Goal: Task Accomplishment & Management: Use online tool/utility

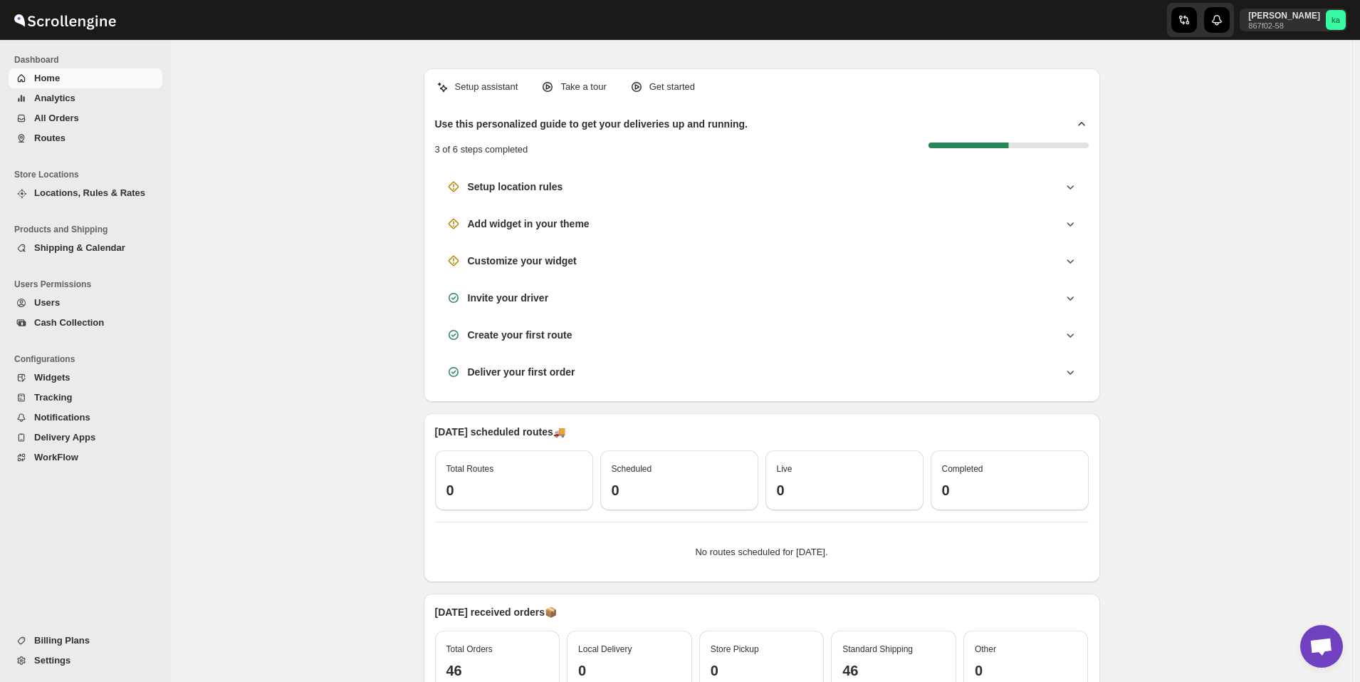
click at [88, 123] on span "All Orders" at bounding box center [96, 118] width 125 height 14
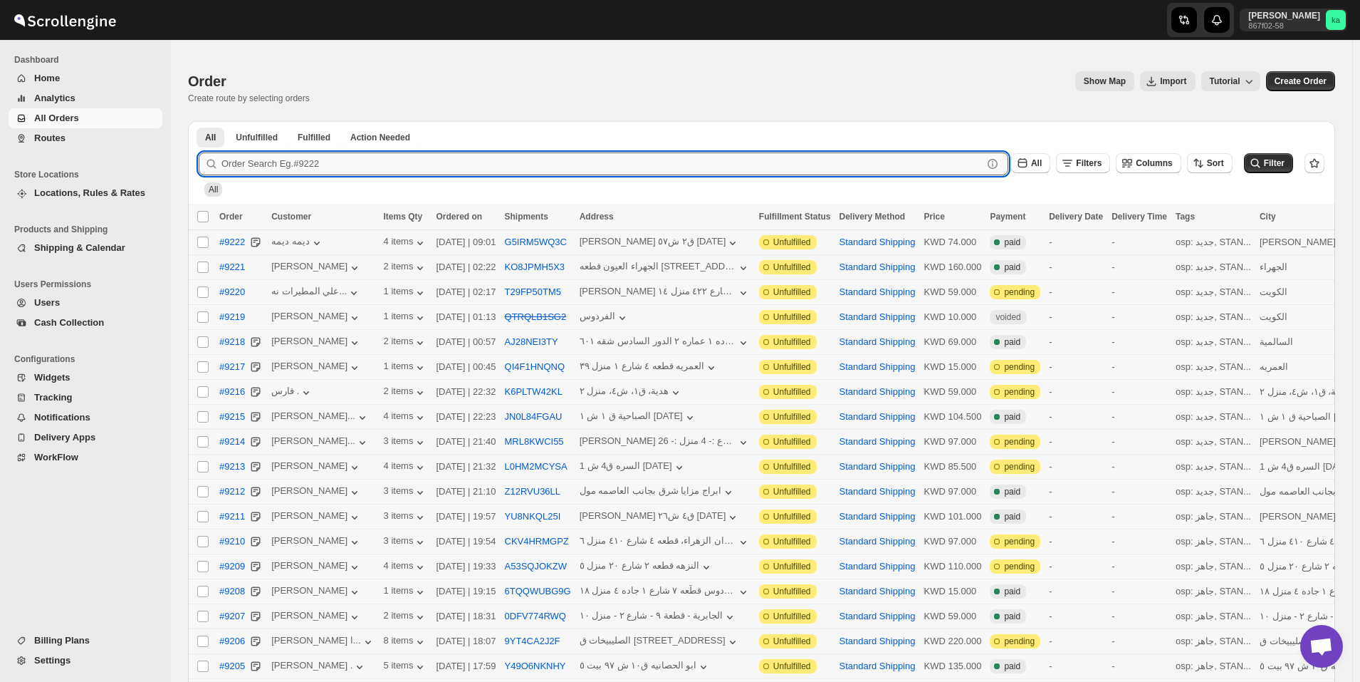
click at [447, 160] on input "text" at bounding box center [602, 163] width 761 height 23
paste input "8989"
type input "8989"
click at [199, 121] on button "Submit" at bounding box center [219, 128] width 41 height 15
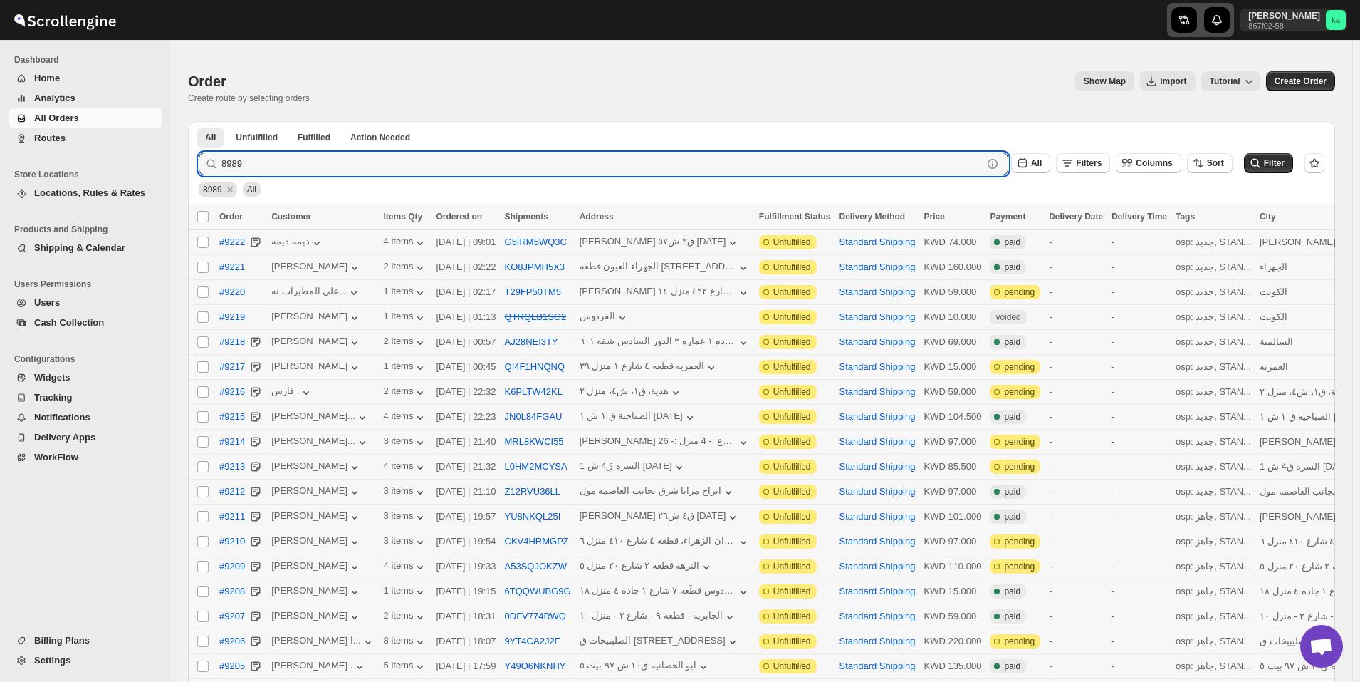
click at [1197, 24] on div "button" at bounding box center [1185, 20] width 26 height 26
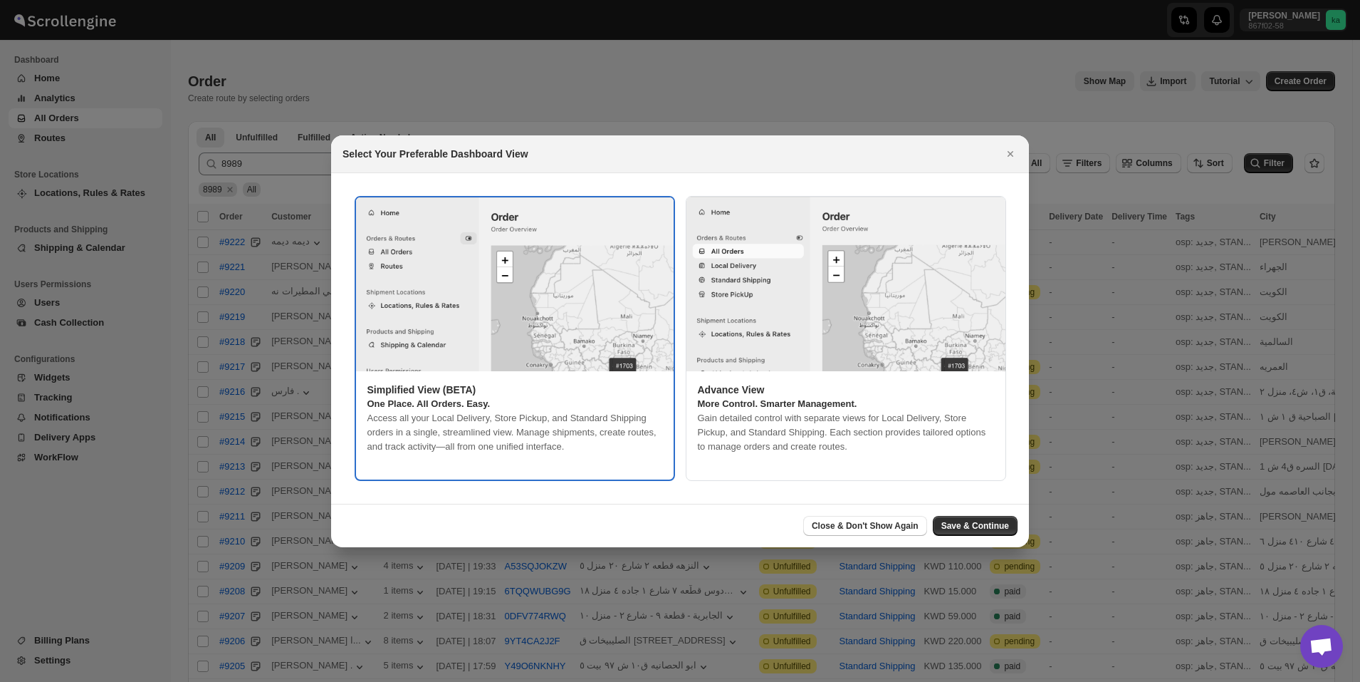
click at [995, 521] on span "Save & Continue" at bounding box center [976, 525] width 68 height 11
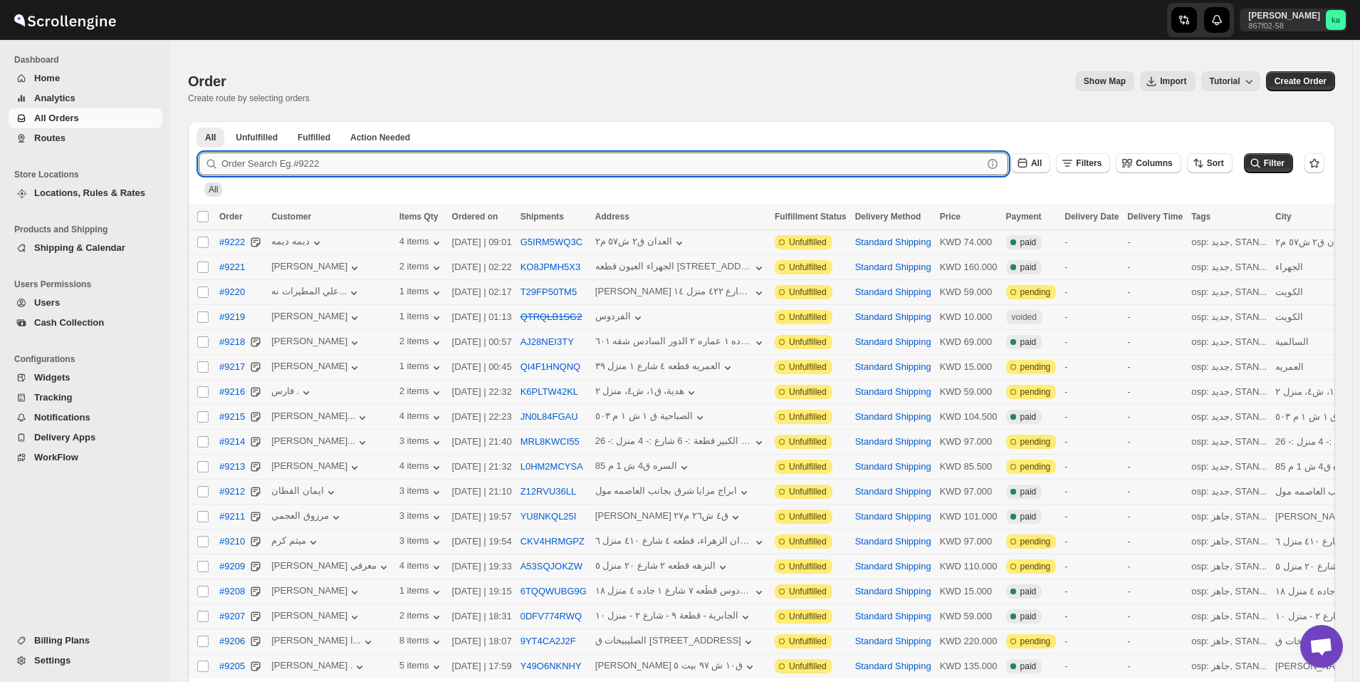
click at [360, 158] on input "text" at bounding box center [602, 163] width 761 height 23
paste input "8989"
type input "8989"
click at [199, 121] on button "Submit" at bounding box center [219, 128] width 41 height 15
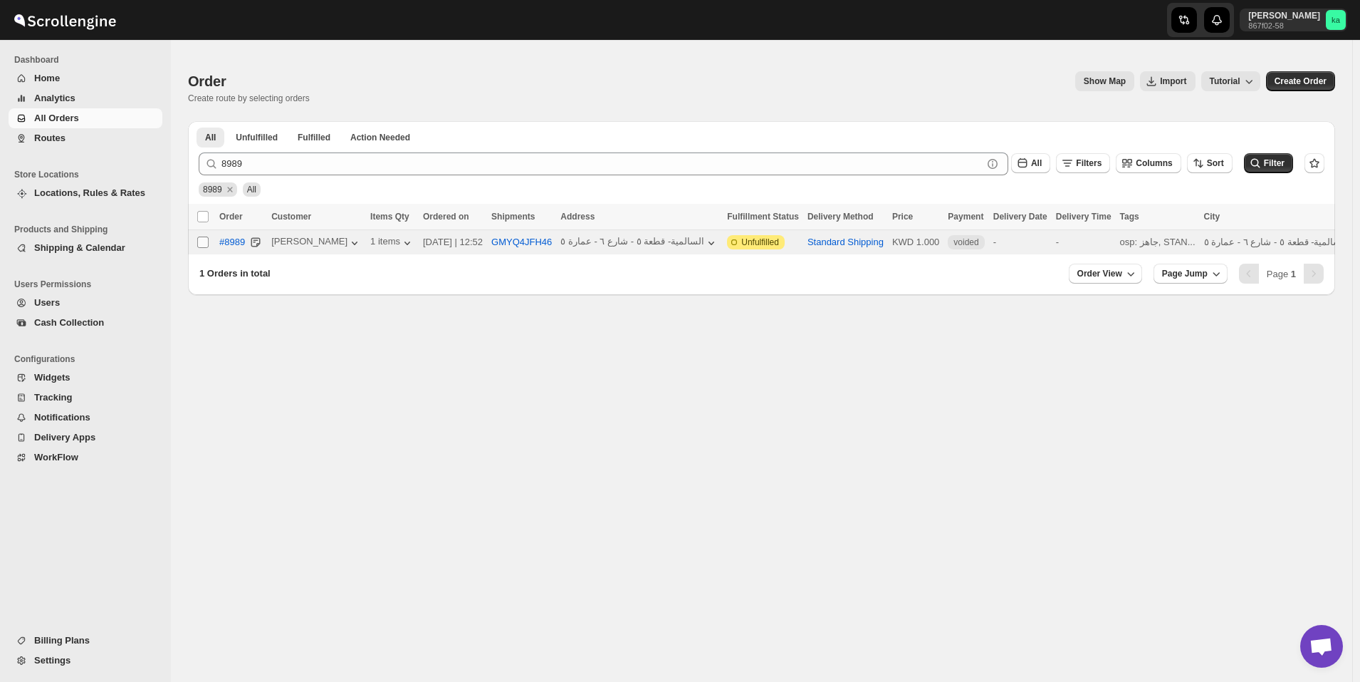
click at [204, 244] on input "Select order" at bounding box center [202, 241] width 11 height 11
checkbox input "true"
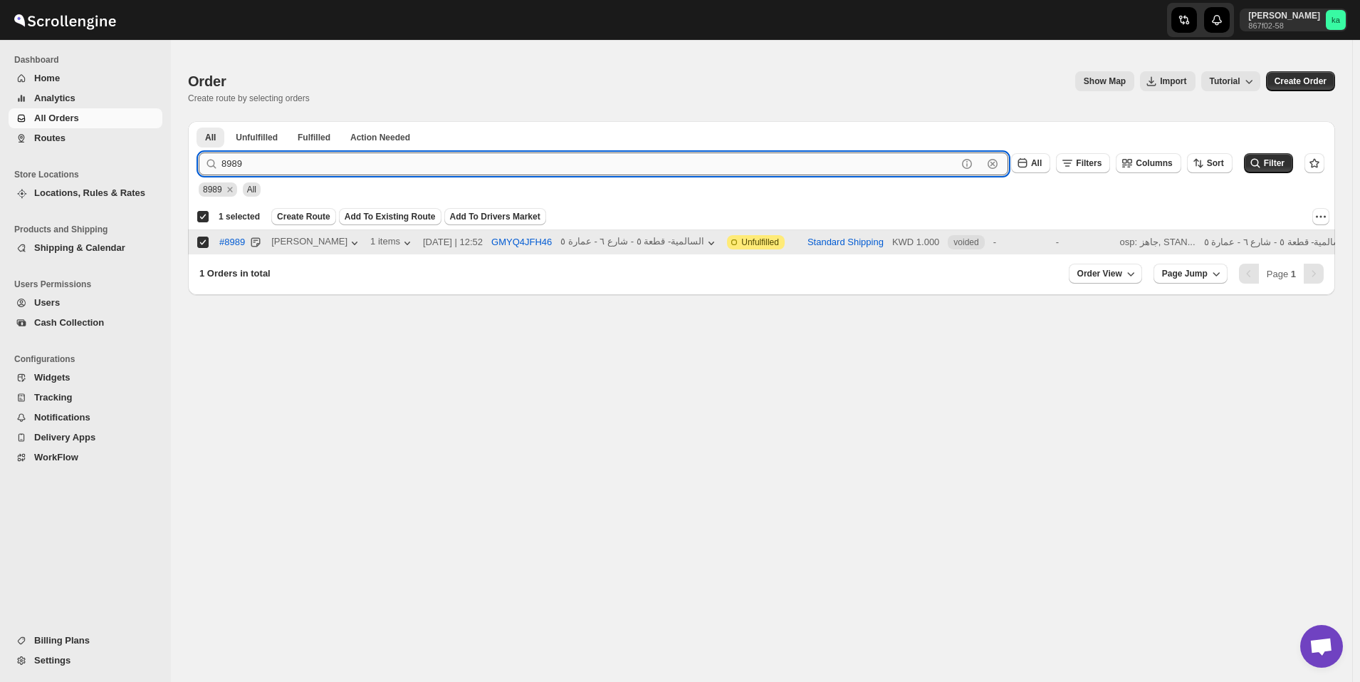
click at [646, 169] on input "8989" at bounding box center [590, 163] width 736 height 23
paste input "9095"
type input "9095"
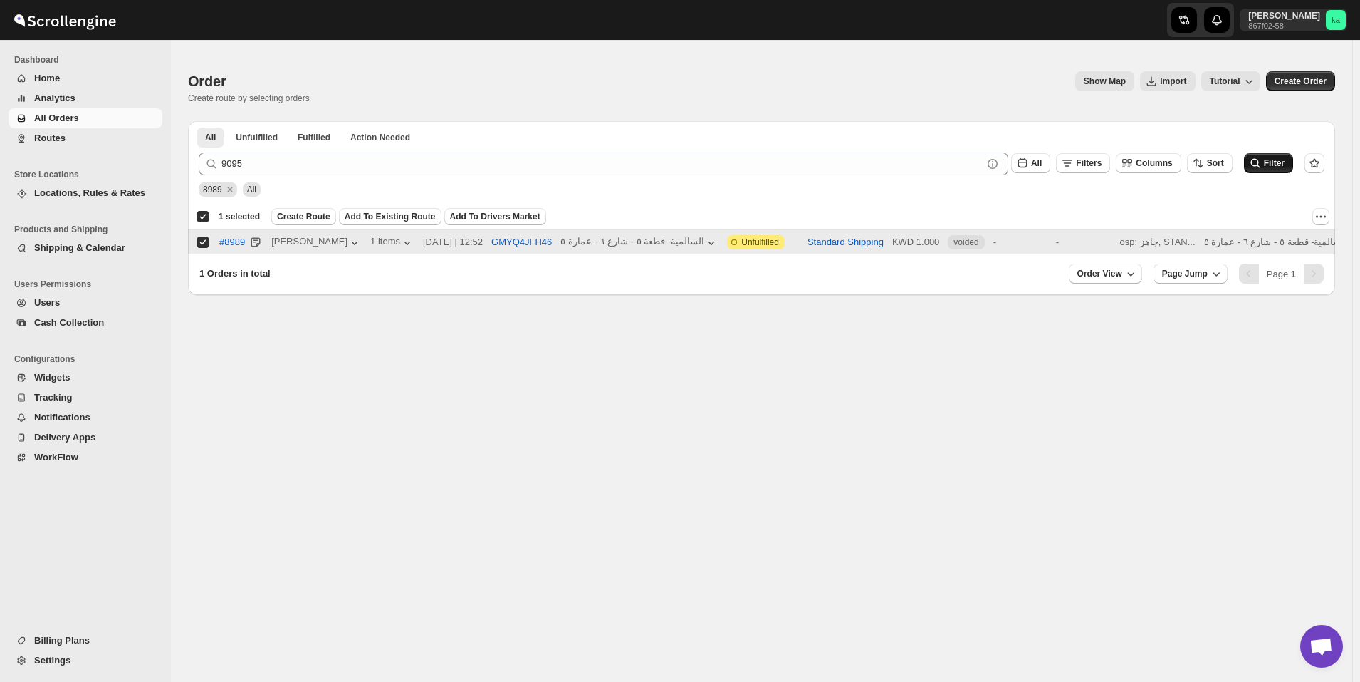
click at [1280, 168] on span "Filter" at bounding box center [1274, 163] width 21 height 10
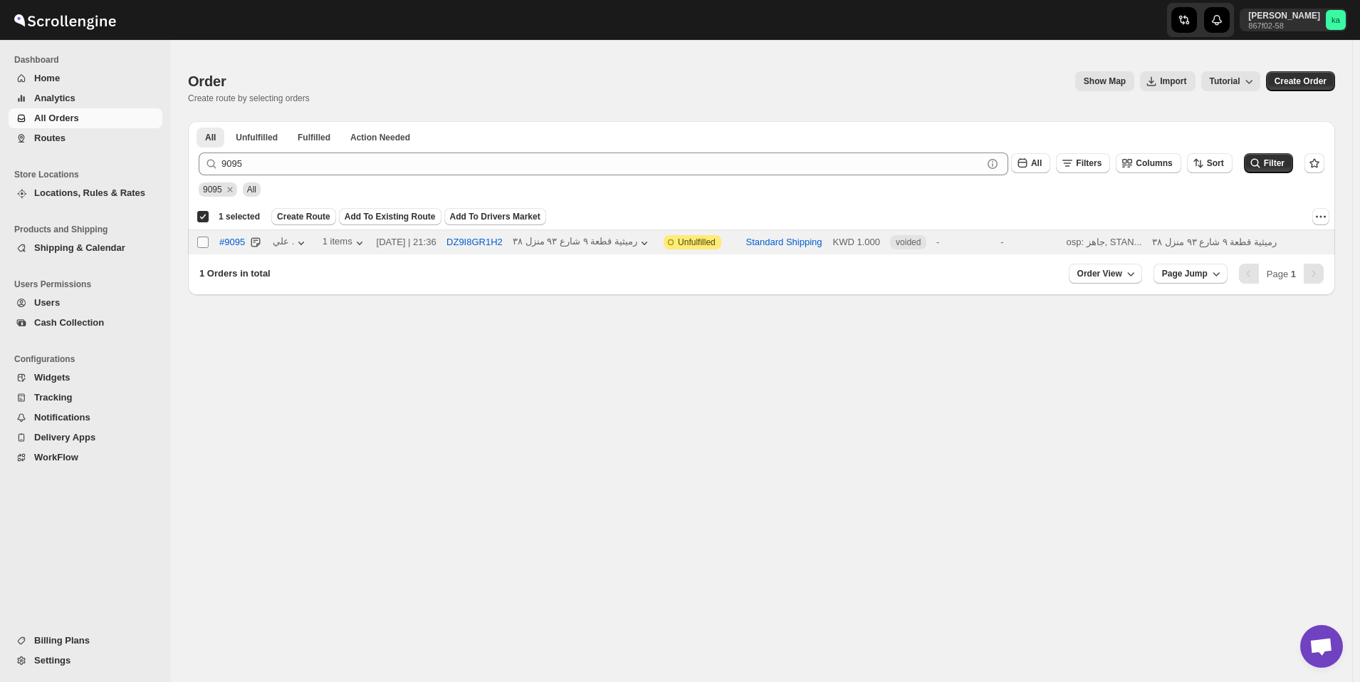
click at [206, 245] on input "Select order" at bounding box center [202, 241] width 11 height 11
checkbox input "true"
checkbox input "false"
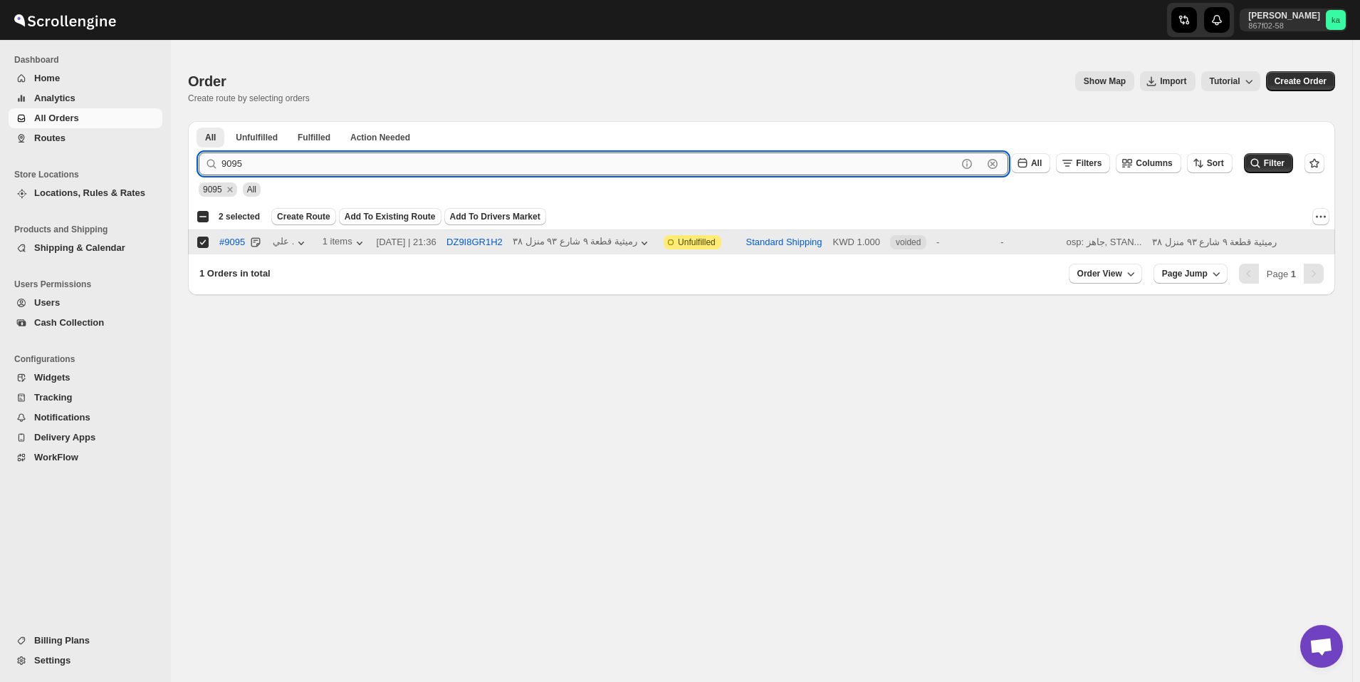
click at [566, 160] on input "9095" at bounding box center [590, 163] width 736 height 23
paste input "140"
type input "9140"
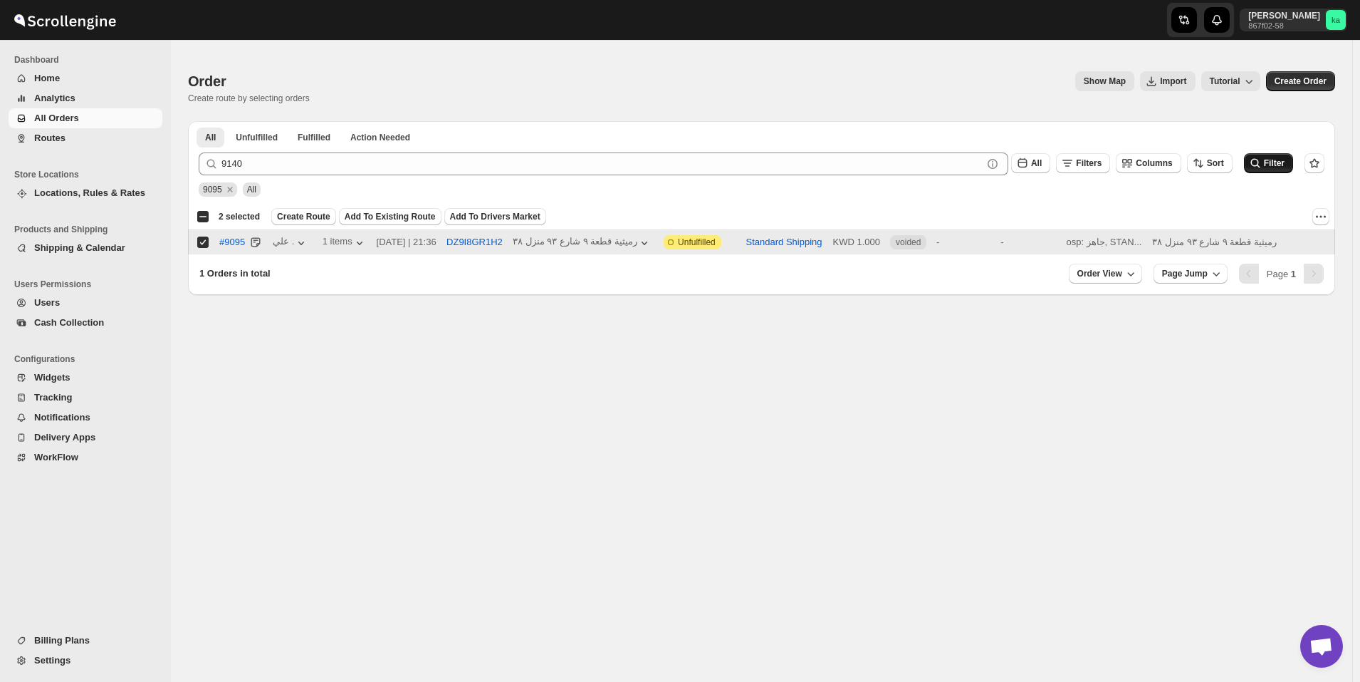
click at [1279, 165] on span "Filter" at bounding box center [1274, 163] width 21 height 10
click at [206, 242] on input "Select order" at bounding box center [202, 241] width 11 height 11
checkbox input "true"
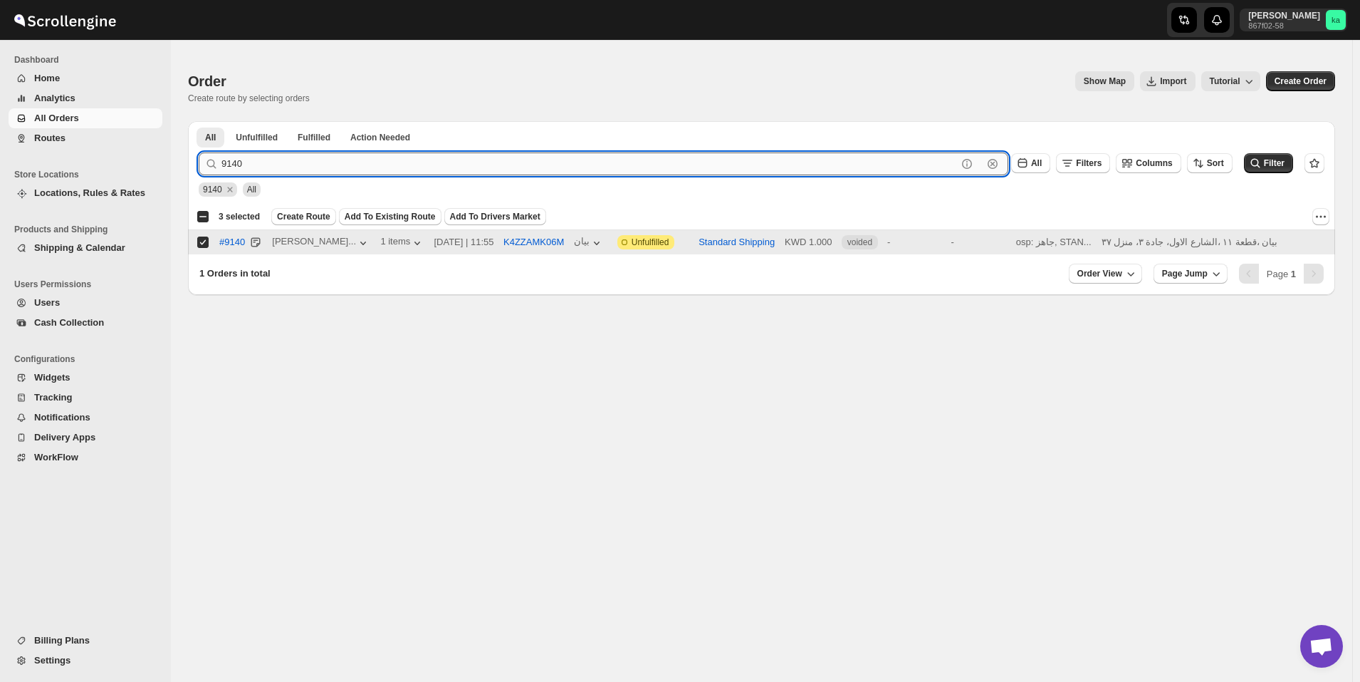
click at [645, 159] on input "9140" at bounding box center [590, 163] width 736 height 23
paste input "9"
type input "9149"
drag, startPoint x: 1275, startPoint y: 158, endPoint x: 1287, endPoint y: 158, distance: 12.1
click at [1276, 158] on span "Filter" at bounding box center [1274, 163] width 21 height 10
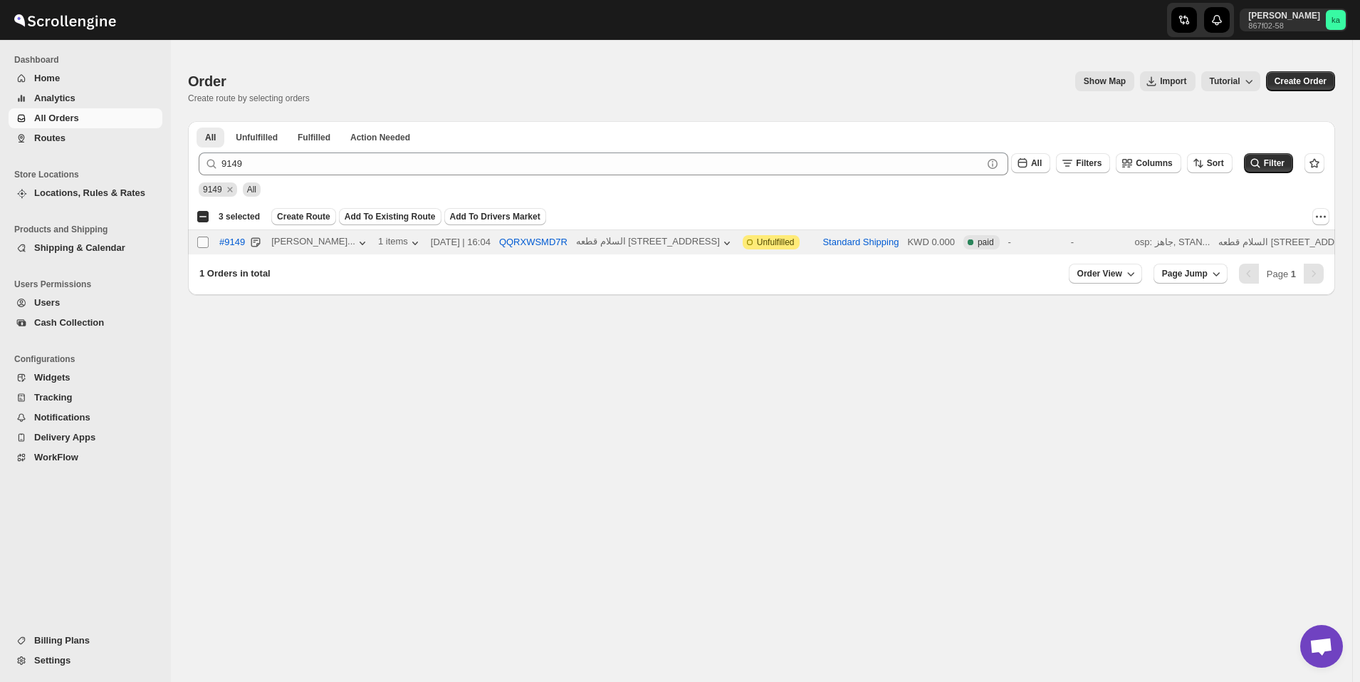
click at [202, 241] on input "Select order" at bounding box center [202, 241] width 11 height 11
checkbox input "true"
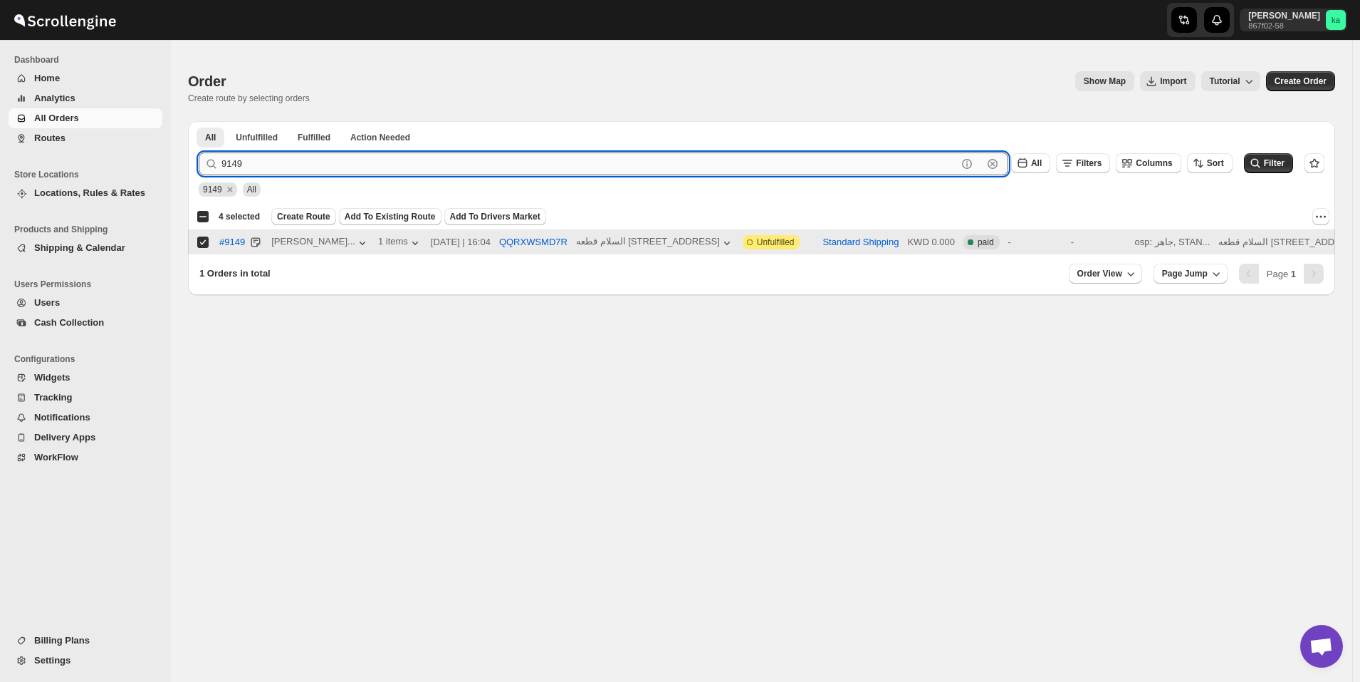
click at [377, 160] on input "9149" at bounding box center [590, 163] width 736 height 23
paste input "50"
type input "9150"
click at [1276, 162] on span "Filter" at bounding box center [1274, 163] width 21 height 10
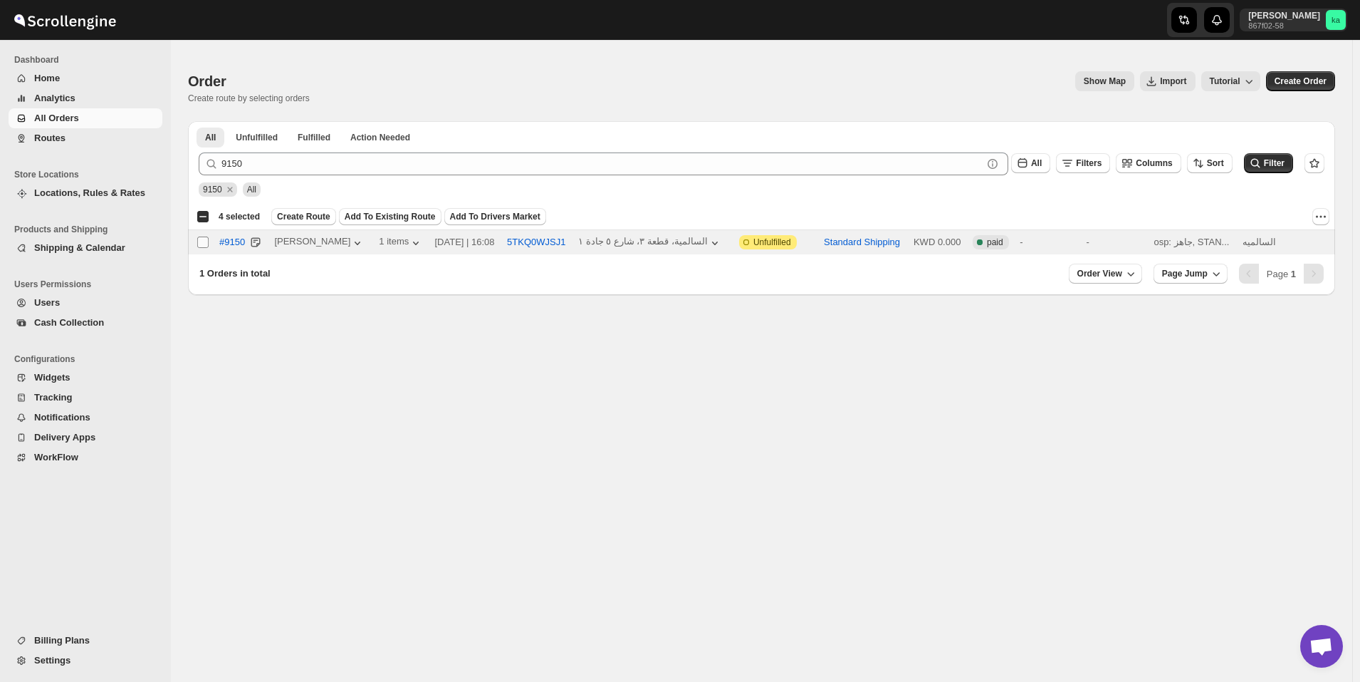
click at [199, 246] on input "Select order" at bounding box center [202, 241] width 11 height 11
checkbox input "true"
click at [301, 216] on span "Create Route" at bounding box center [303, 216] width 53 height 11
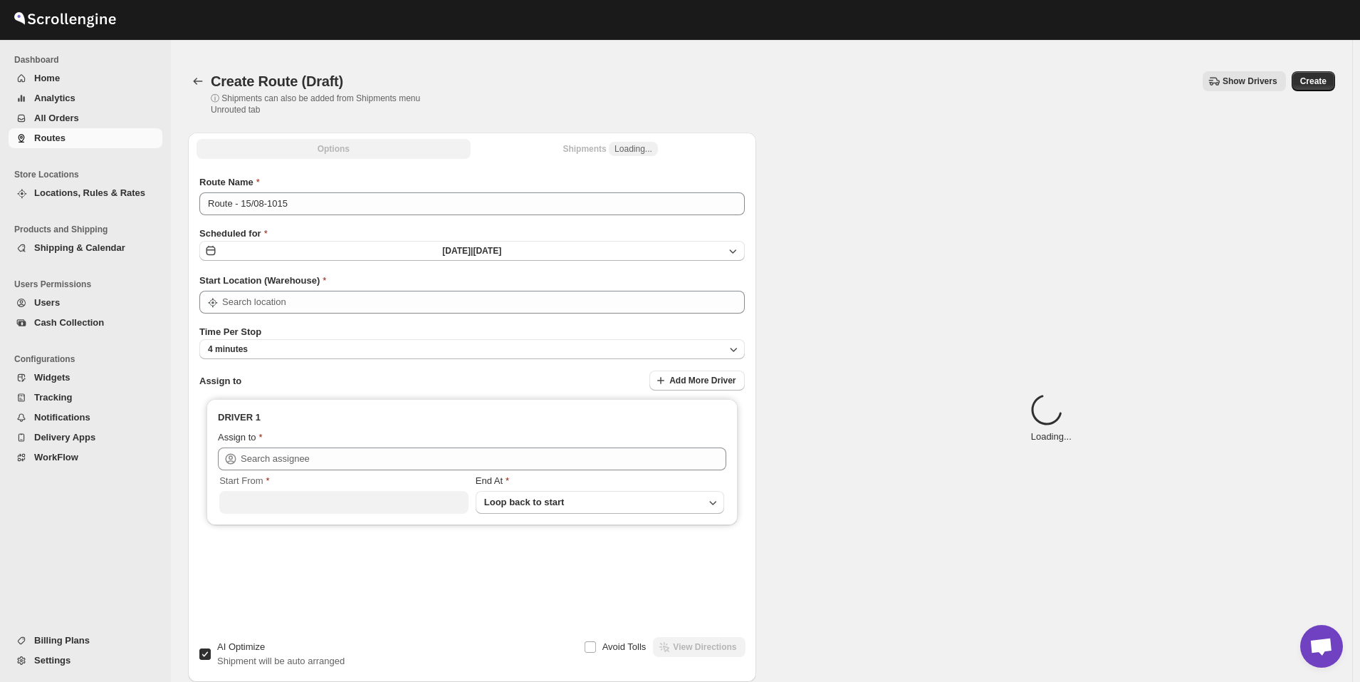
type input "[GEOGRAPHIC_DATA]"
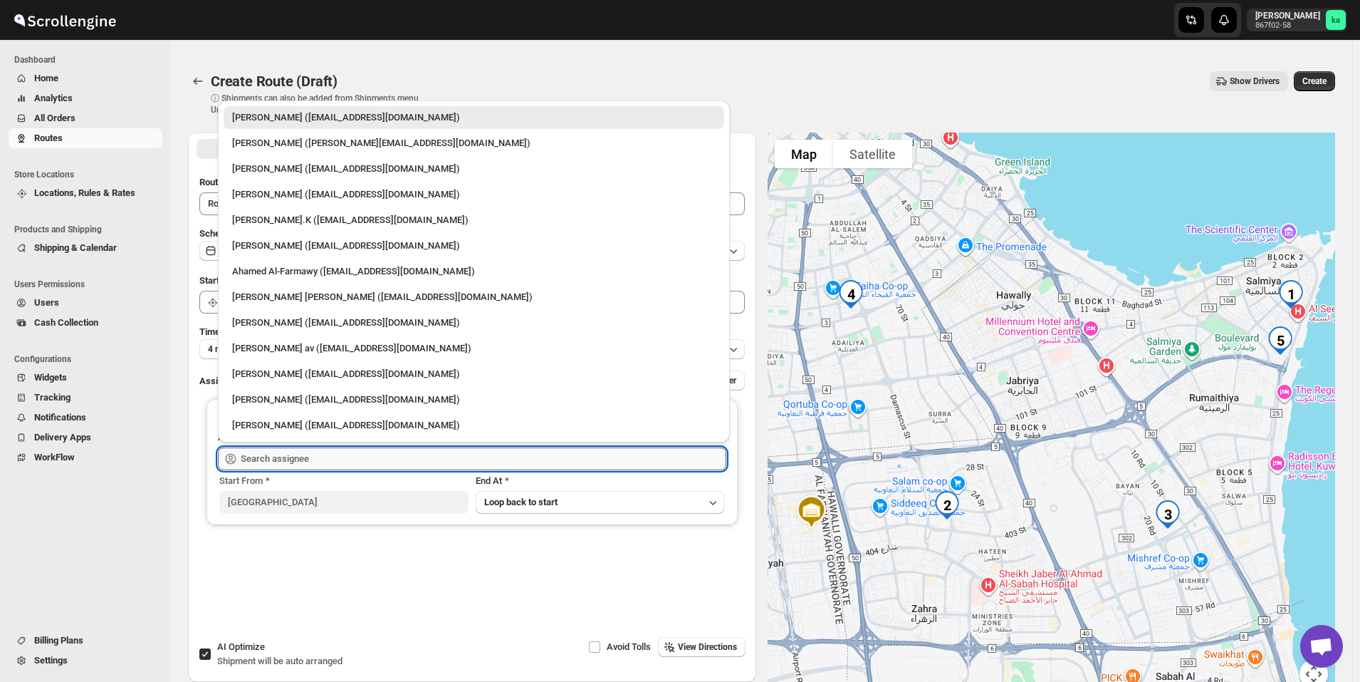
click at [329, 460] on input "text" at bounding box center [484, 458] width 486 height 23
click at [298, 220] on div "[PERSON_NAME].K ([EMAIL_ADDRESS][DOMAIN_NAME])" at bounding box center [474, 220] width 484 height 14
type input "[PERSON_NAME].K ([EMAIL_ADDRESS][DOMAIN_NAME])"
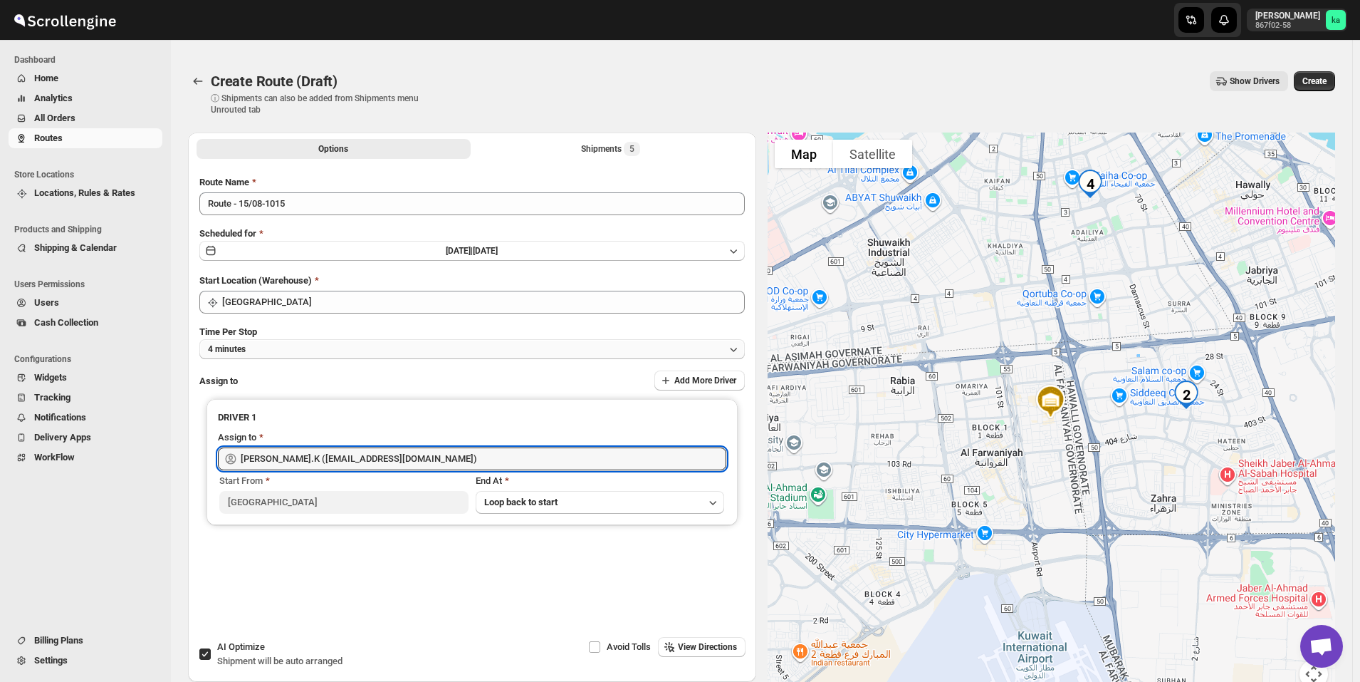
click at [275, 345] on button "4 minutes" at bounding box center [472, 349] width 546 height 20
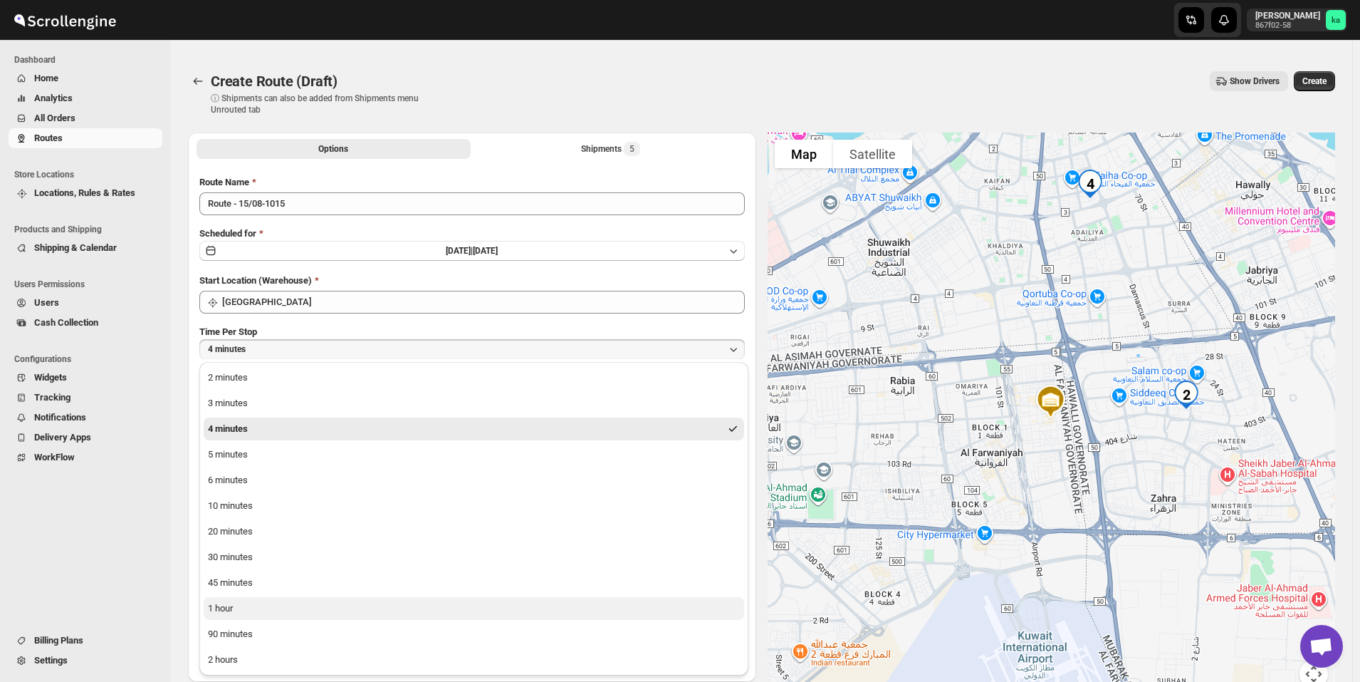
click at [246, 603] on button "1 hour" at bounding box center [474, 608] width 541 height 23
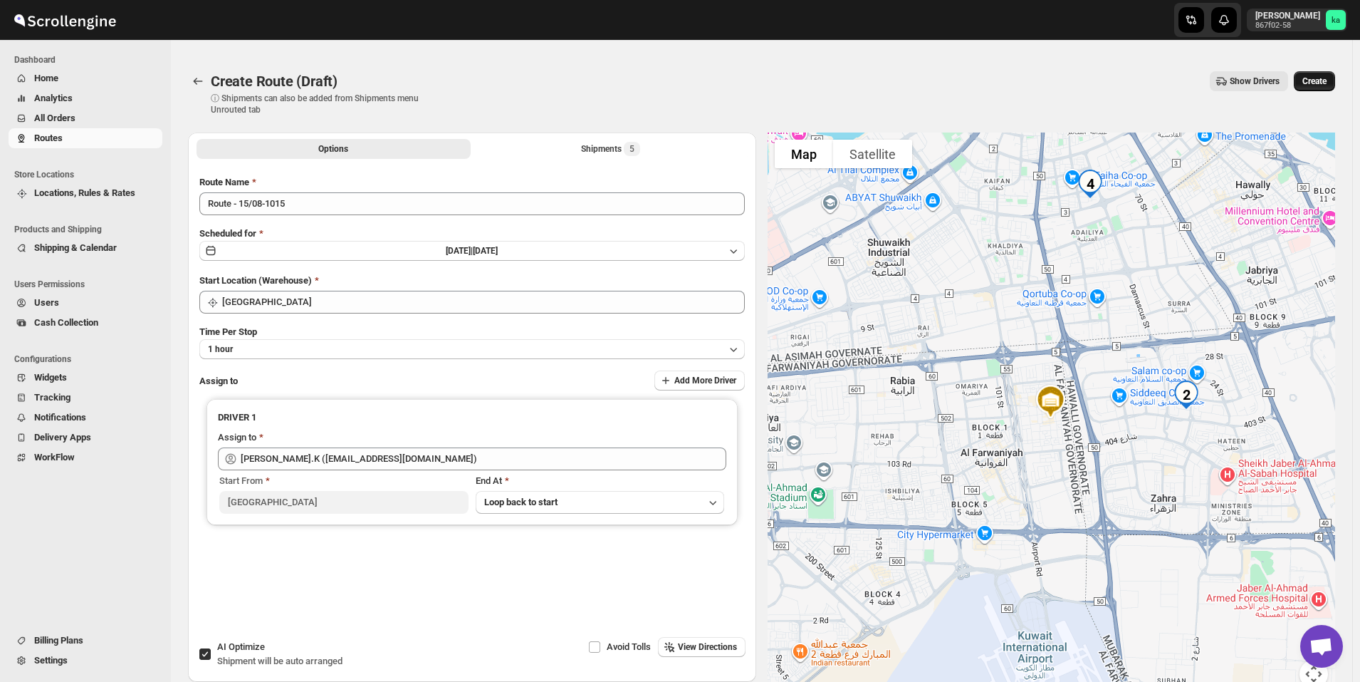
click at [1327, 78] on span "Create" at bounding box center [1315, 80] width 24 height 11
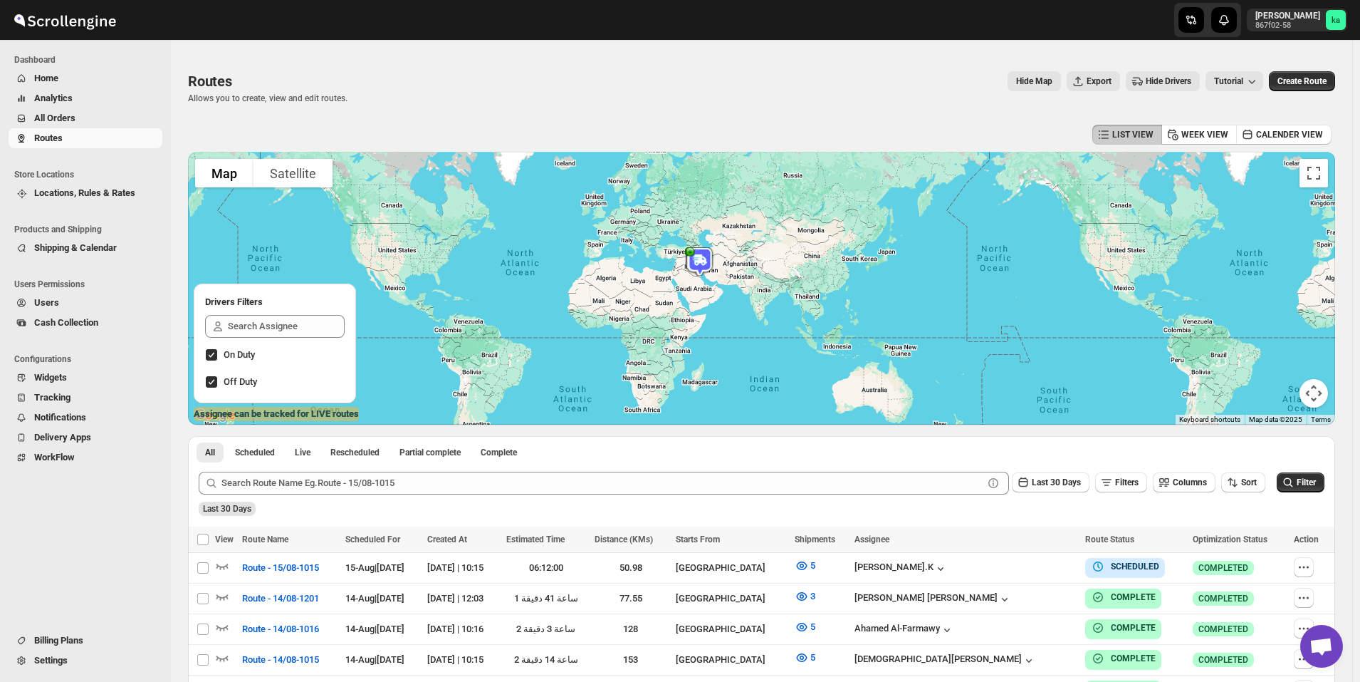
click at [114, 127] on button "All Orders" at bounding box center [86, 118] width 154 height 20
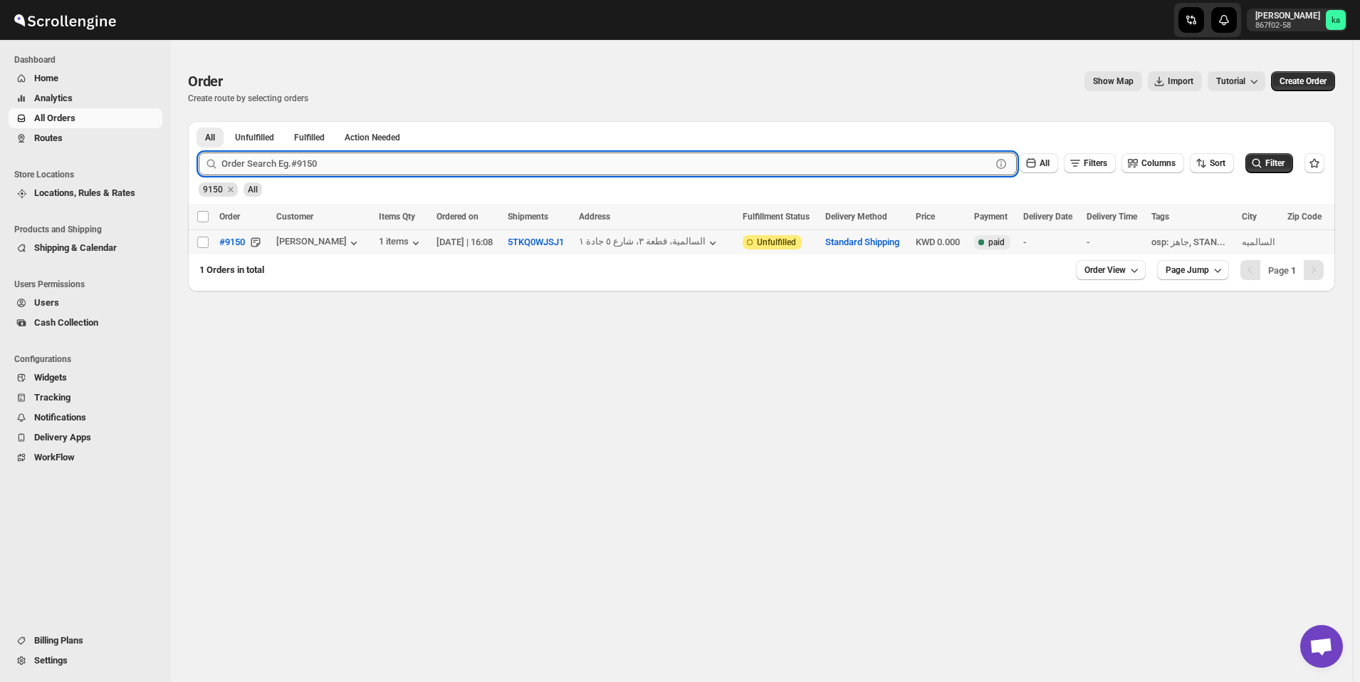
click at [439, 162] on input "text" at bounding box center [607, 163] width 770 height 23
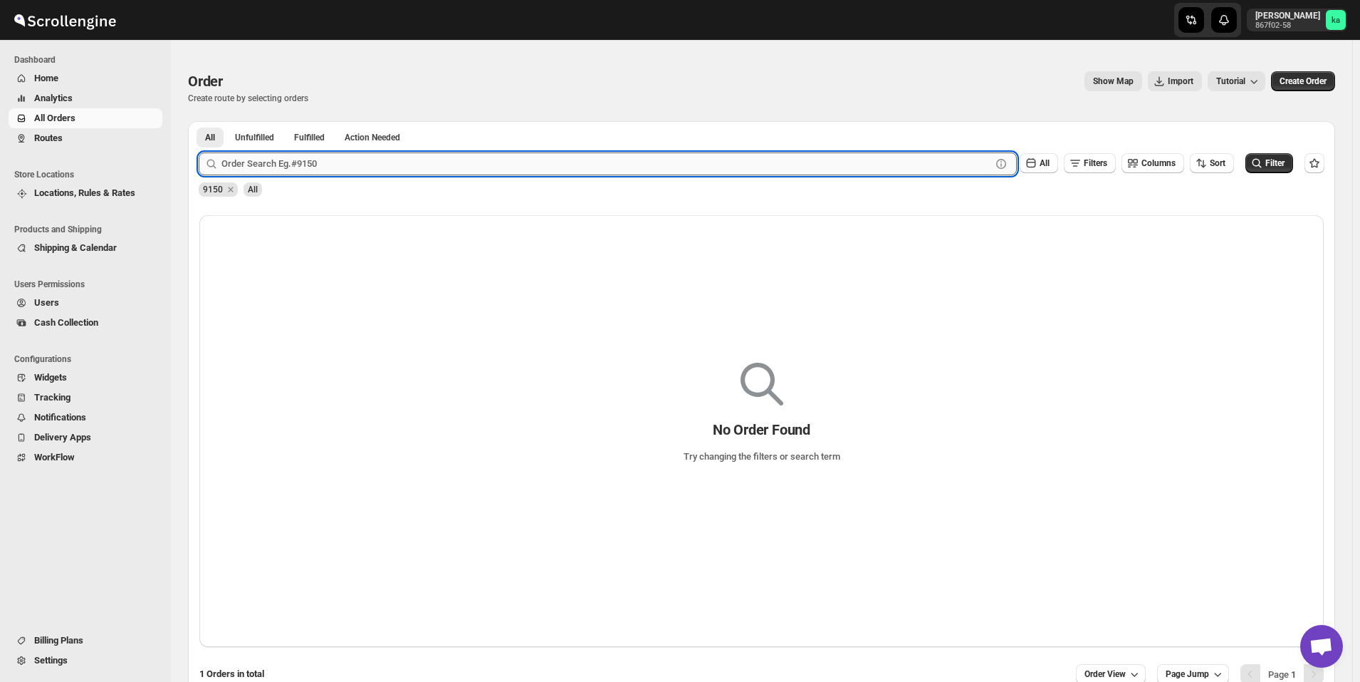
paste input "9160"
type input "9160"
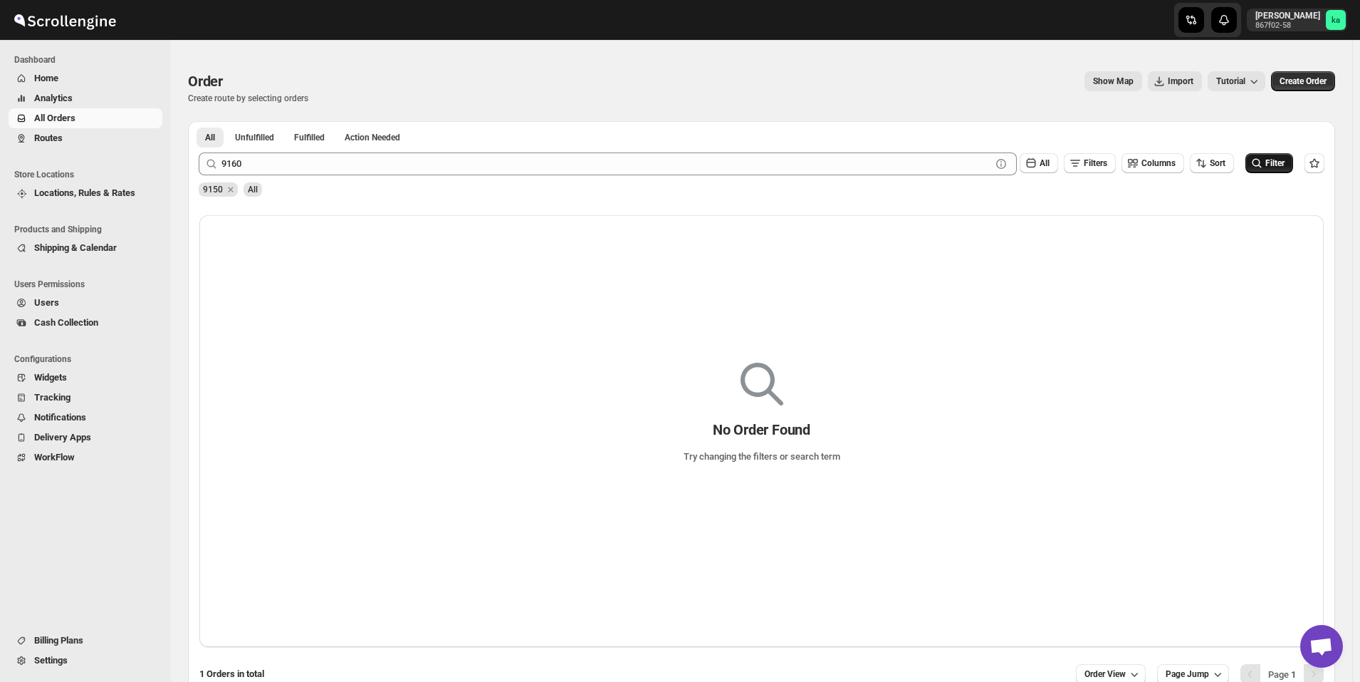
click at [1268, 173] on button "Filter" at bounding box center [1270, 163] width 48 height 20
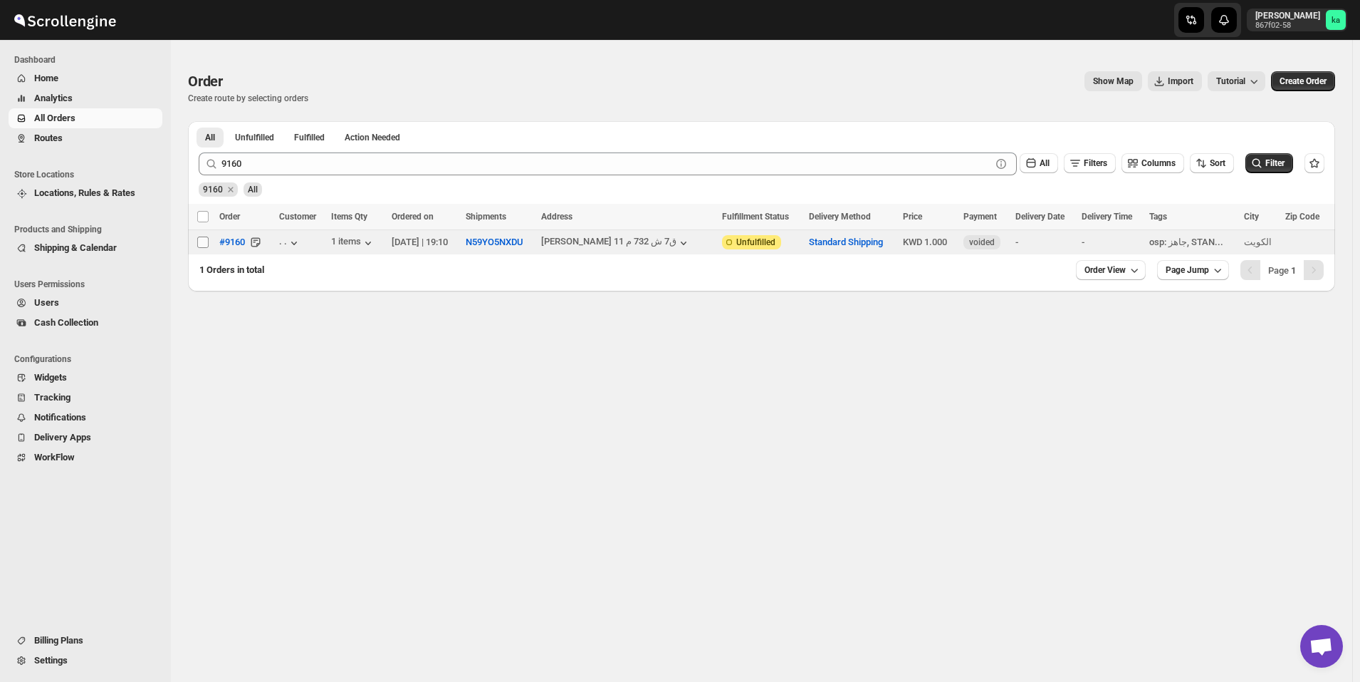
click at [200, 245] on input "Select order" at bounding box center [202, 241] width 11 height 11
checkbox input "true"
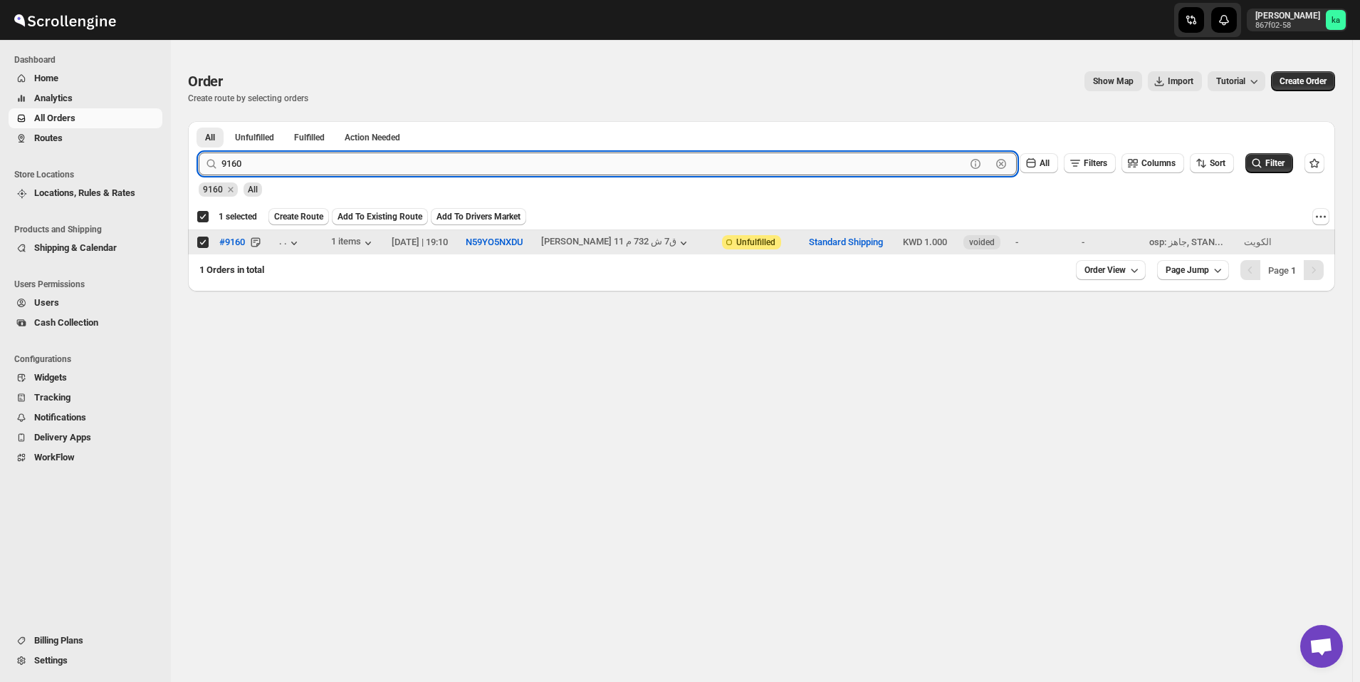
click at [431, 160] on input "9160" at bounding box center [594, 163] width 744 height 23
paste input "35"
type input "9135"
click at [1280, 168] on span "Filter" at bounding box center [1275, 163] width 19 height 10
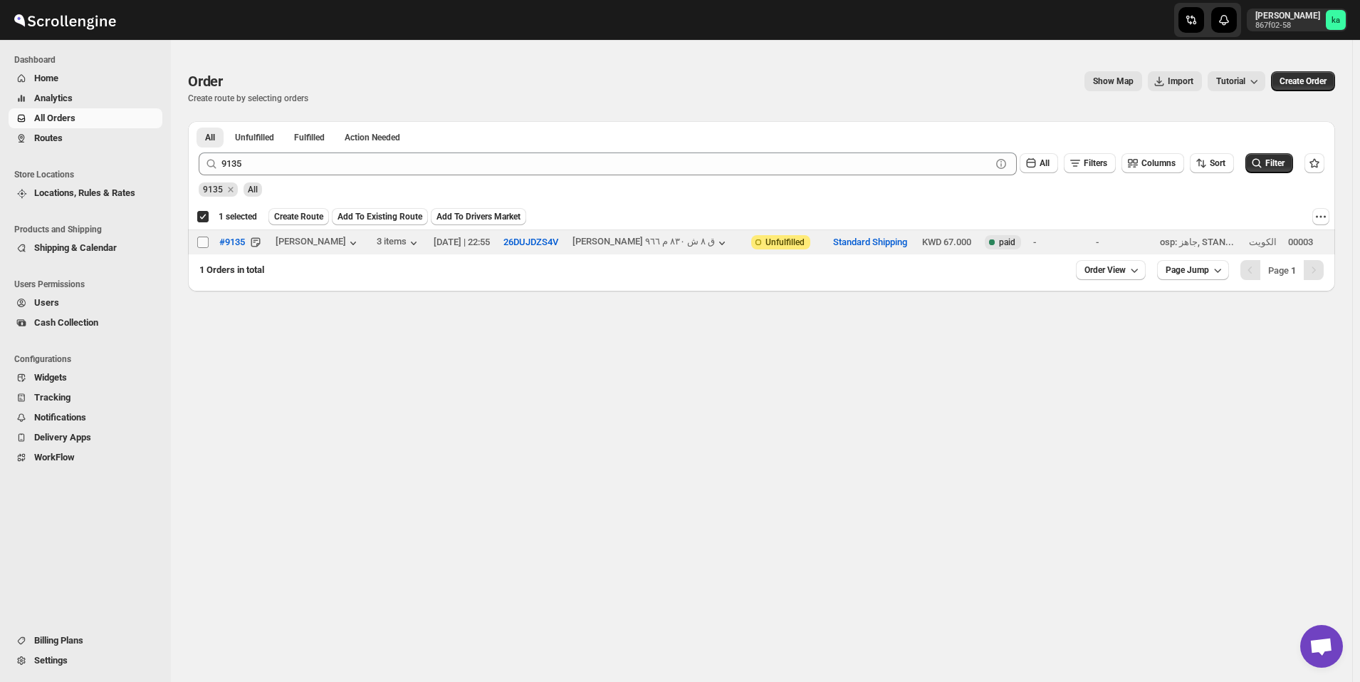
click at [203, 246] on input "Select order" at bounding box center [202, 241] width 11 height 11
checkbox input "true"
checkbox input "false"
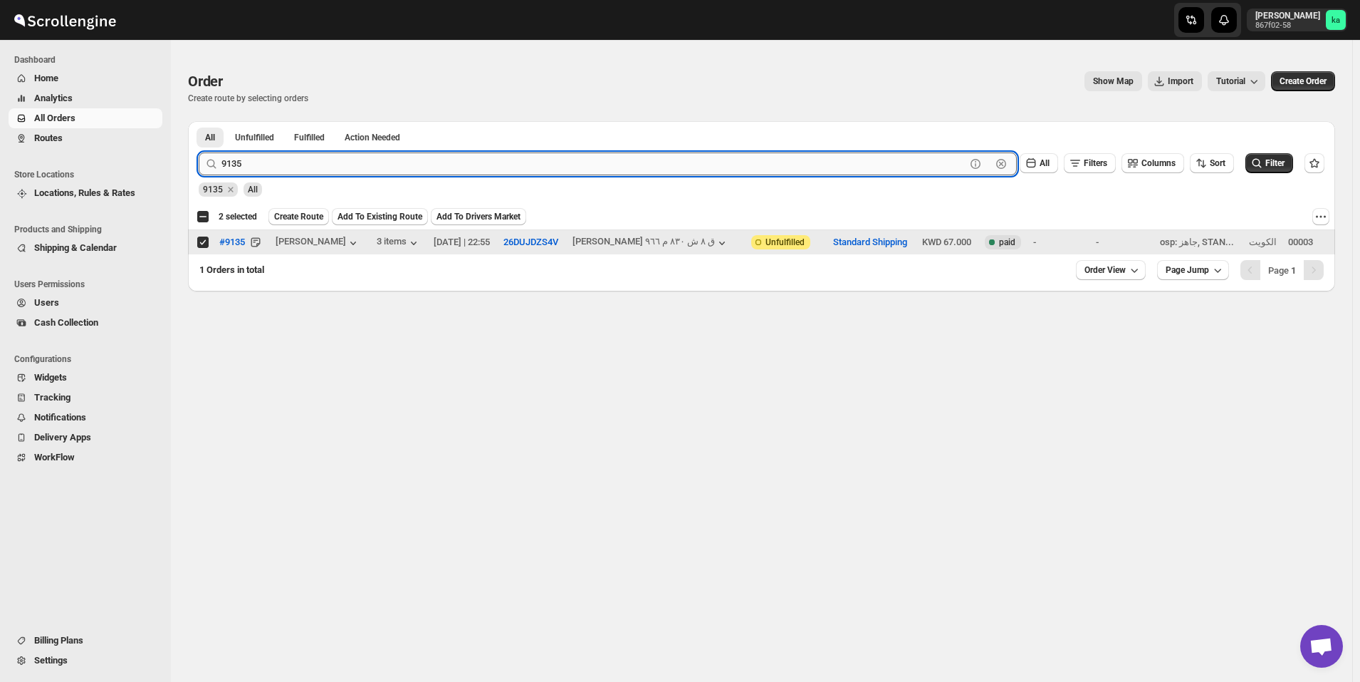
click at [404, 159] on input "9135" at bounding box center [594, 163] width 744 height 23
paste input "43"
type input "9143"
click at [1276, 170] on button "Filter" at bounding box center [1270, 163] width 48 height 20
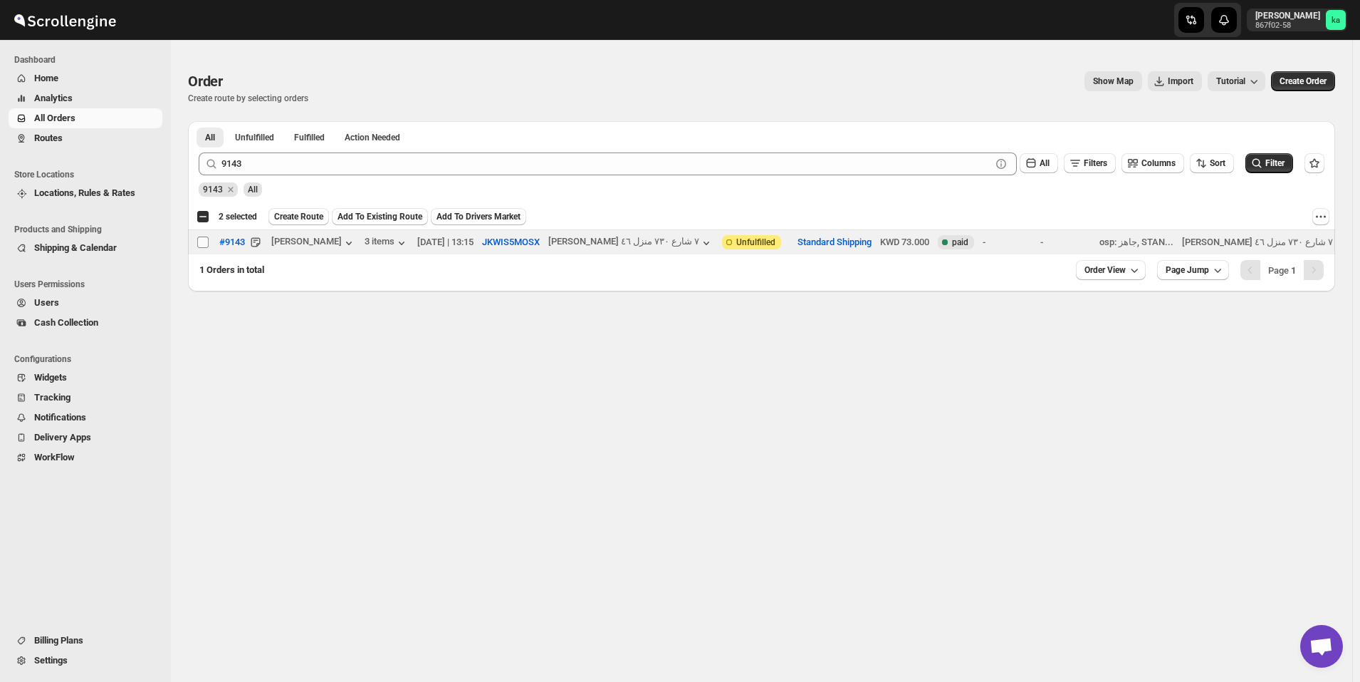
click at [203, 246] on input "Select order" at bounding box center [202, 241] width 11 height 11
checkbox input "true"
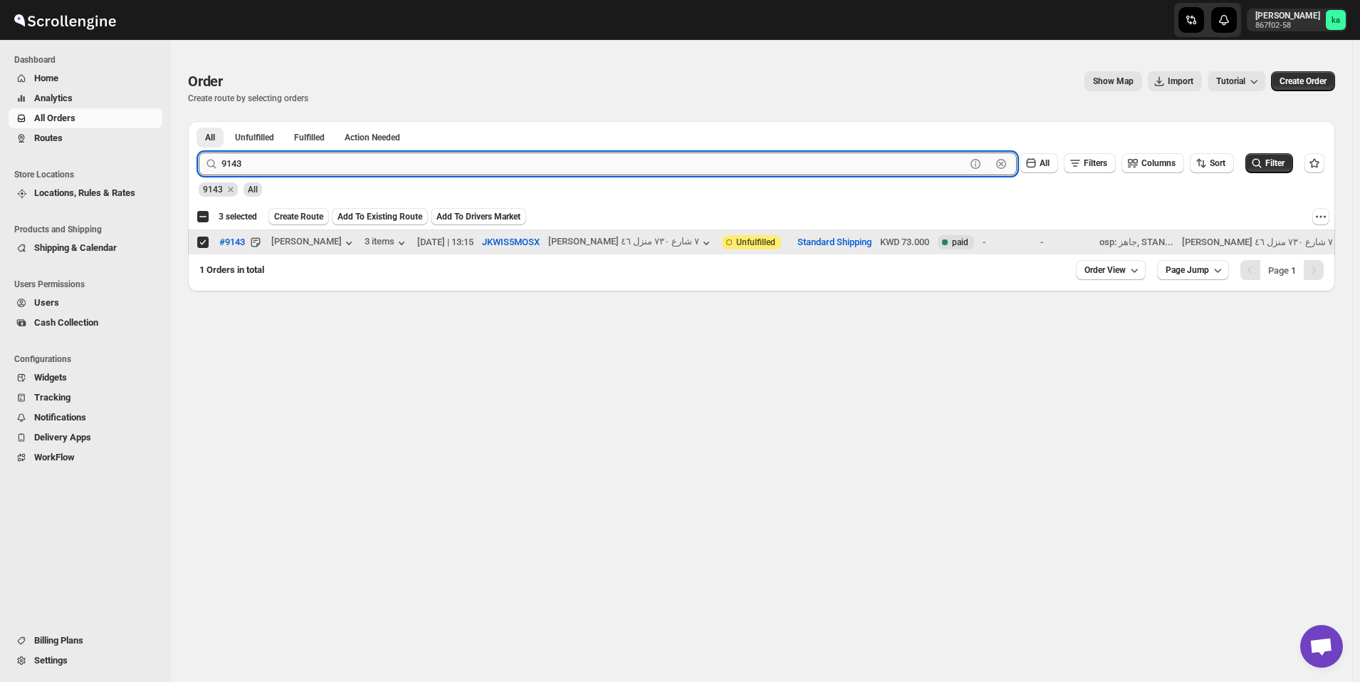
click at [442, 165] on input "9143" at bounding box center [594, 163] width 744 height 23
paste input "3"
type input "9133"
drag, startPoint x: 1291, startPoint y: 166, endPoint x: 1274, endPoint y: 166, distance: 17.1
click at [1285, 166] on span "Filter" at bounding box center [1275, 163] width 19 height 10
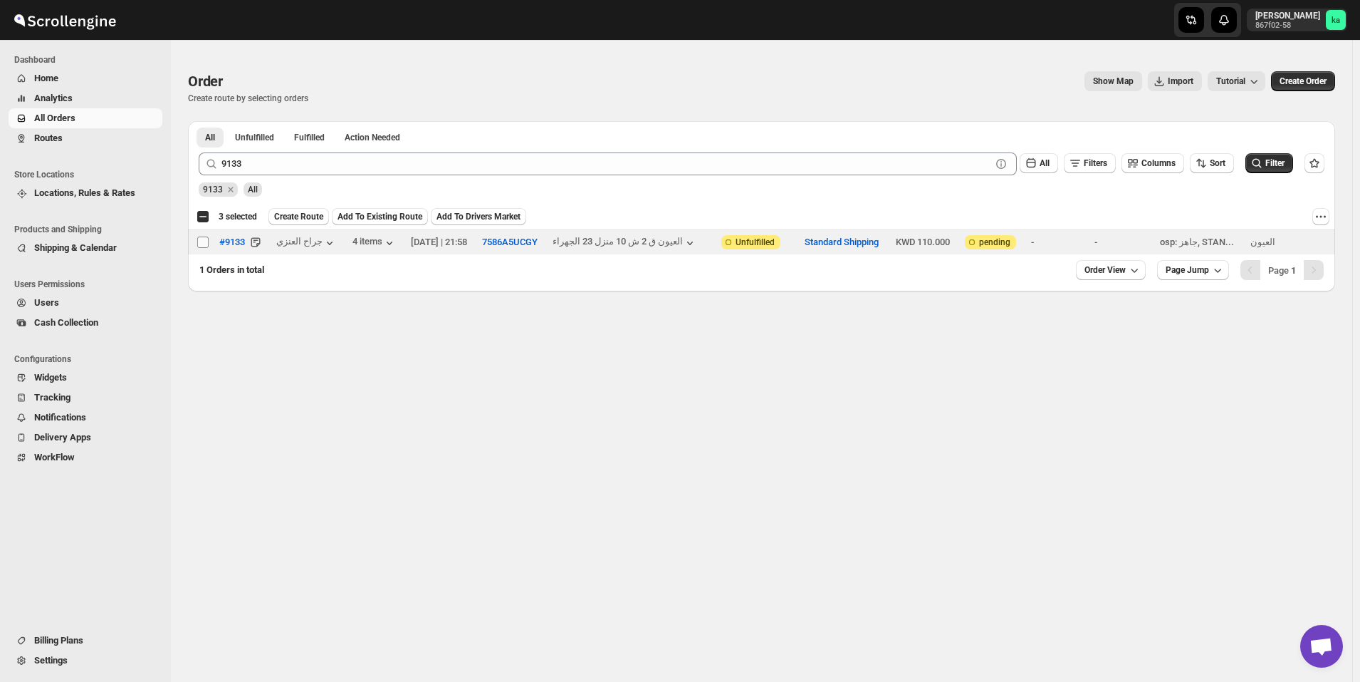
click at [205, 246] on input "Select order" at bounding box center [202, 241] width 11 height 11
checkbox input "true"
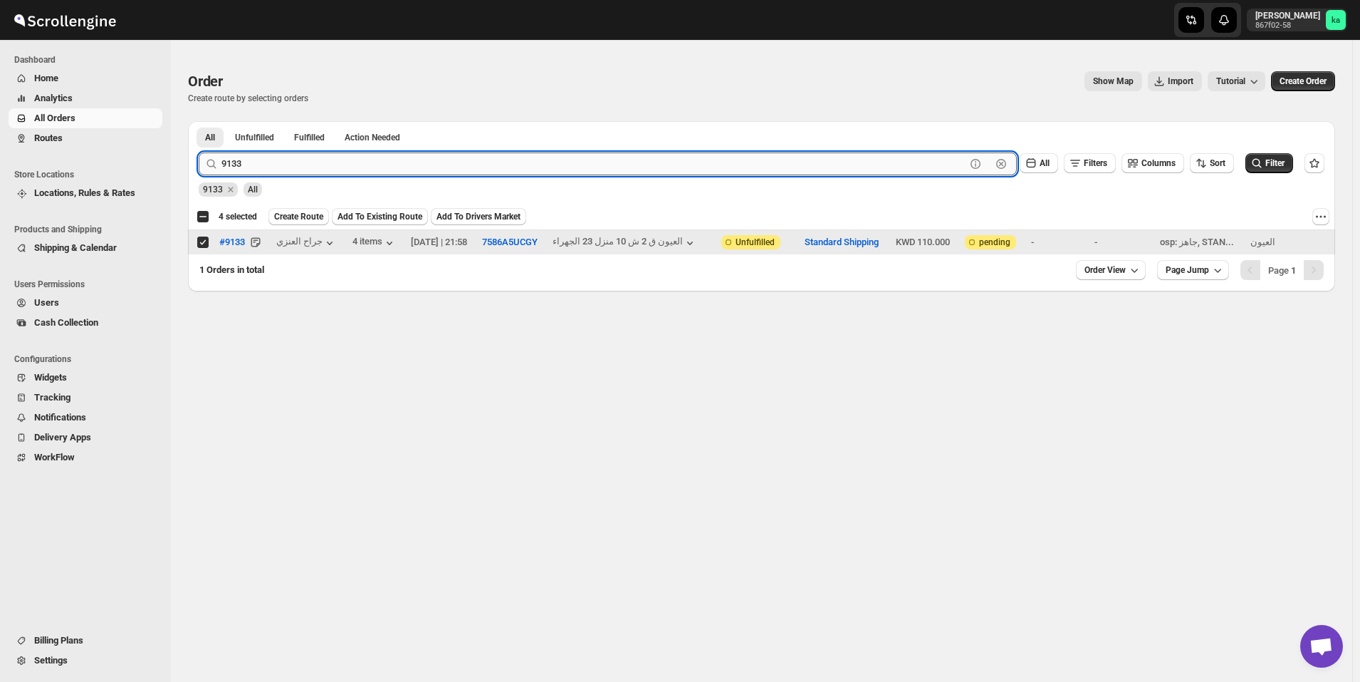
click at [318, 166] on input "9133" at bounding box center [594, 163] width 744 height 23
paste input "48"
type input "9148"
click at [1279, 162] on span "Filter" at bounding box center [1275, 163] width 19 height 10
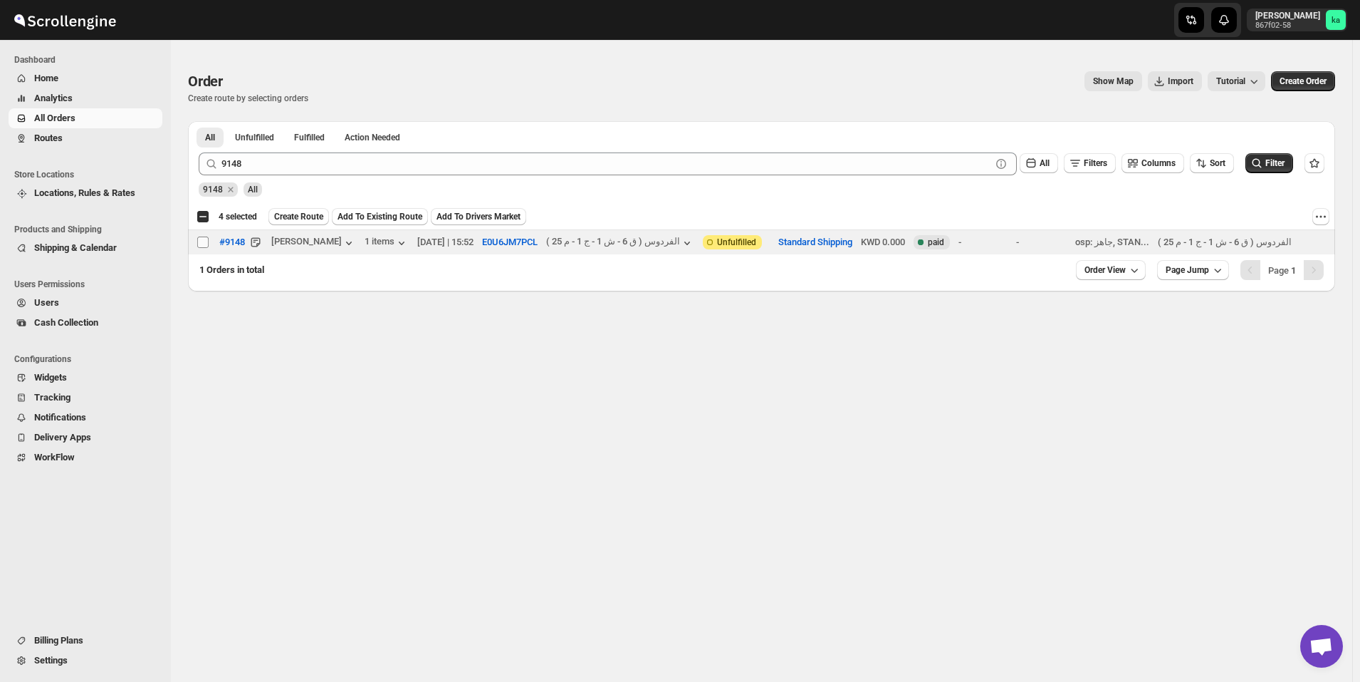
click at [203, 241] on input "Select order" at bounding box center [202, 241] width 11 height 11
checkbox input "true"
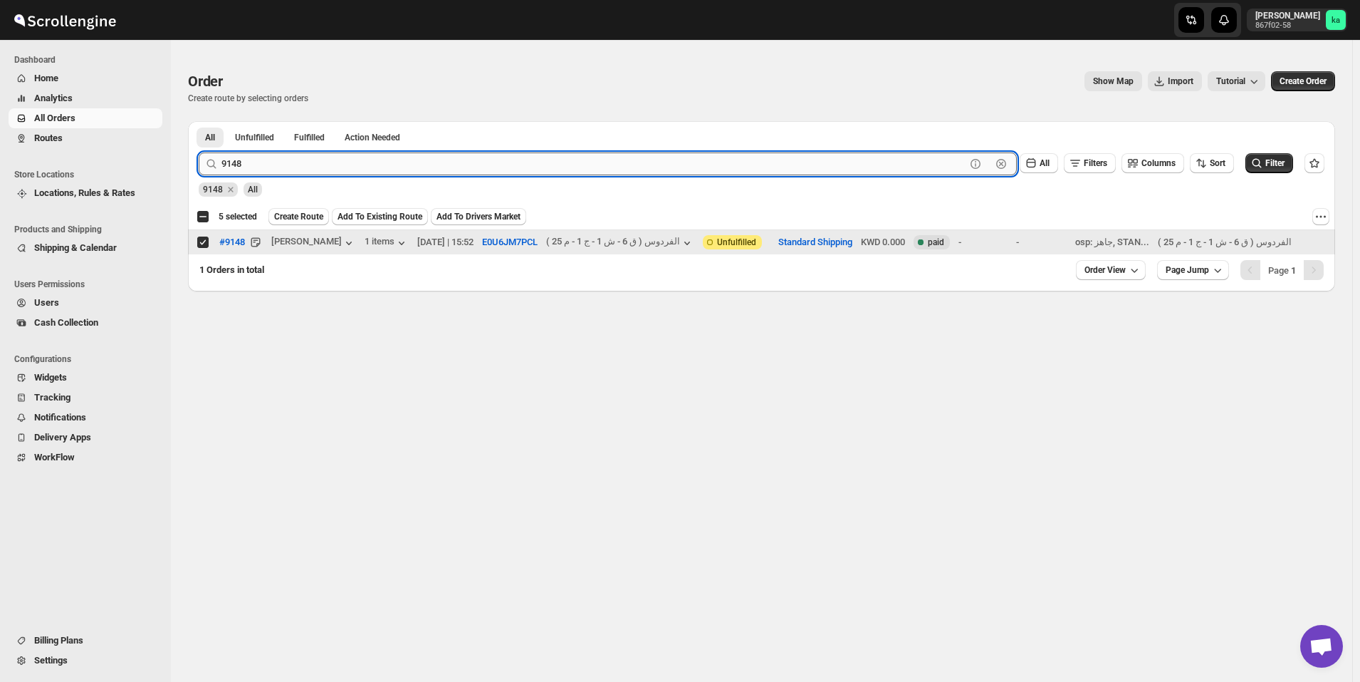
click at [407, 168] on input "9148" at bounding box center [594, 163] width 744 height 23
paste input "55"
type input "9155"
click at [1293, 167] on button "Filter" at bounding box center [1270, 163] width 48 height 20
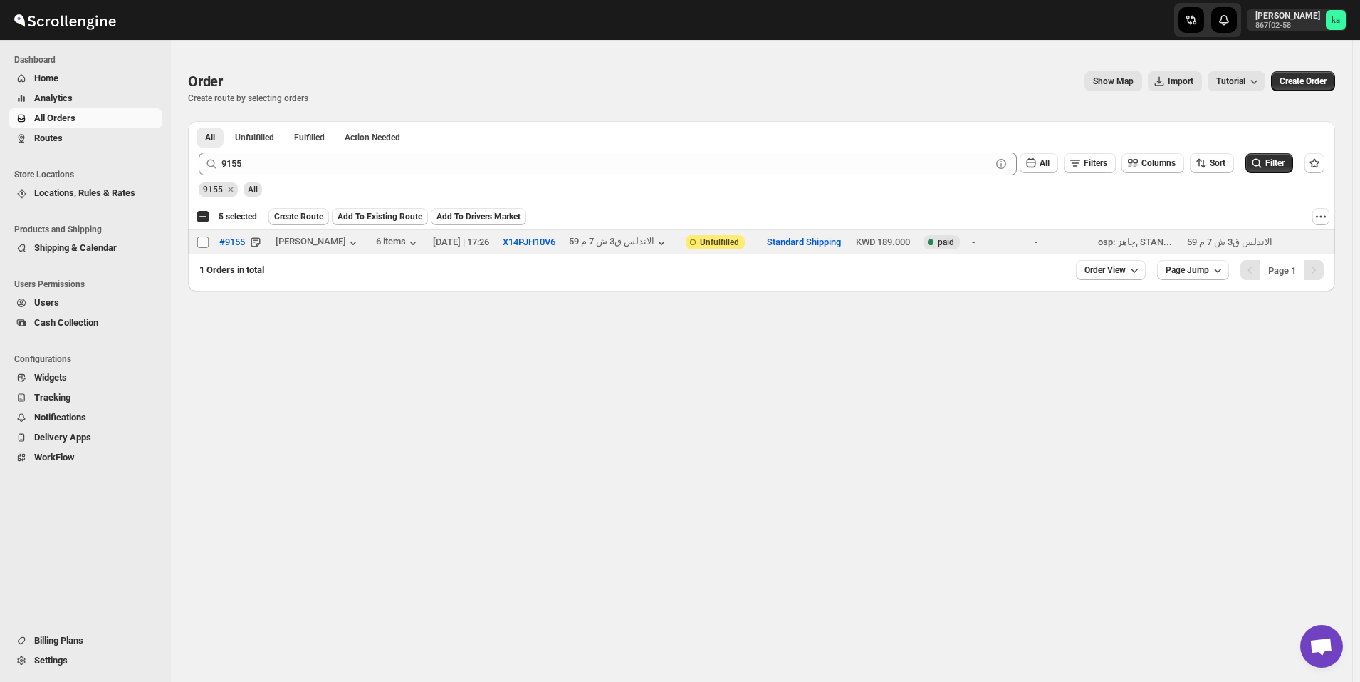
click at [203, 244] on input "Select order" at bounding box center [202, 241] width 11 height 11
checkbox input "true"
click at [288, 214] on span "Create Route" at bounding box center [298, 216] width 49 height 11
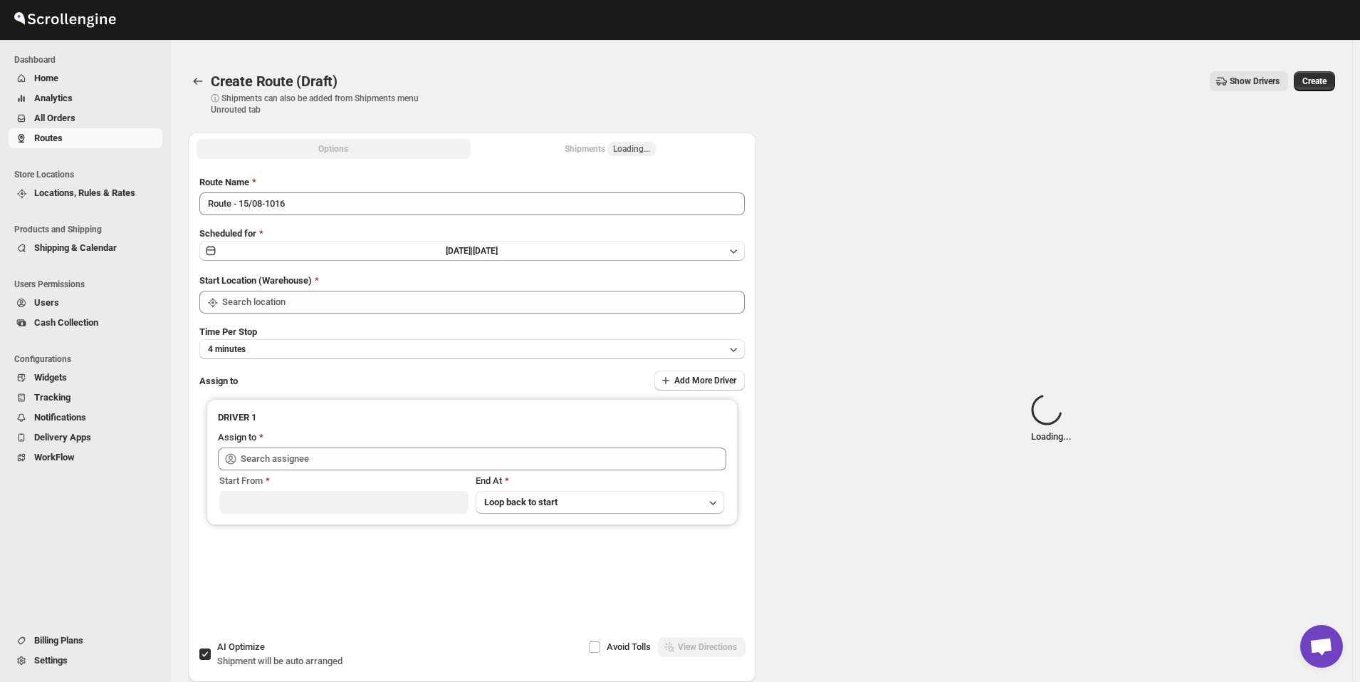
type input "[GEOGRAPHIC_DATA]"
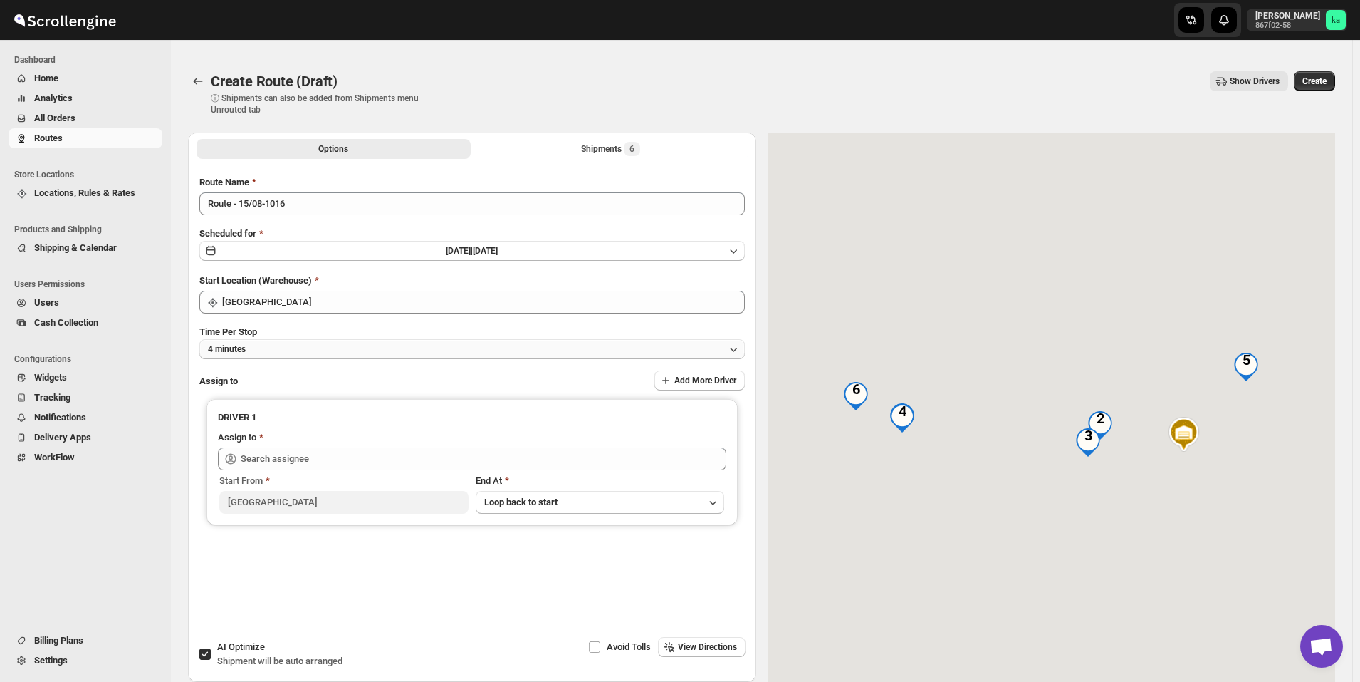
click at [293, 343] on button "4 minutes" at bounding box center [472, 349] width 546 height 20
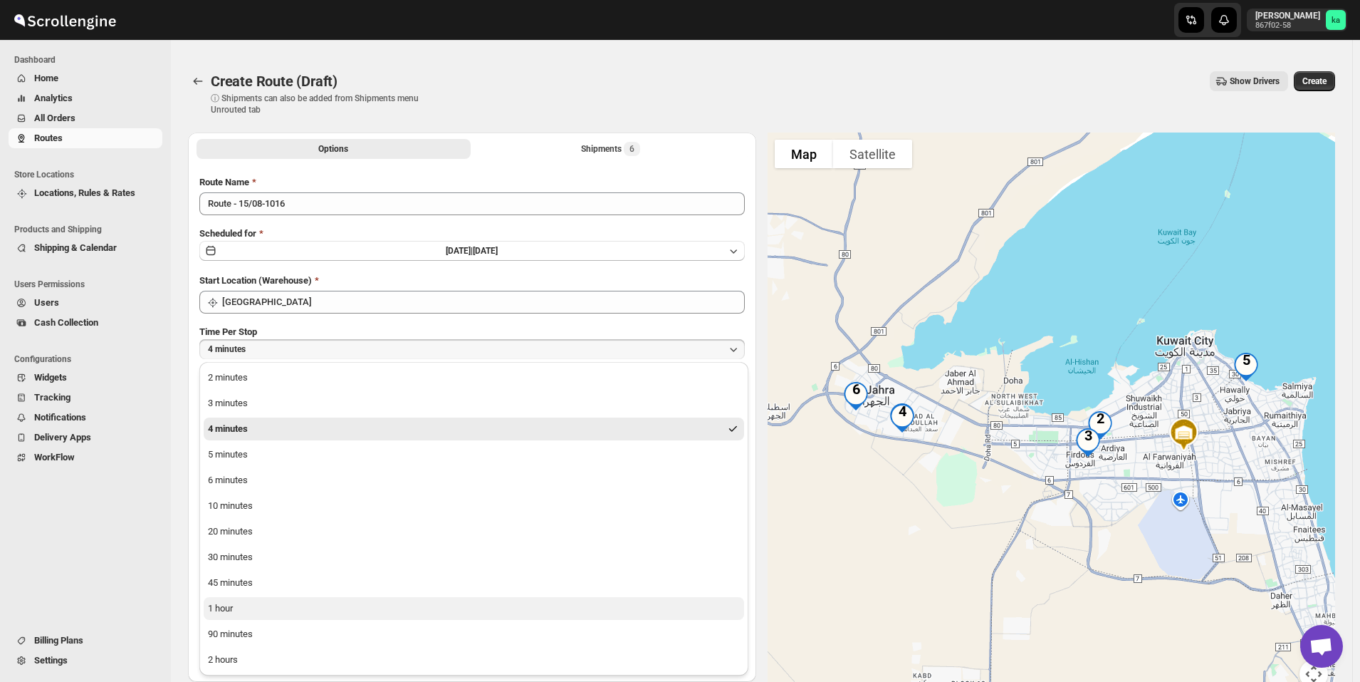
click at [289, 607] on button "1 hour" at bounding box center [474, 608] width 541 height 23
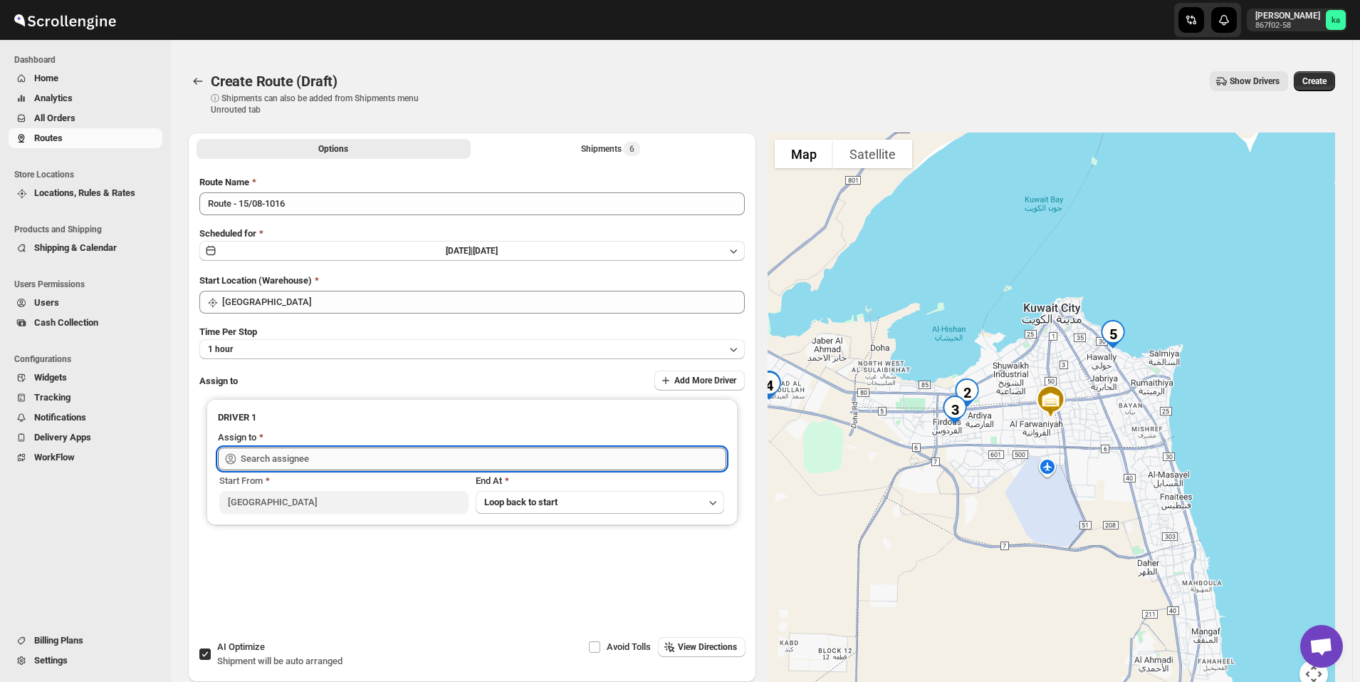
click at [328, 453] on input "text" at bounding box center [484, 458] width 486 height 23
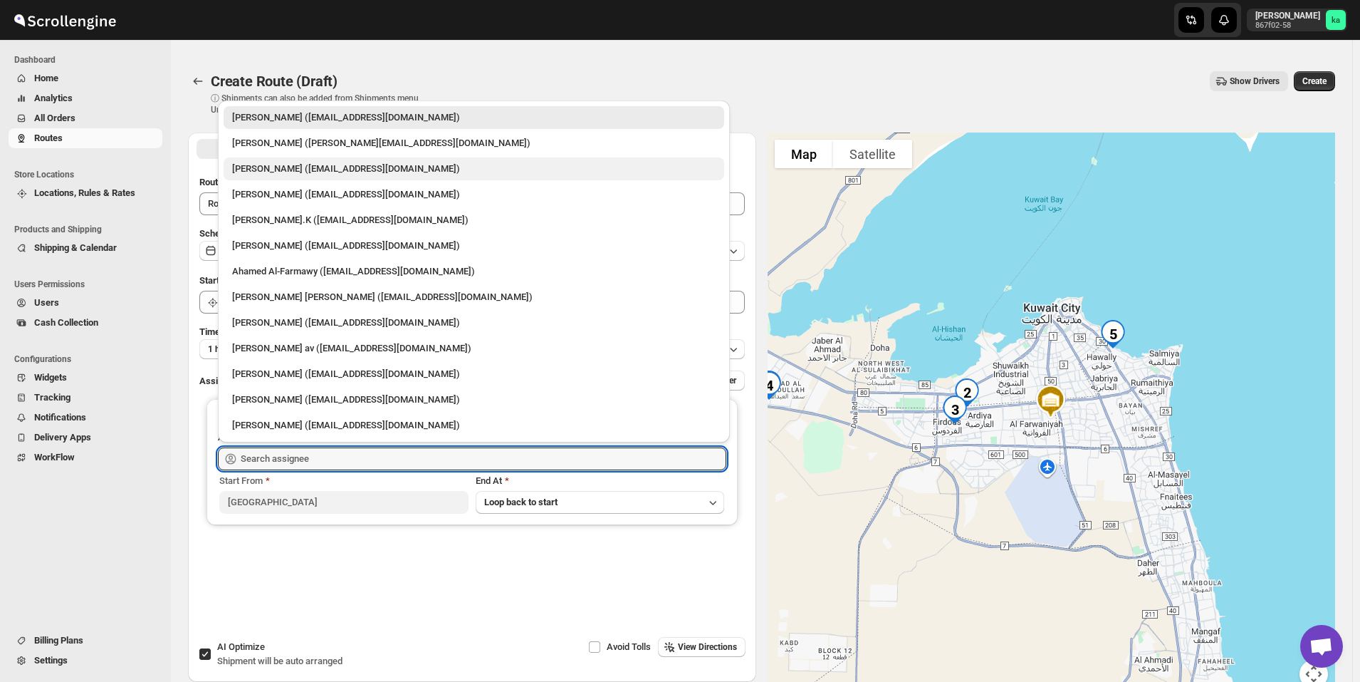
click at [350, 166] on div "[PERSON_NAME] ([EMAIL_ADDRESS][DOMAIN_NAME])" at bounding box center [474, 169] width 484 height 14
type input "[PERSON_NAME] ([EMAIL_ADDRESS][DOMAIN_NAME])"
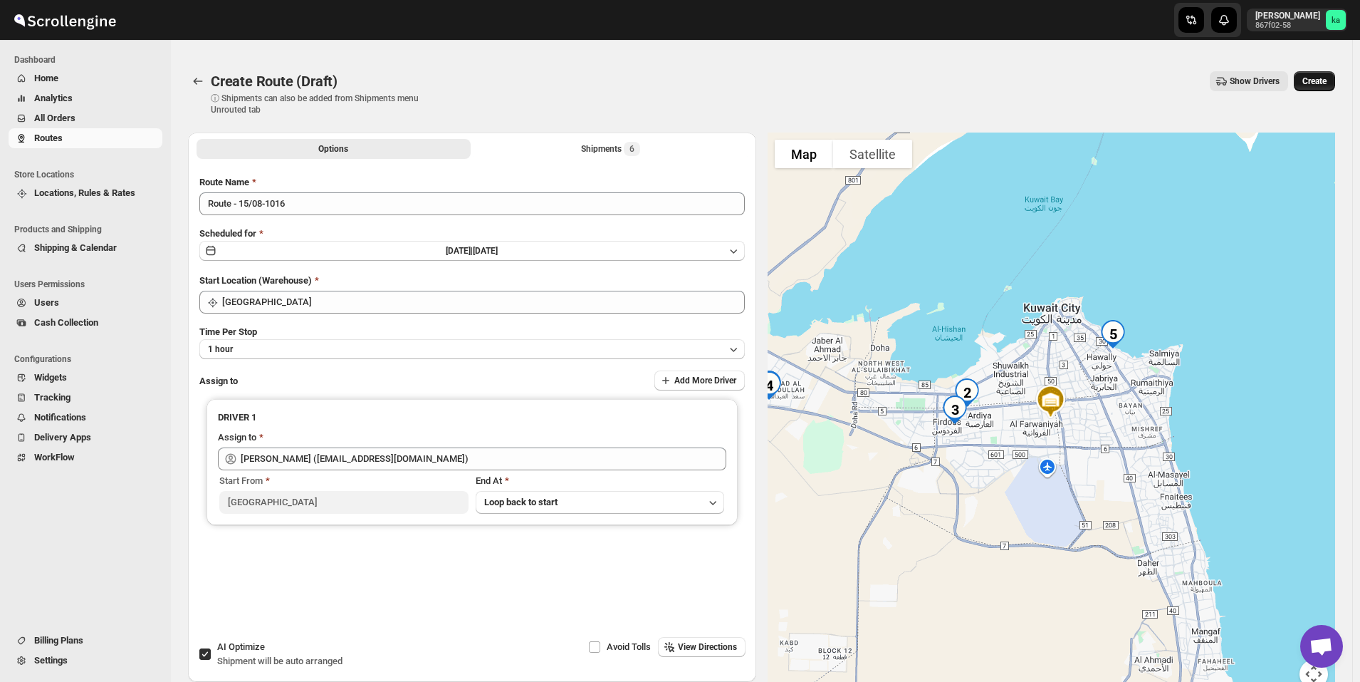
click at [1335, 81] on button "Create" at bounding box center [1314, 81] width 41 height 20
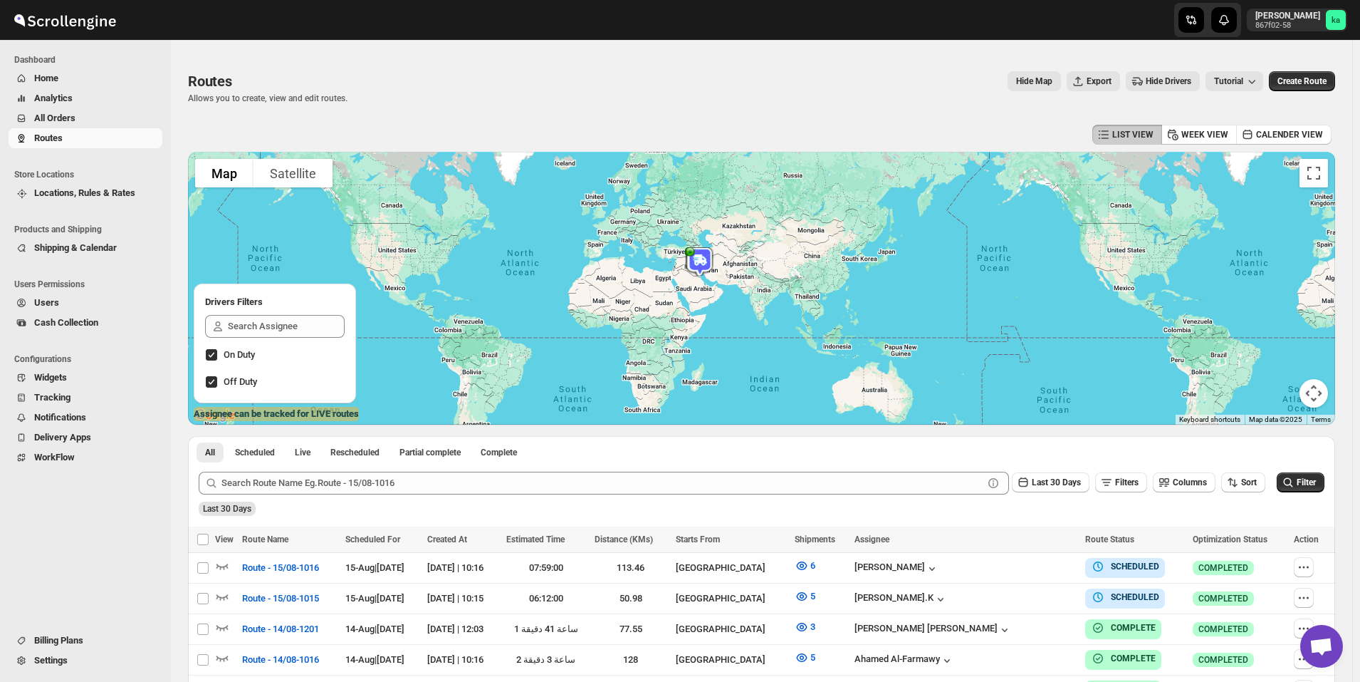
click at [85, 123] on span "All Orders" at bounding box center [96, 118] width 125 height 14
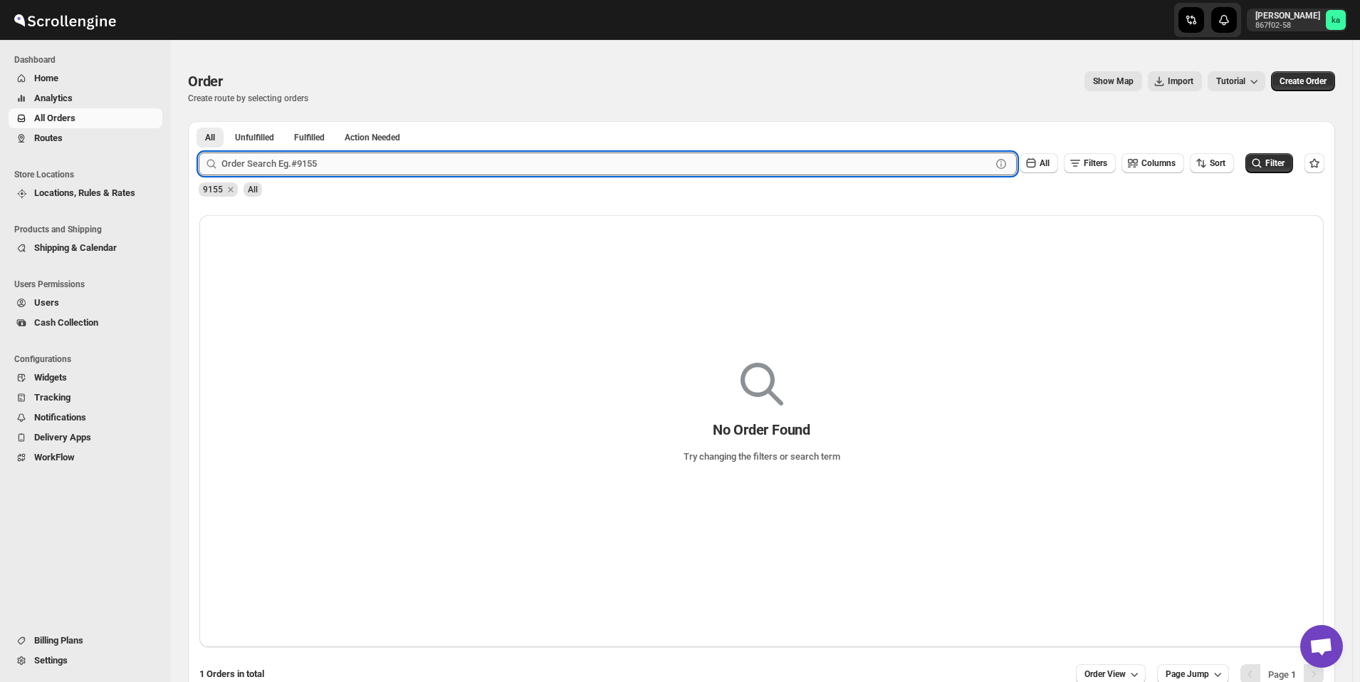
click at [262, 169] on input "text" at bounding box center [607, 163] width 770 height 23
paste input "9166"
type input "9166"
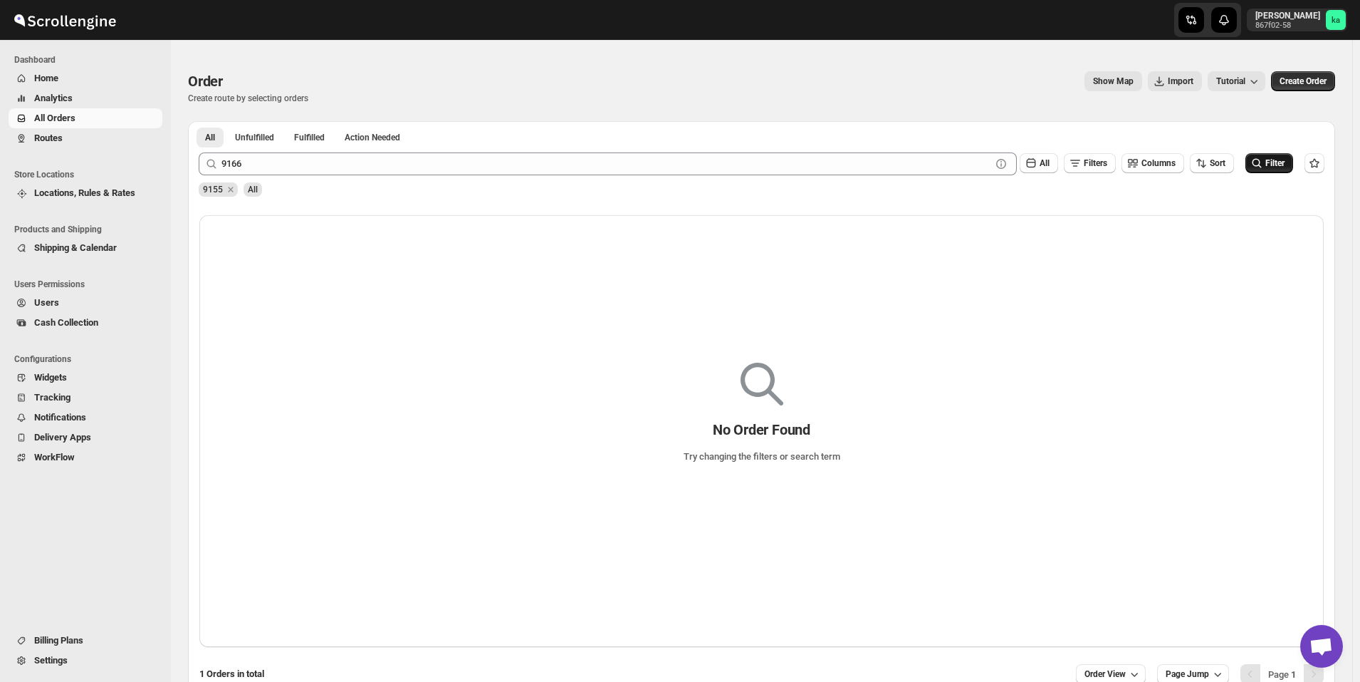
click at [1283, 167] on span "Filter" at bounding box center [1275, 163] width 19 height 10
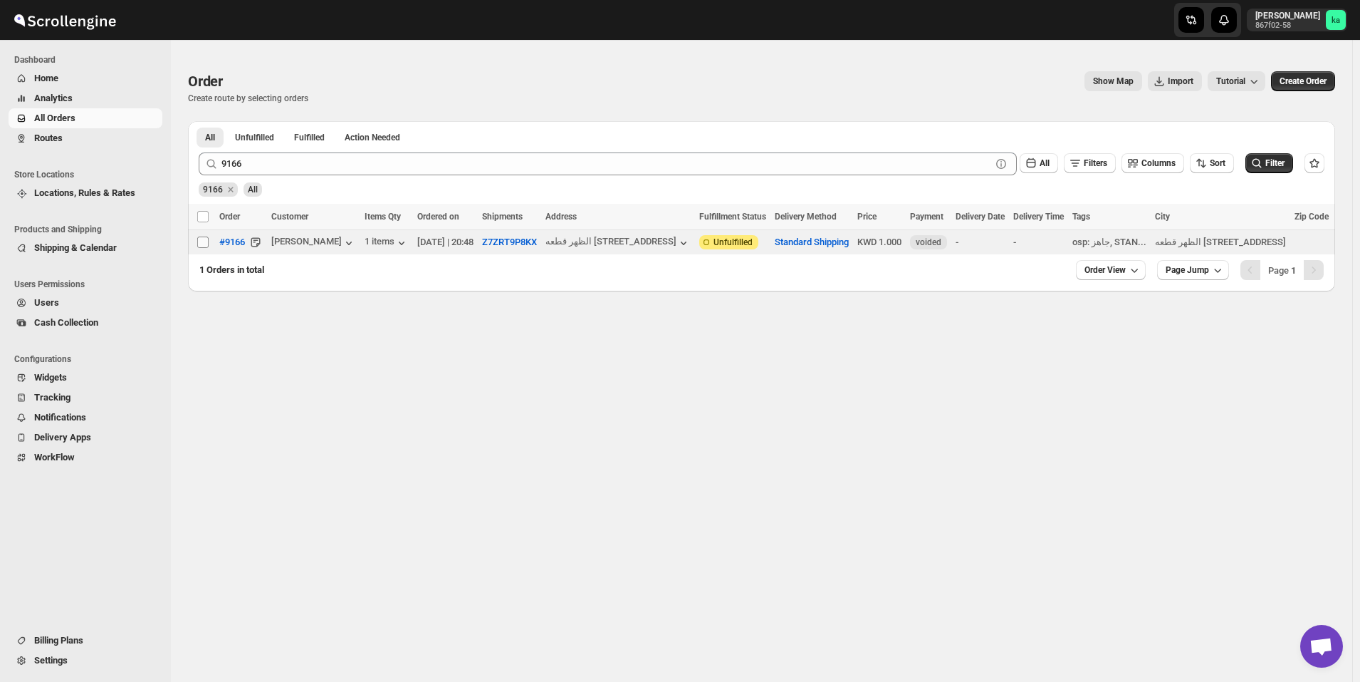
click at [204, 241] on input "Select order" at bounding box center [202, 241] width 11 height 11
checkbox input "true"
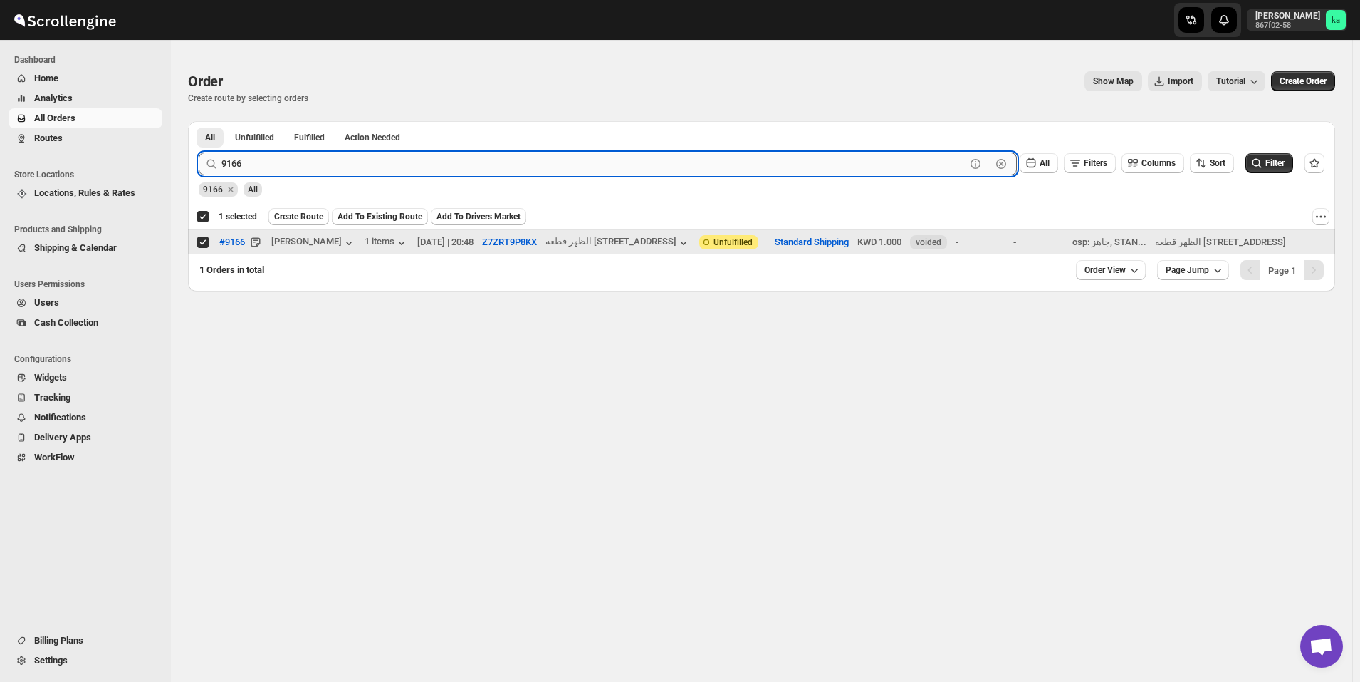
click at [551, 160] on input "9166" at bounding box center [594, 163] width 744 height 23
paste input "42"
type input "9142"
click at [1285, 167] on span "Filter" at bounding box center [1275, 163] width 19 height 10
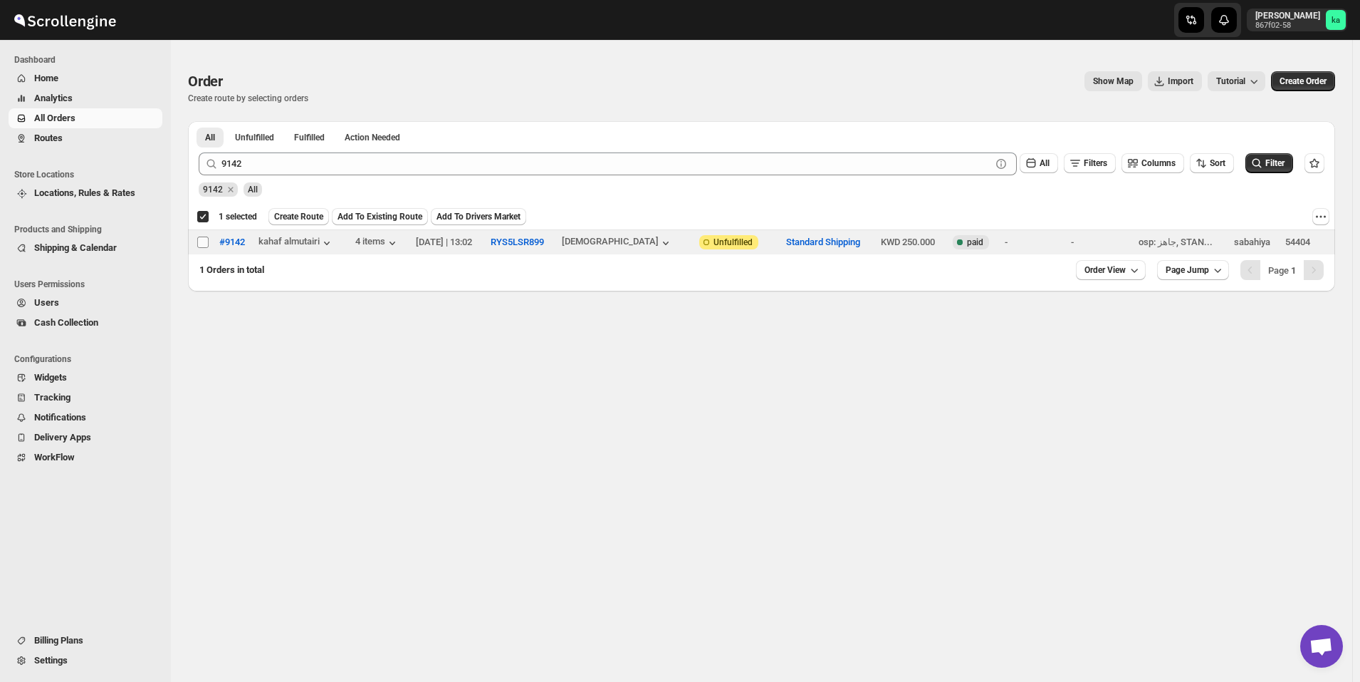
click at [202, 237] on input "Select order" at bounding box center [202, 241] width 11 height 11
checkbox input "true"
checkbox input "false"
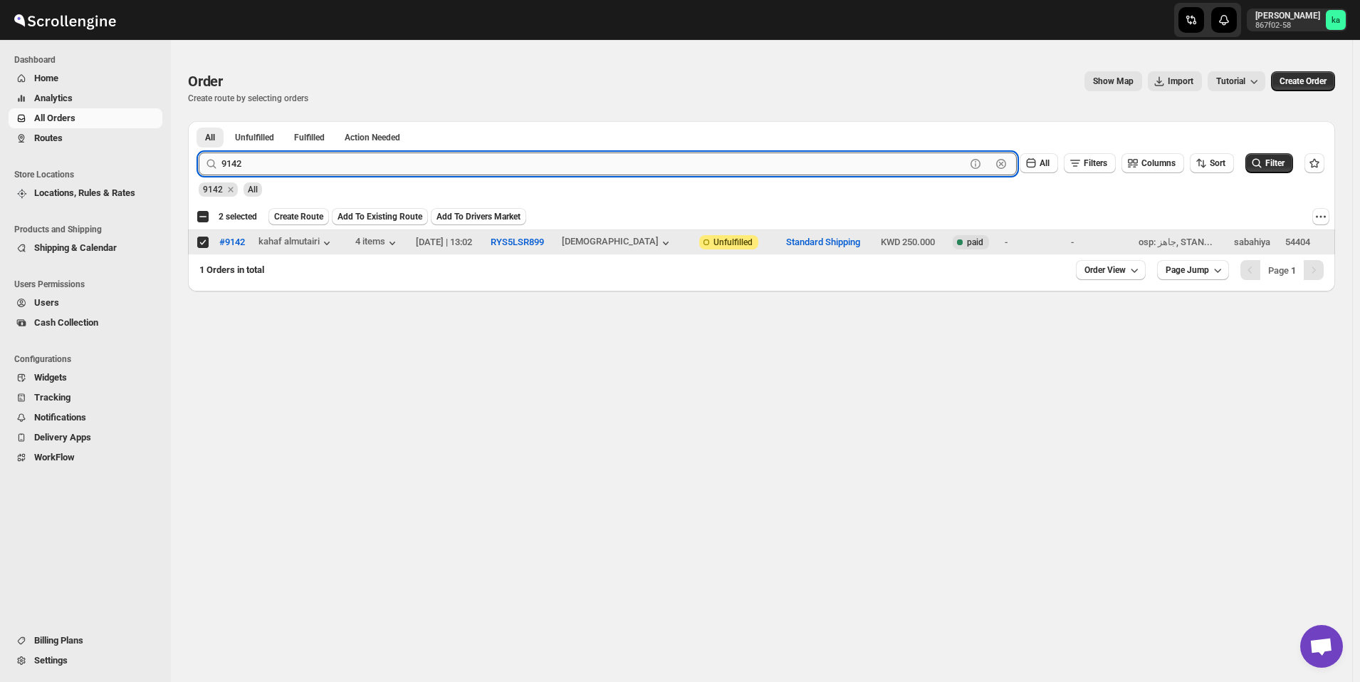
click at [400, 170] on input "9142" at bounding box center [594, 163] width 744 height 23
paste input "63"
type input "9163"
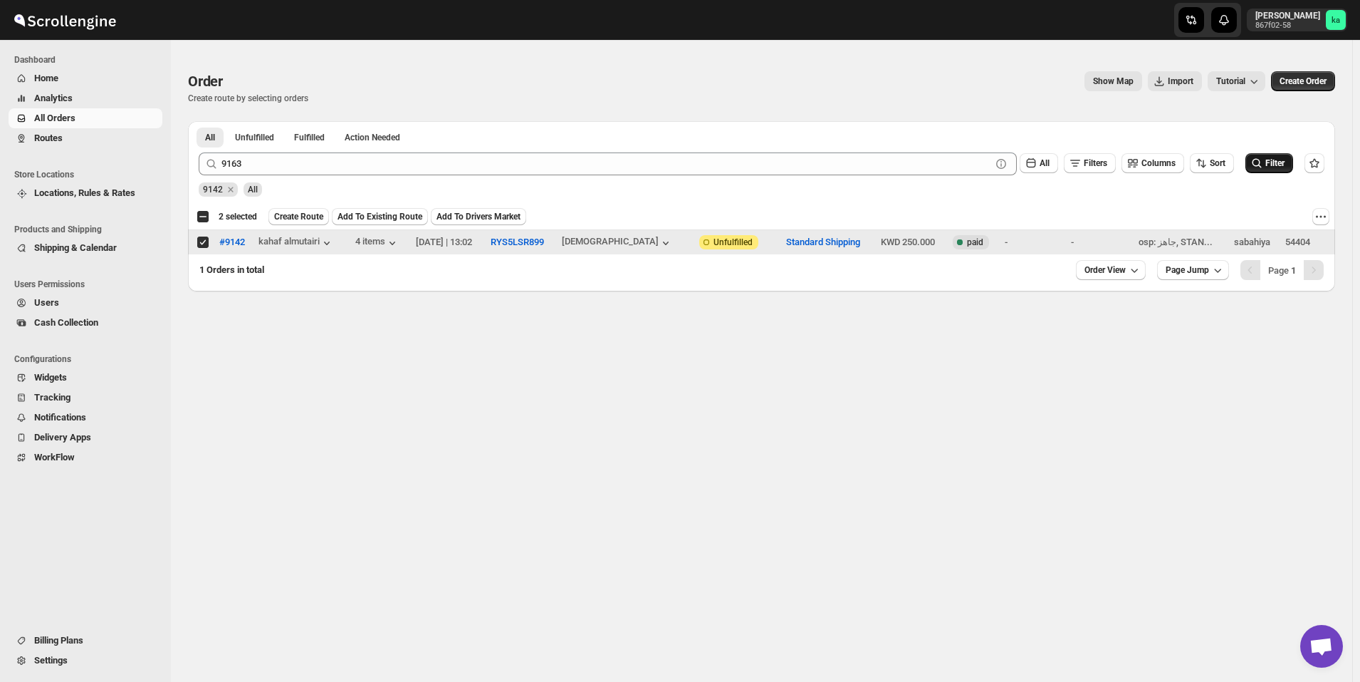
click at [1264, 167] on icon "submit" at bounding box center [1257, 163] width 14 height 14
click at [202, 244] on input "Select order" at bounding box center [202, 241] width 11 height 11
checkbox input "true"
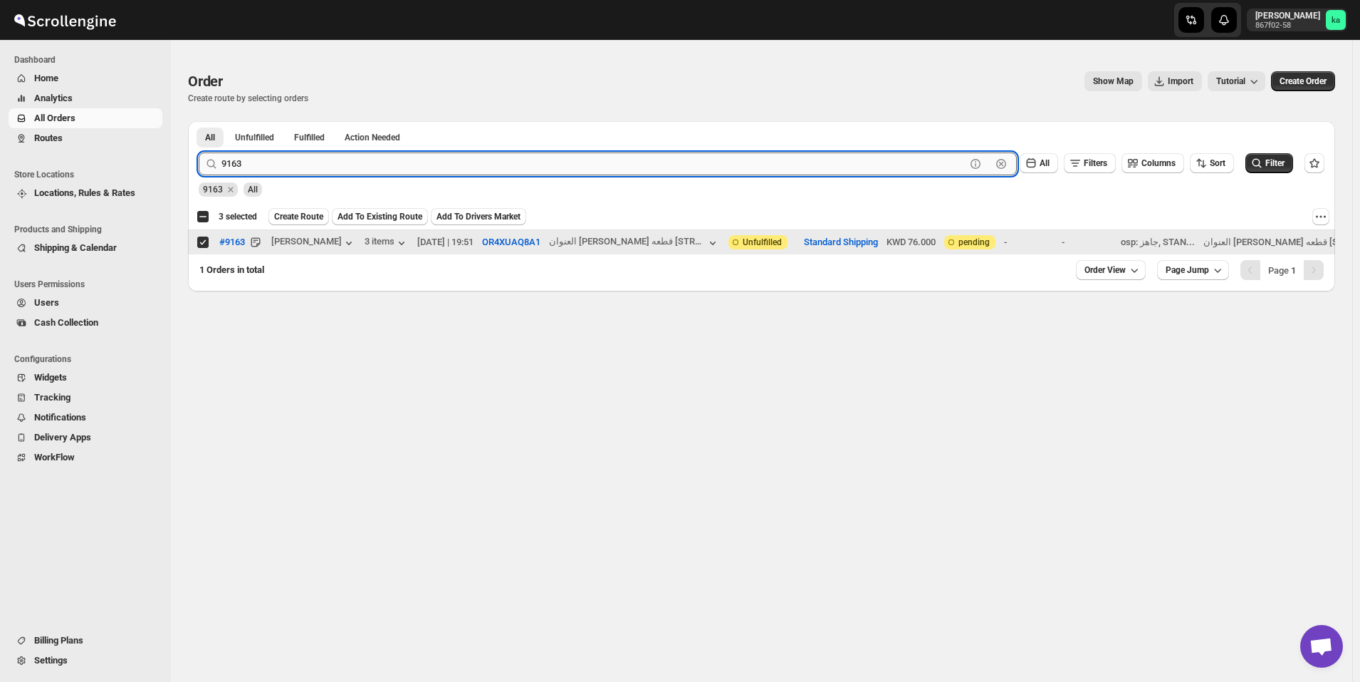
click at [429, 168] on input "9163" at bounding box center [594, 163] width 744 height 23
paste input "1"
type input "9161"
click at [1264, 166] on icon "submit" at bounding box center [1257, 163] width 14 height 14
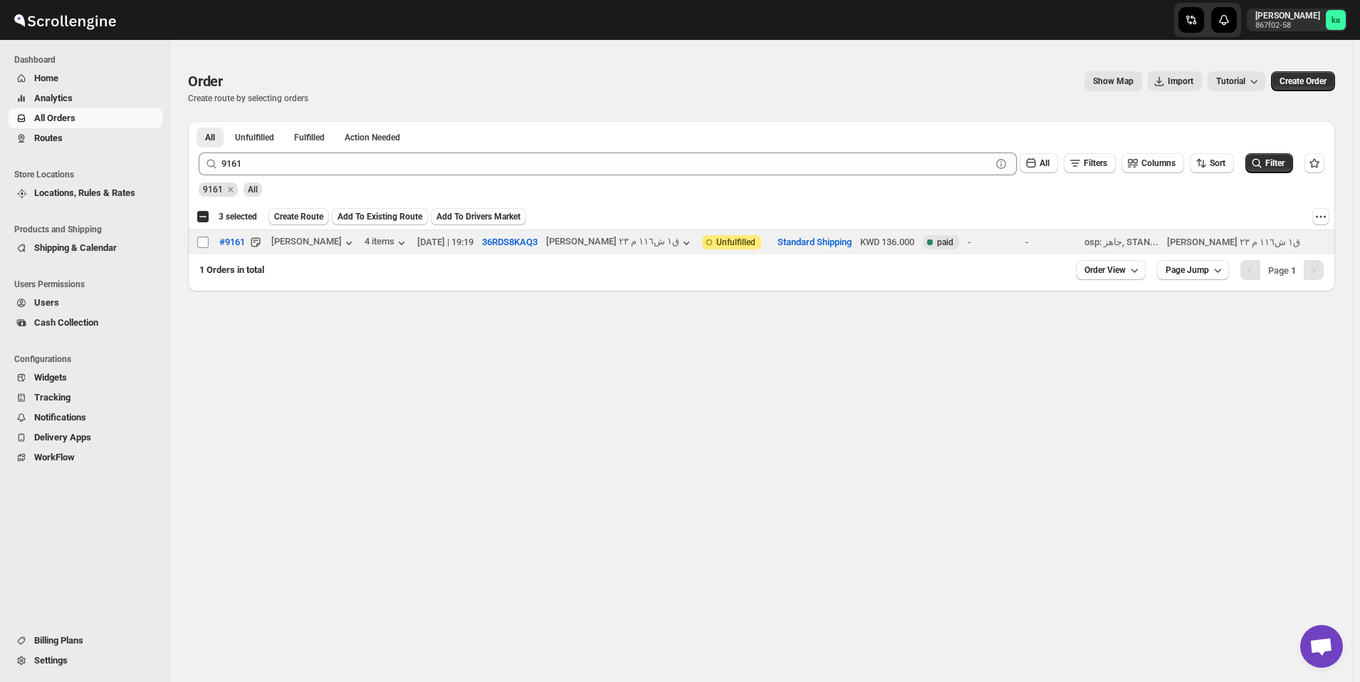
click at [204, 242] on input "Select order" at bounding box center [202, 241] width 11 height 11
checkbox input "true"
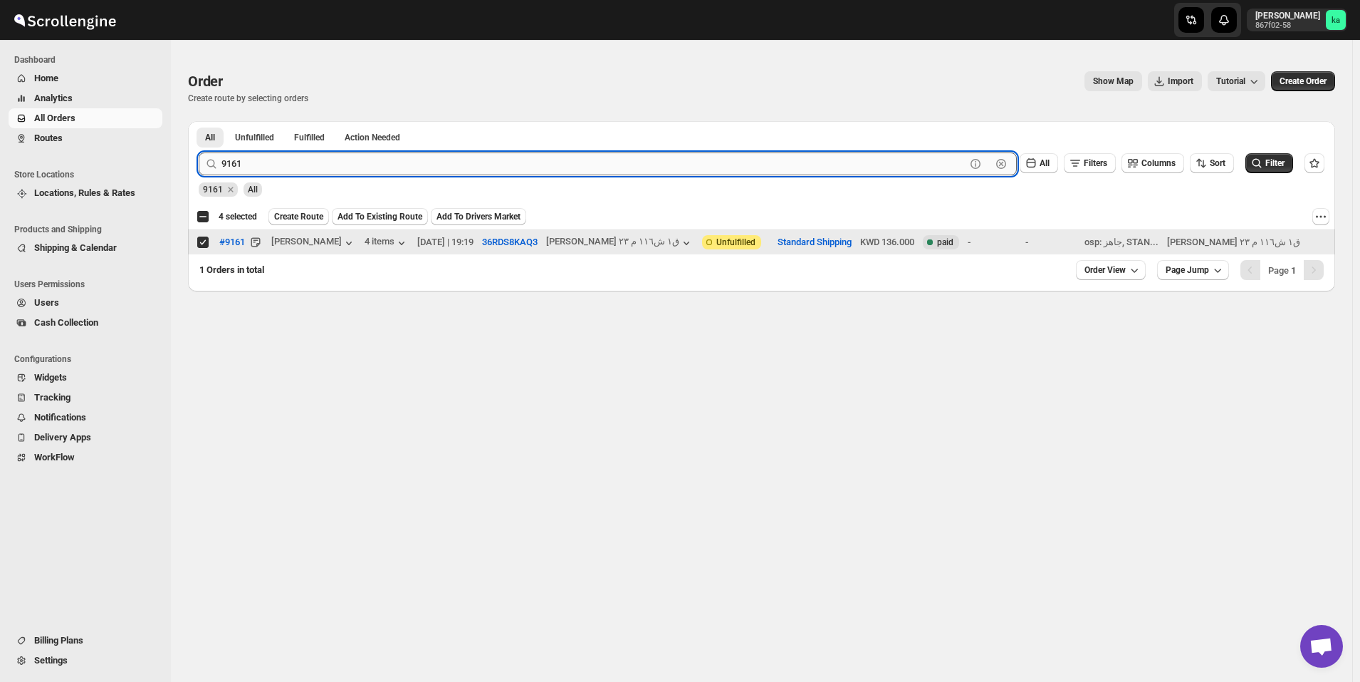
click at [459, 162] on input "9161" at bounding box center [594, 163] width 744 height 23
paste input "90"
type input "9190"
click at [1282, 170] on button "Filter" at bounding box center [1270, 163] width 48 height 20
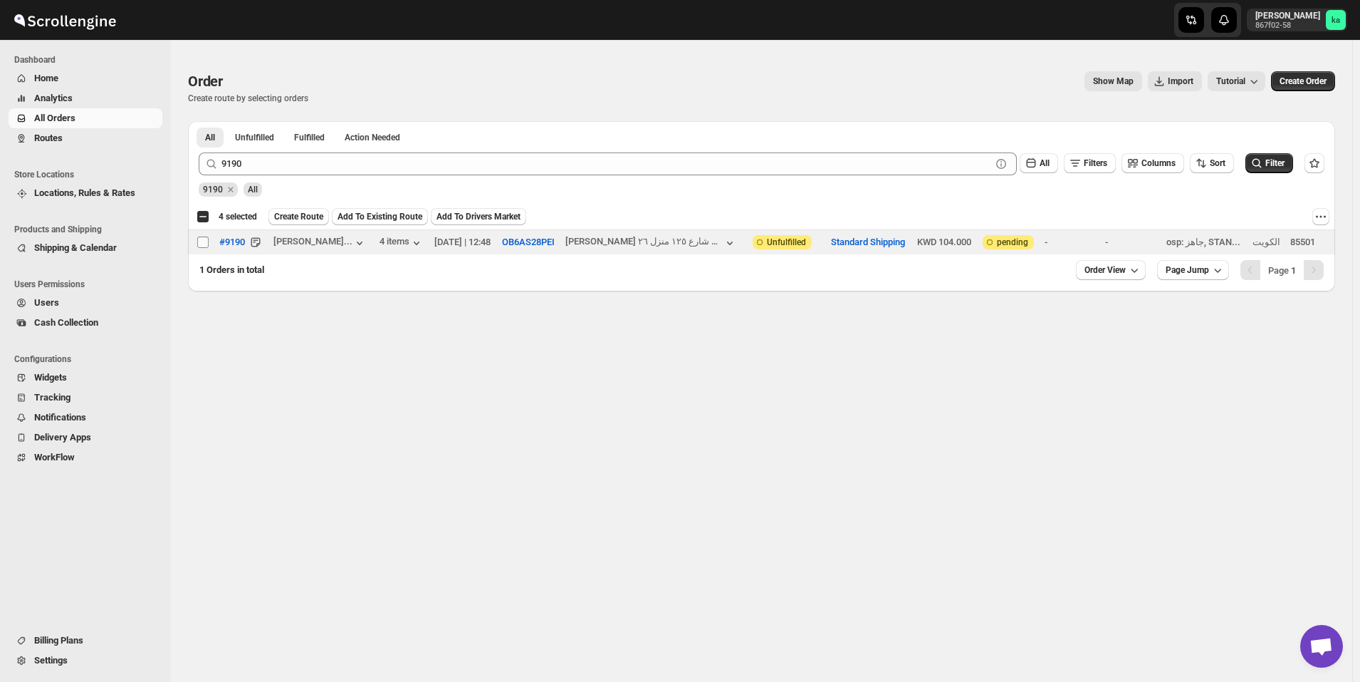
click at [204, 240] on input "Select order" at bounding box center [202, 241] width 11 height 11
checkbox input "true"
click at [313, 214] on span "Create Route" at bounding box center [298, 216] width 49 height 11
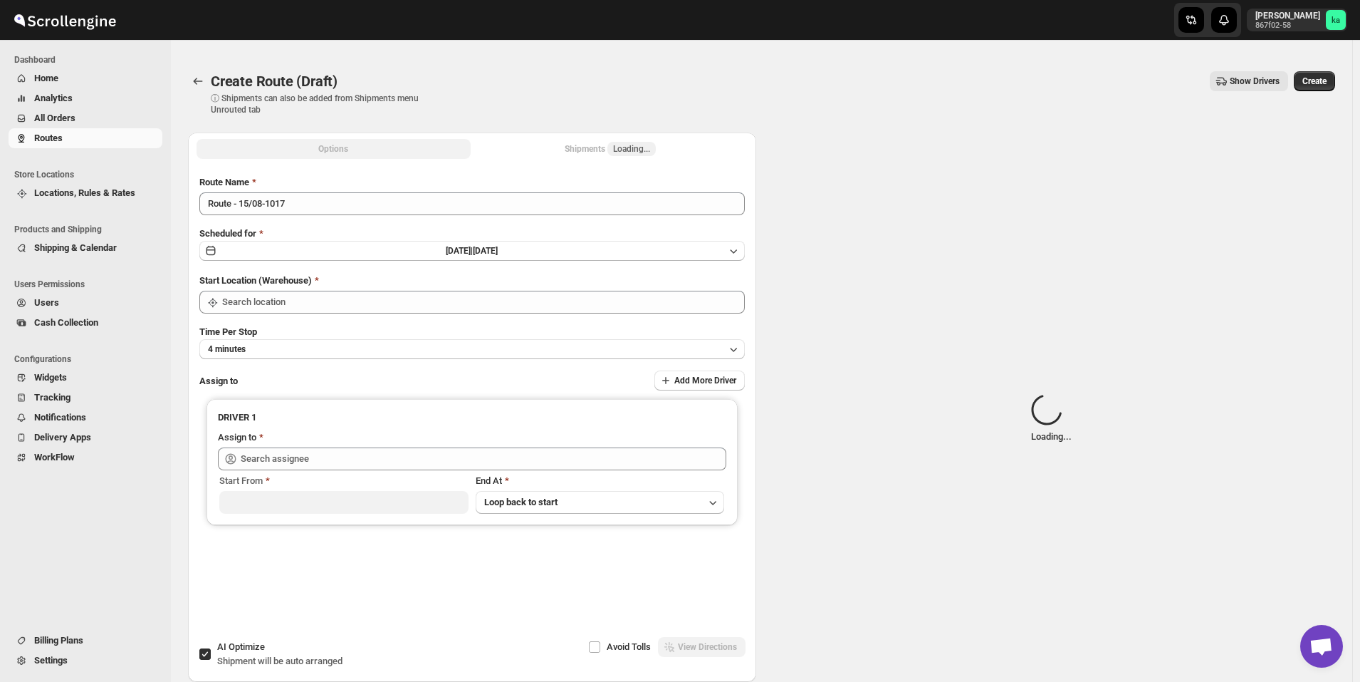
type input "[GEOGRAPHIC_DATA]"
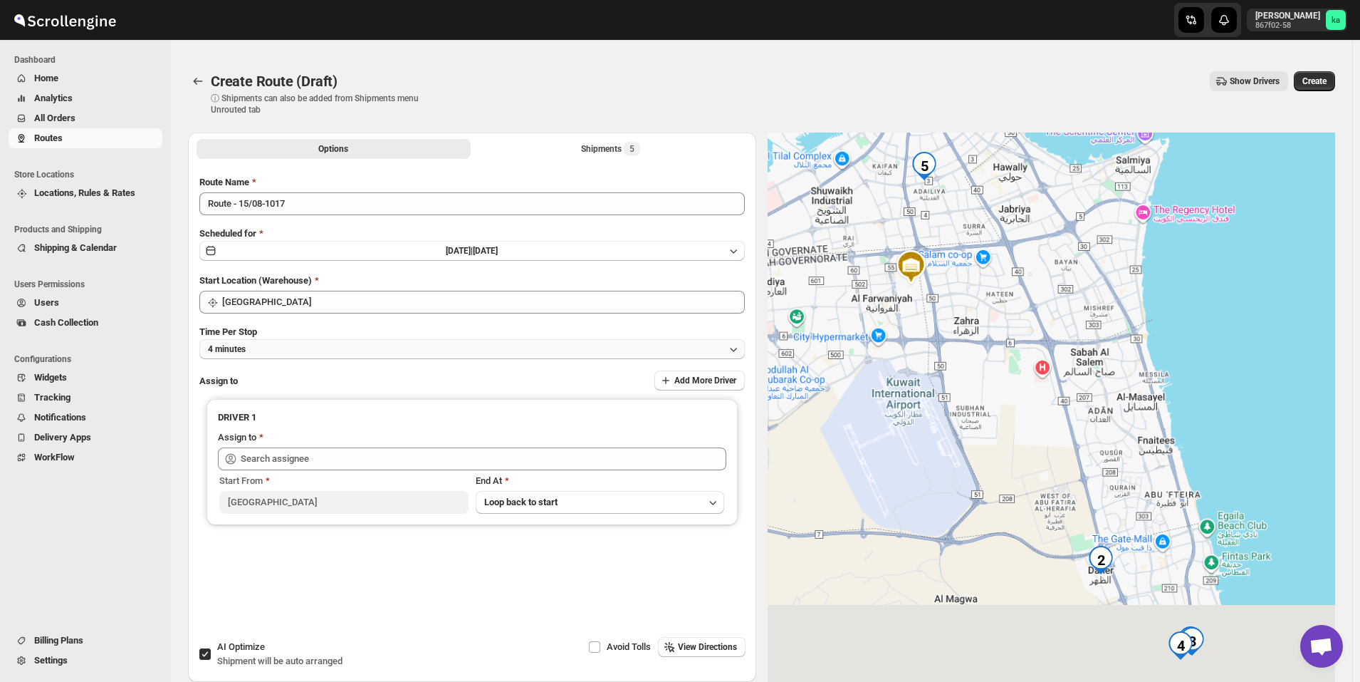
click at [433, 344] on button "4 minutes" at bounding box center [472, 349] width 546 height 20
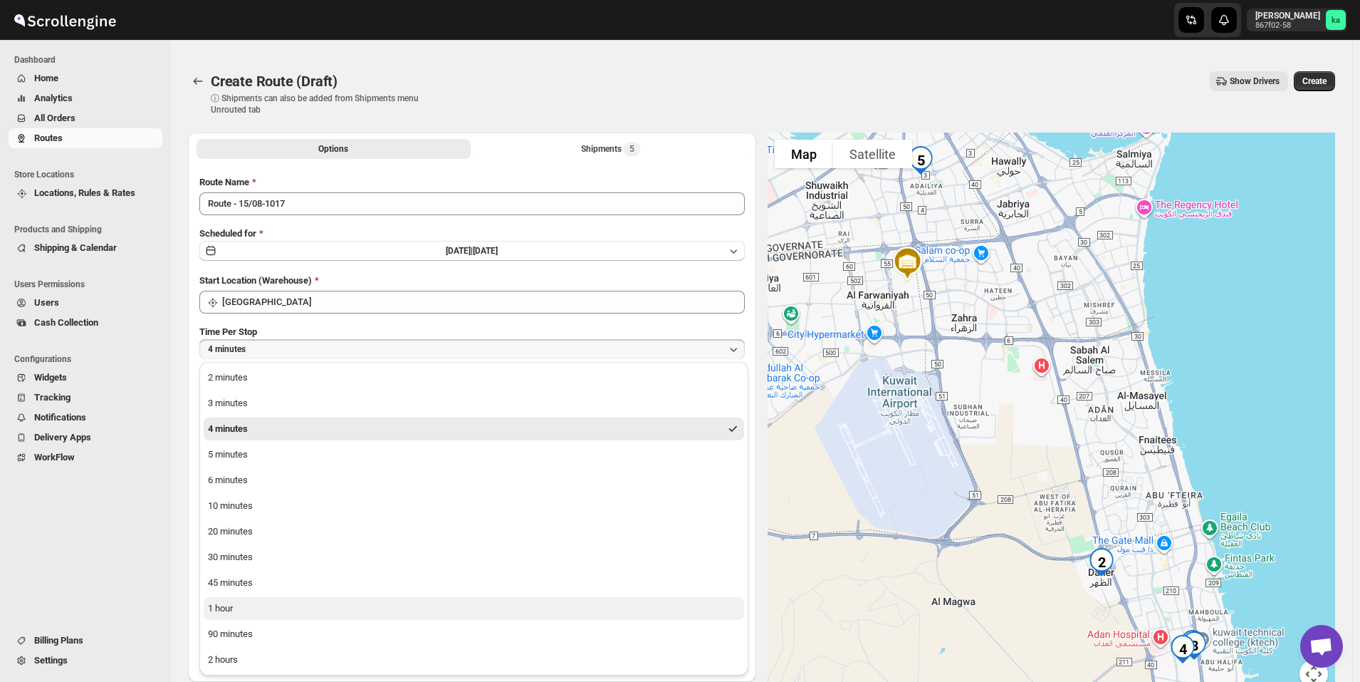
click at [274, 613] on button "1 hour" at bounding box center [474, 608] width 541 height 23
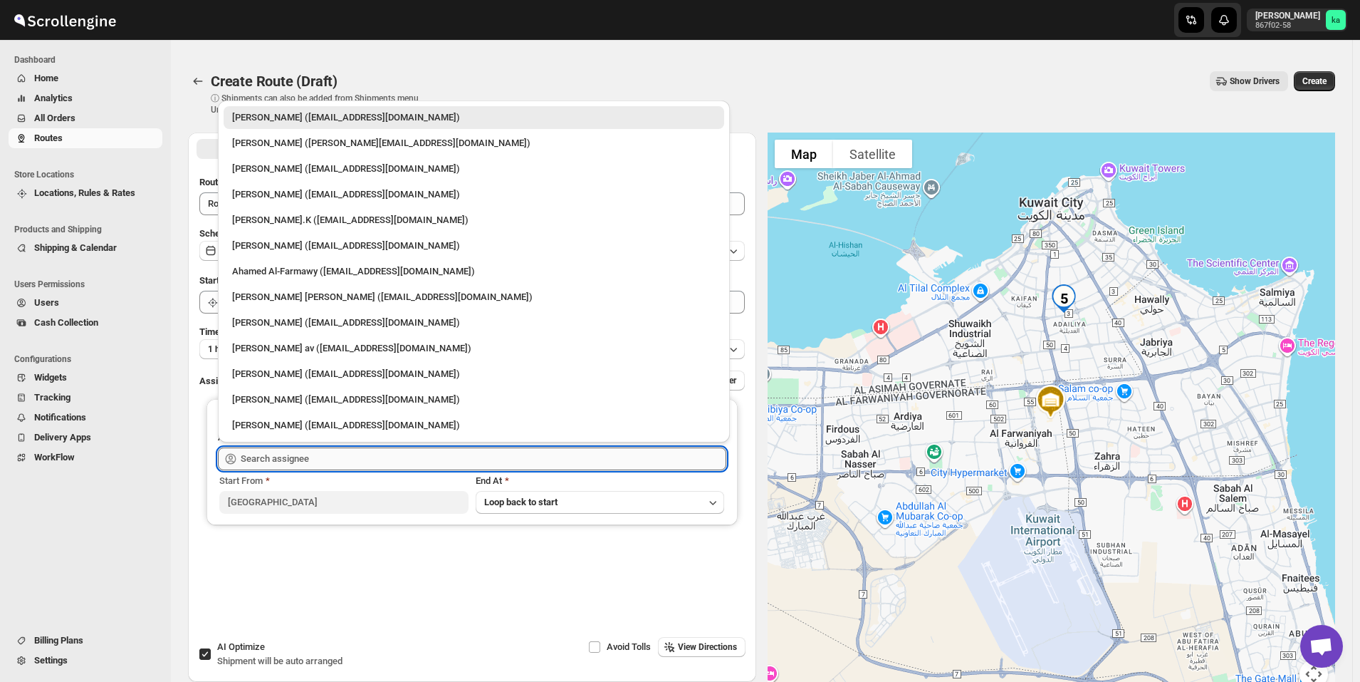
click at [288, 456] on input "text" at bounding box center [484, 458] width 486 height 23
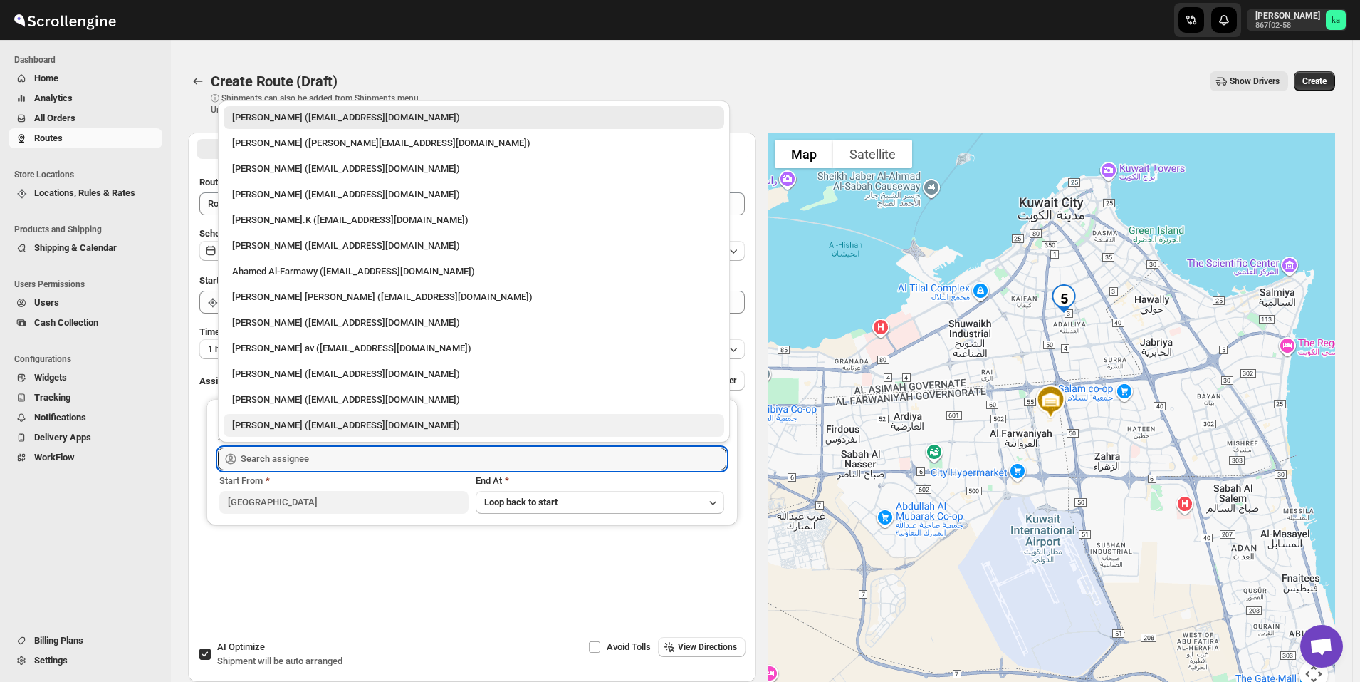
click at [317, 425] on div "[PERSON_NAME] ([EMAIL_ADDRESS][DOMAIN_NAME])" at bounding box center [474, 425] width 484 height 14
type input "[PERSON_NAME] ([EMAIL_ADDRESS][DOMAIN_NAME])"
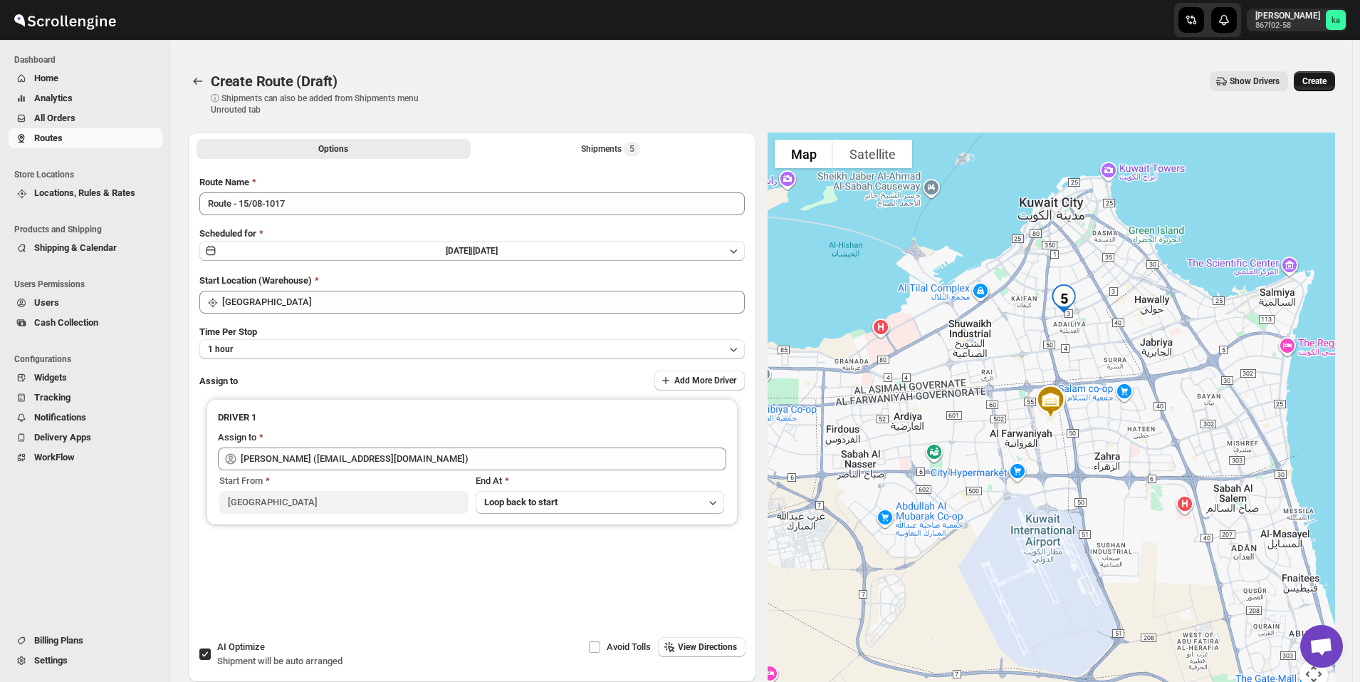
click at [1322, 81] on span "Create" at bounding box center [1315, 80] width 24 height 11
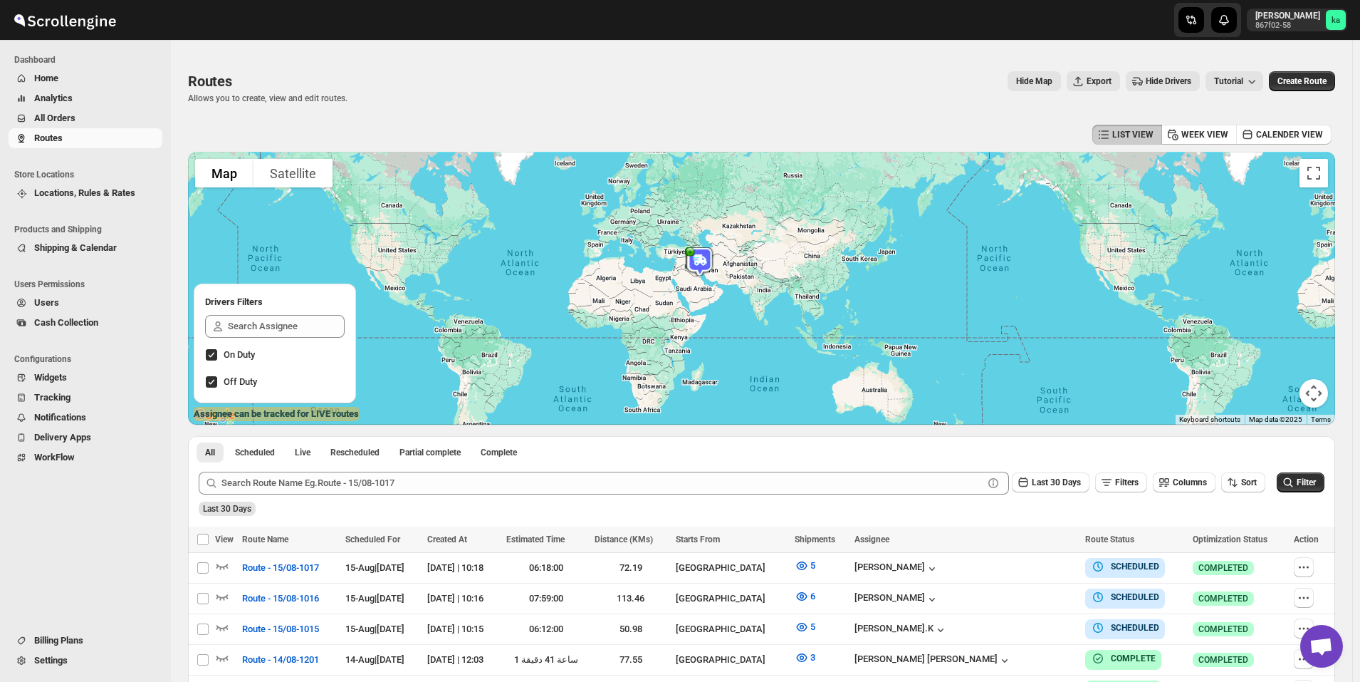
click at [99, 124] on span "All Orders" at bounding box center [96, 118] width 125 height 14
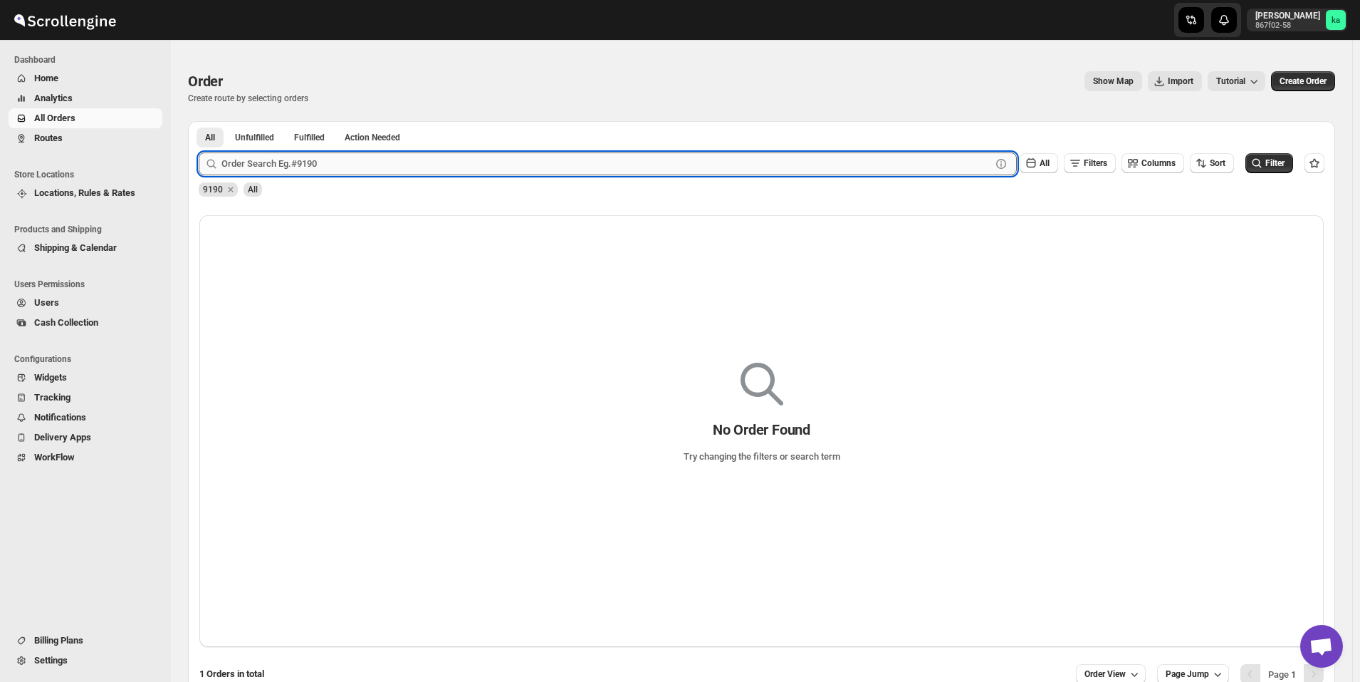
click at [357, 163] on input "text" at bounding box center [607, 163] width 770 height 23
paste input "9154"
type input "9154"
click at [199, 121] on button "Submit" at bounding box center [219, 128] width 41 height 15
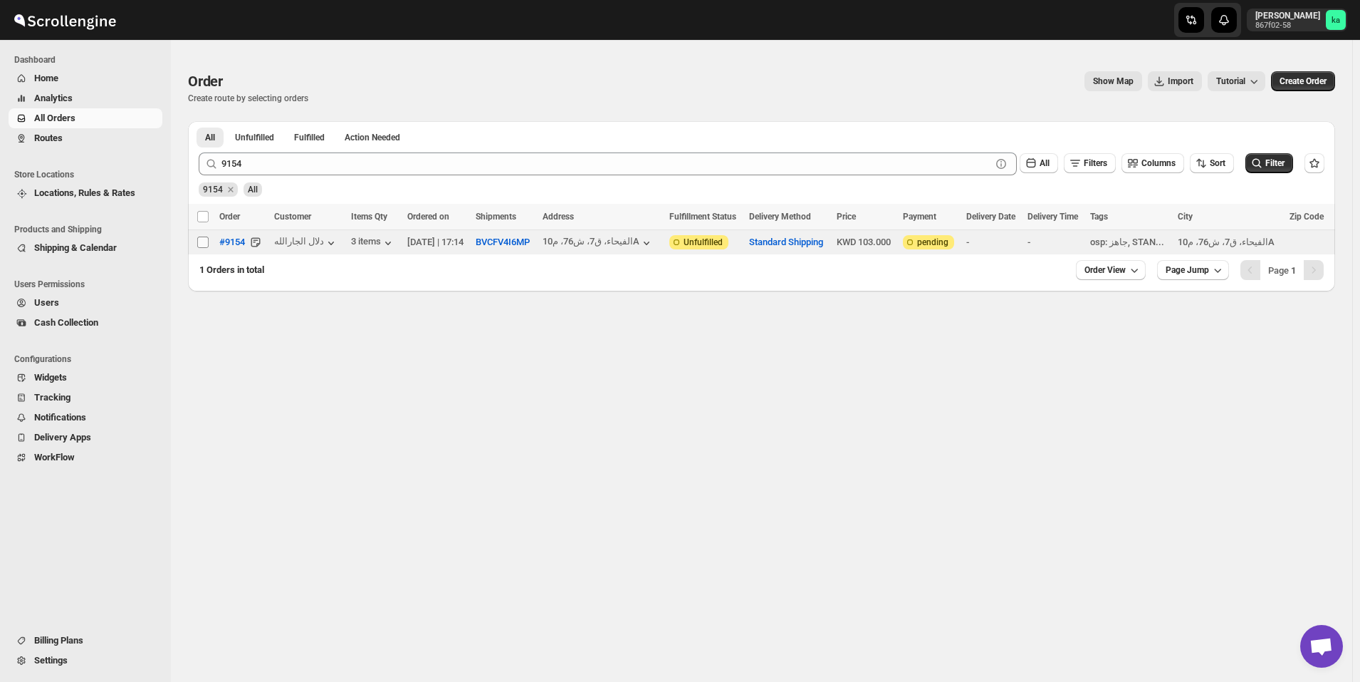
click at [197, 243] on span at bounding box center [203, 242] width 13 height 13
click at [197, 243] on input "Select order" at bounding box center [202, 241] width 11 height 11
checkbox input "false"
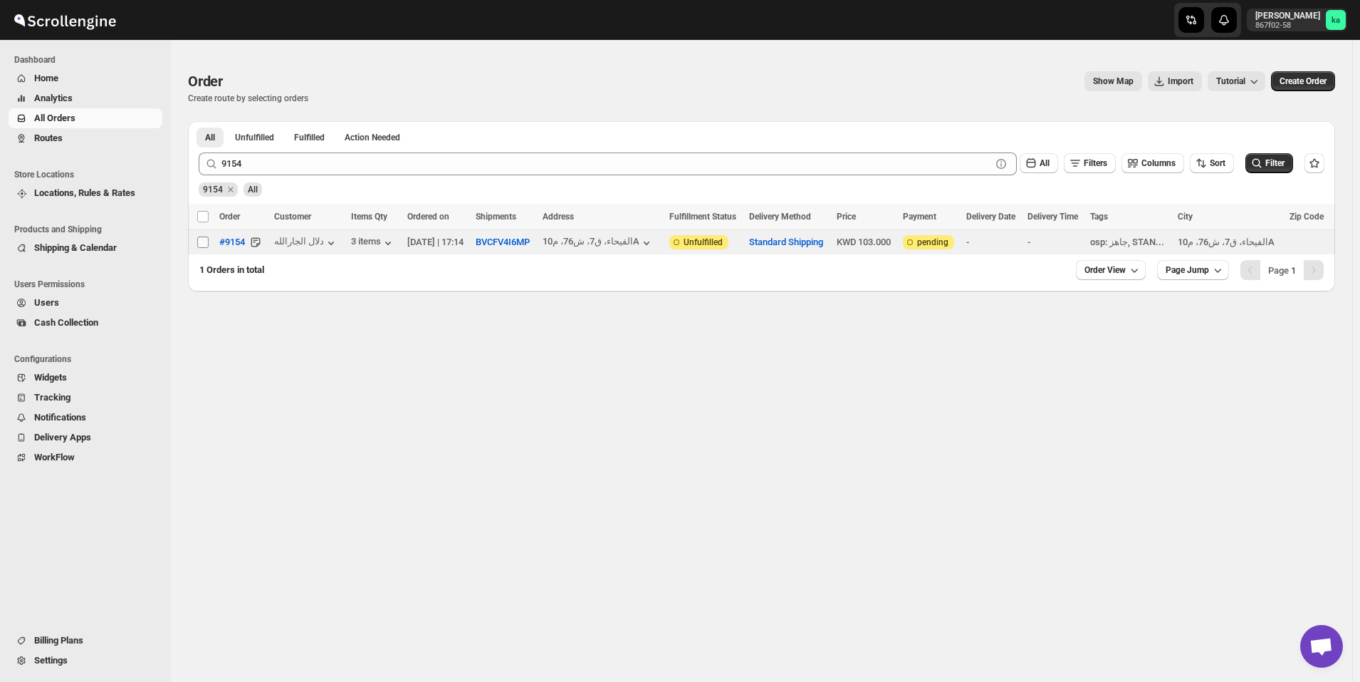
checkbox input "false"
click at [199, 246] on input "Select order" at bounding box center [202, 241] width 11 height 11
checkbox input "true"
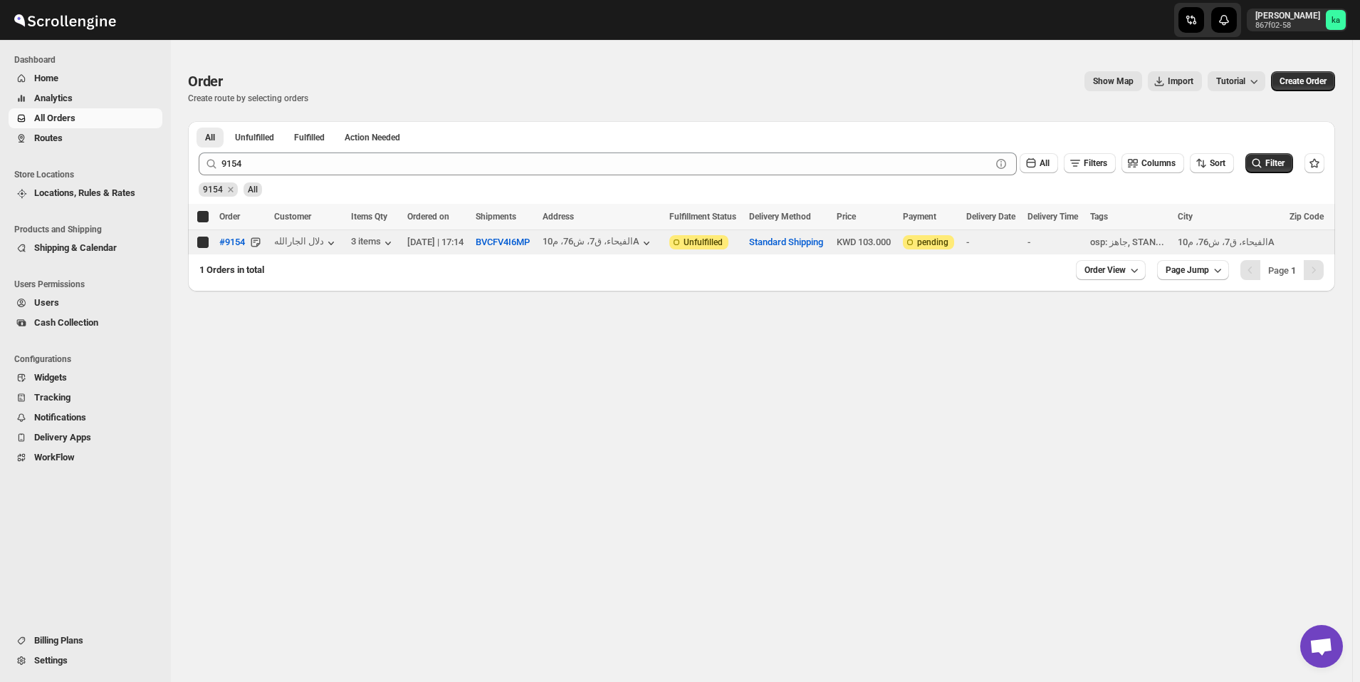
checkbox input "true"
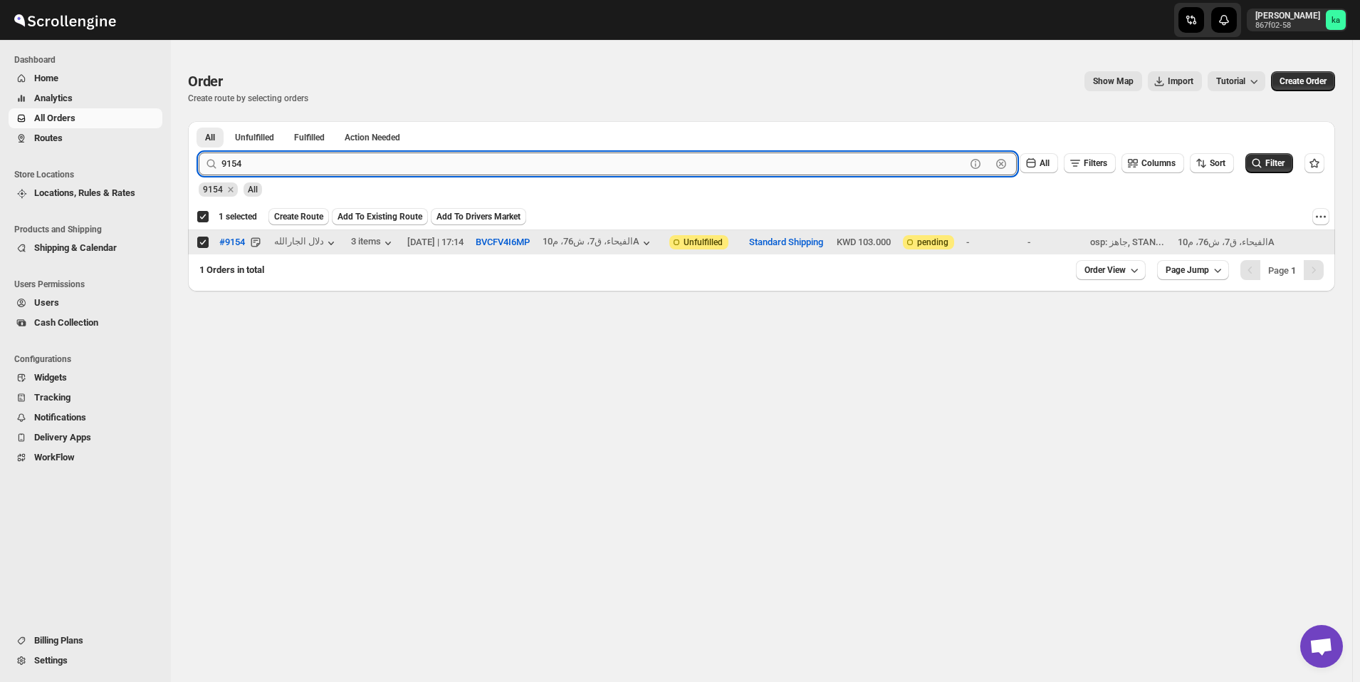
click at [456, 160] on input "9154" at bounding box center [594, 163] width 744 height 23
paste input "67"
type input "9167"
click at [1293, 165] on button "Filter" at bounding box center [1270, 163] width 48 height 20
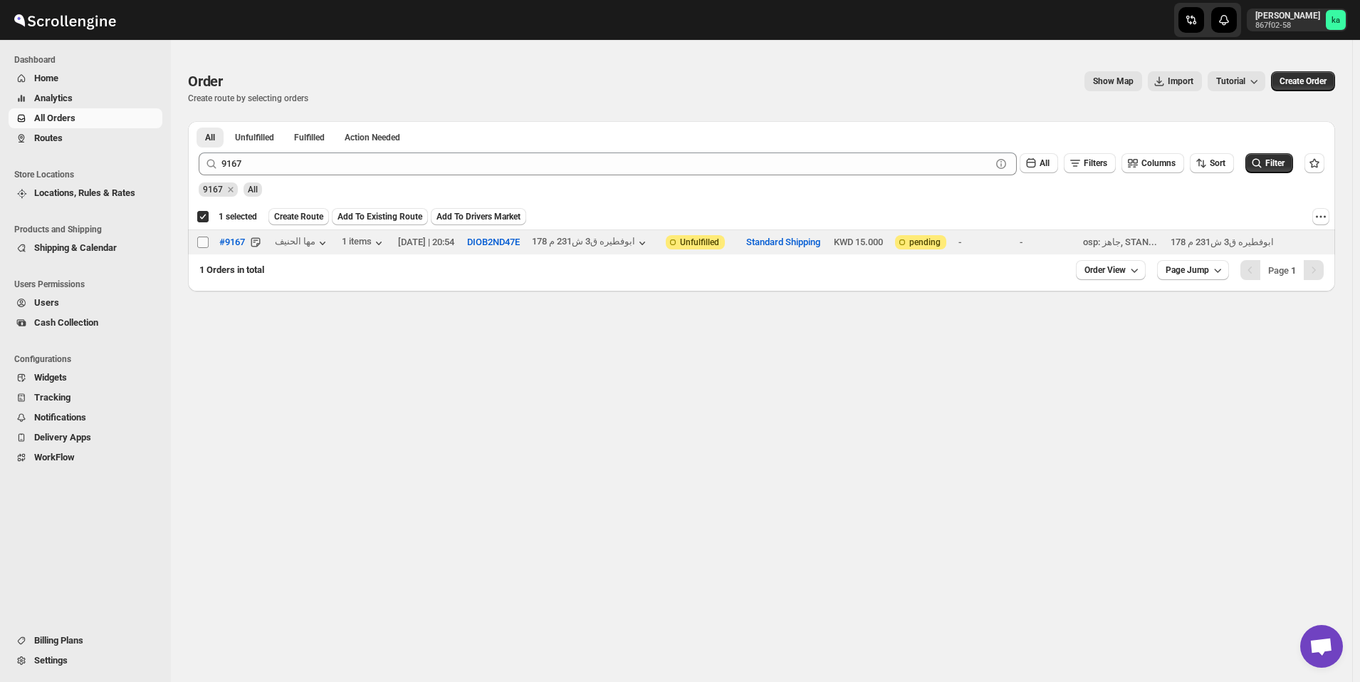
click at [203, 244] on input "Select order" at bounding box center [202, 241] width 11 height 11
checkbox input "true"
checkbox input "false"
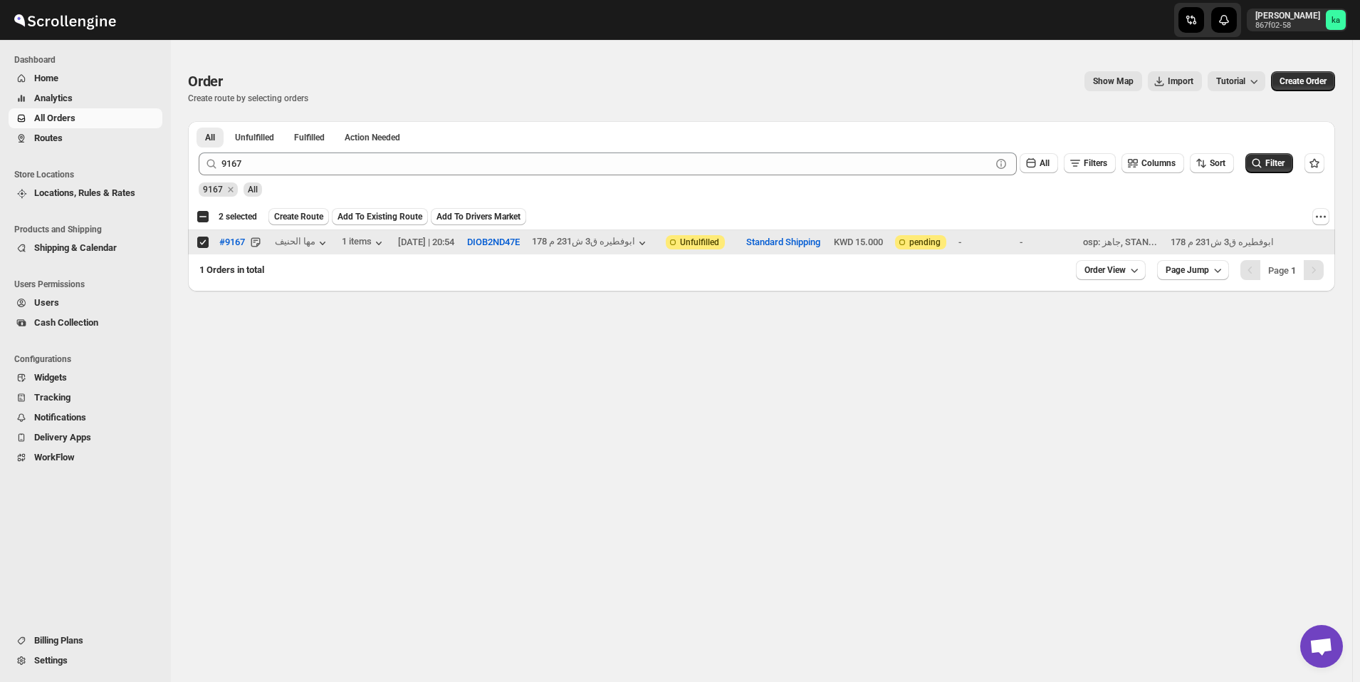
click at [623, 177] on div "9167 All" at bounding box center [759, 183] width 1132 height 27
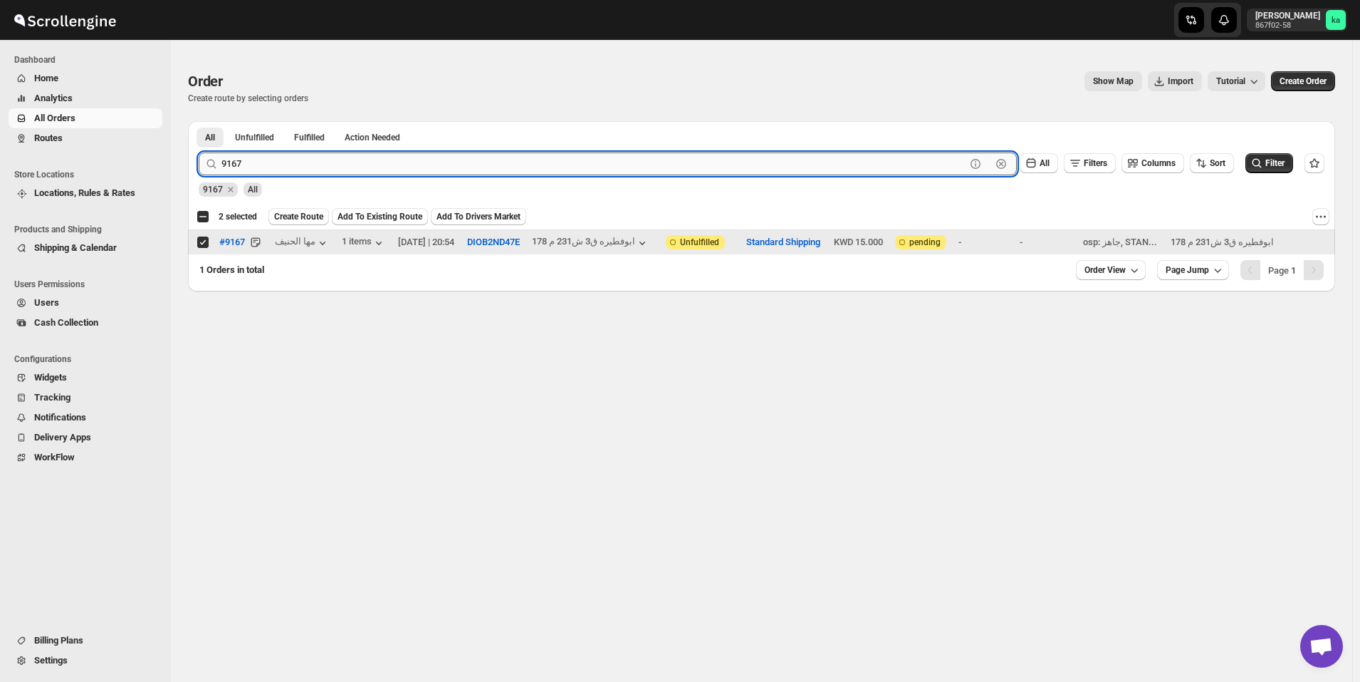
click at [632, 154] on input "9167" at bounding box center [594, 163] width 744 height 23
paste input "56"
type input "9156"
click at [1271, 164] on button "Filter" at bounding box center [1270, 163] width 48 height 20
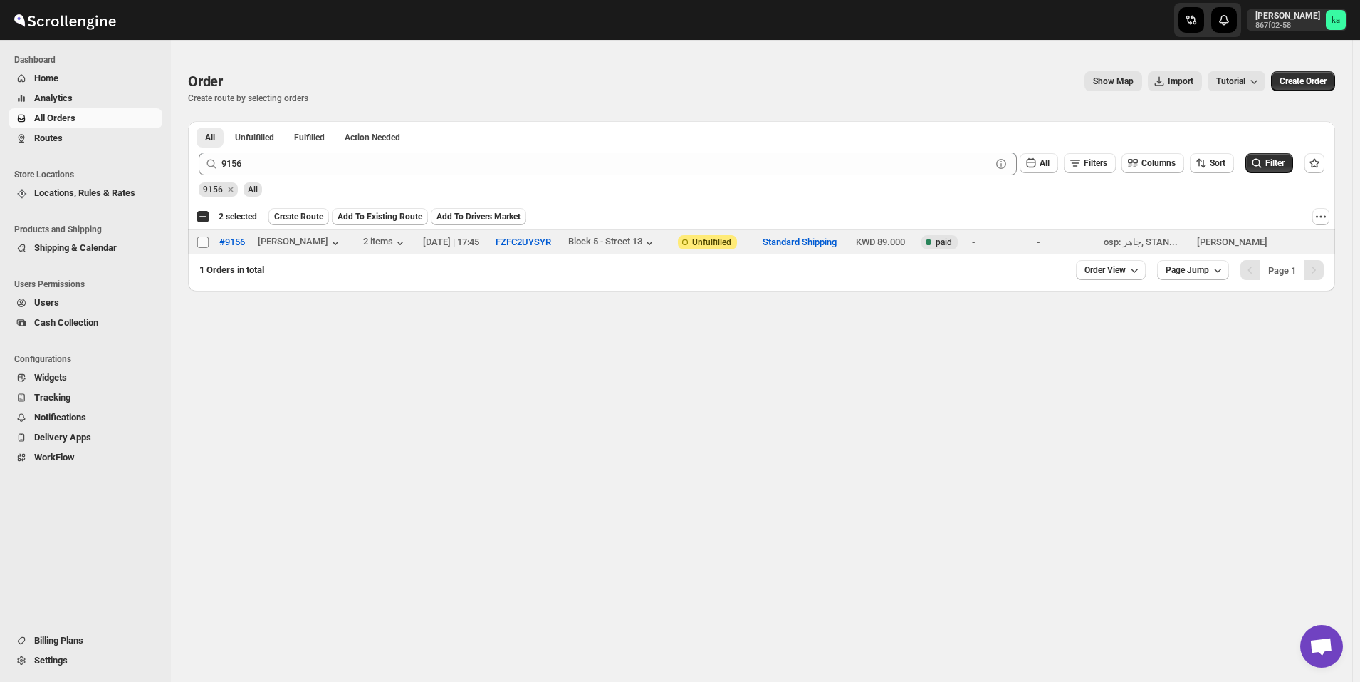
click at [201, 243] on input "Select order" at bounding box center [202, 241] width 11 height 11
checkbox input "true"
click at [1279, 164] on span "Filter" at bounding box center [1275, 163] width 19 height 10
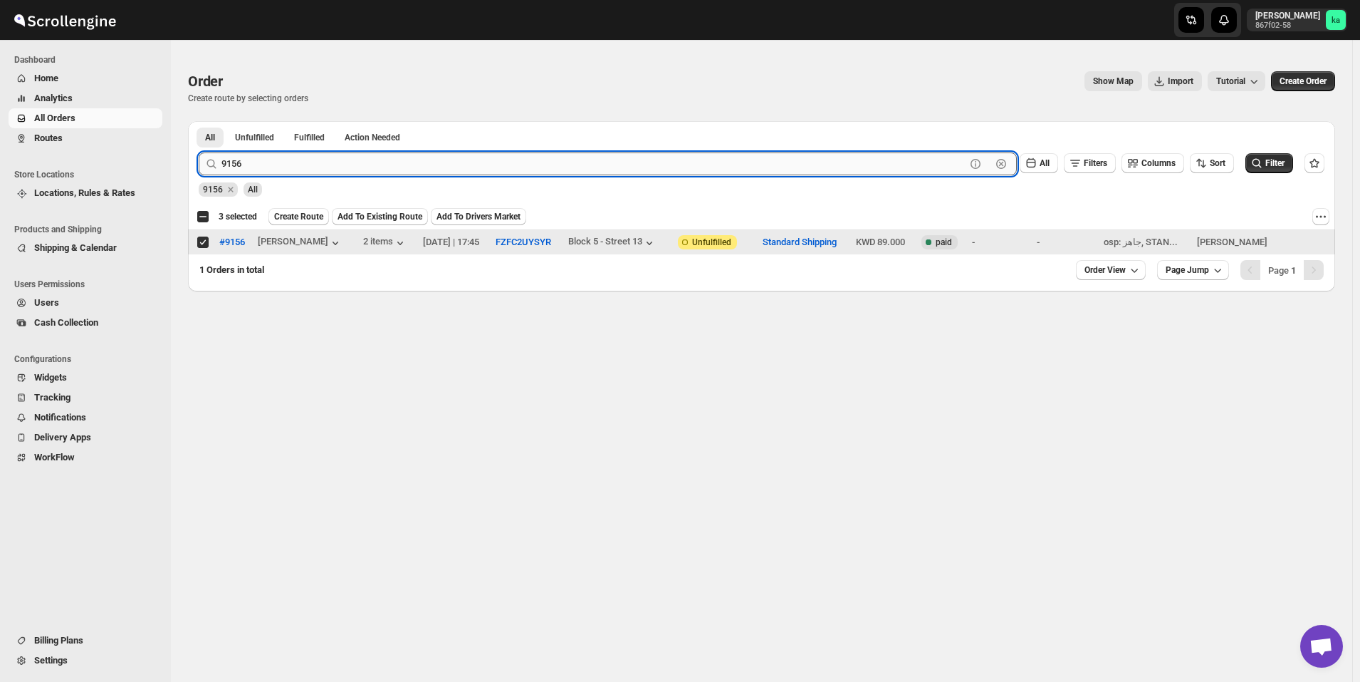
click at [686, 165] on input "9156" at bounding box center [594, 163] width 744 height 23
paste input "7"
type input "9157"
click at [199, 121] on button "Submit" at bounding box center [219, 128] width 41 height 15
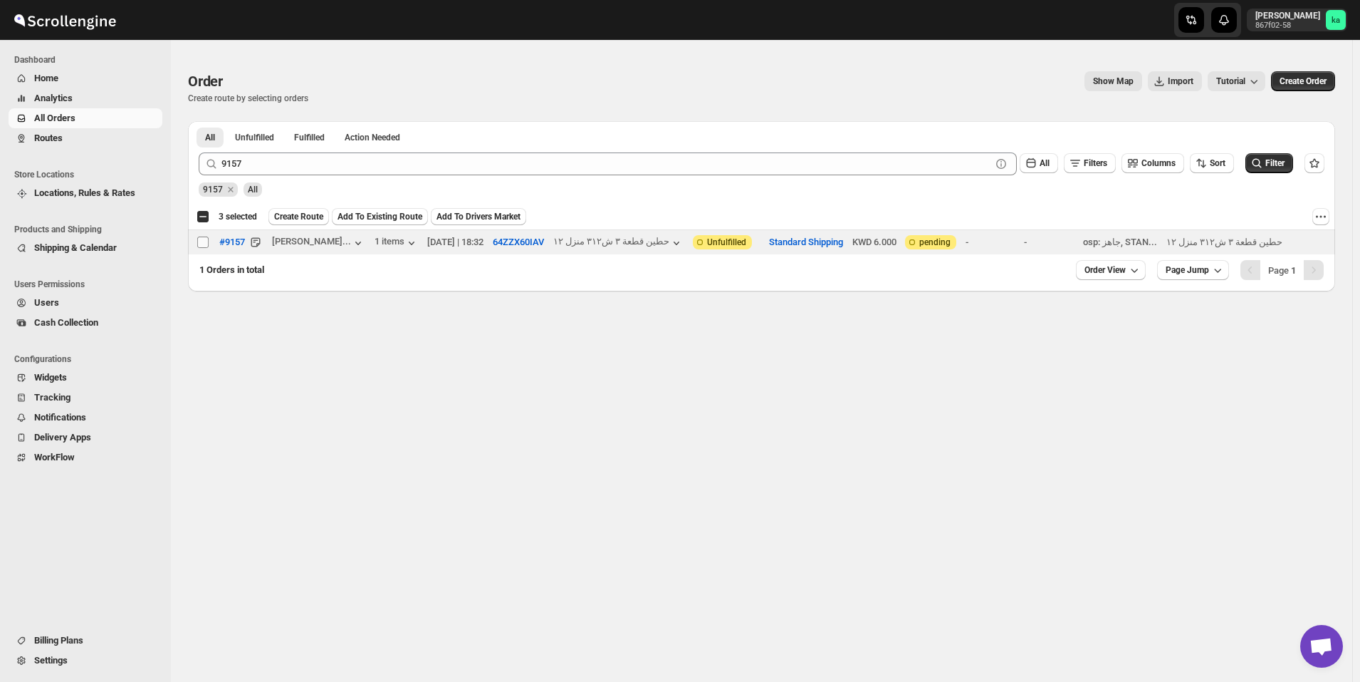
click at [203, 246] on input "Select order" at bounding box center [202, 241] width 11 height 11
checkbox input "true"
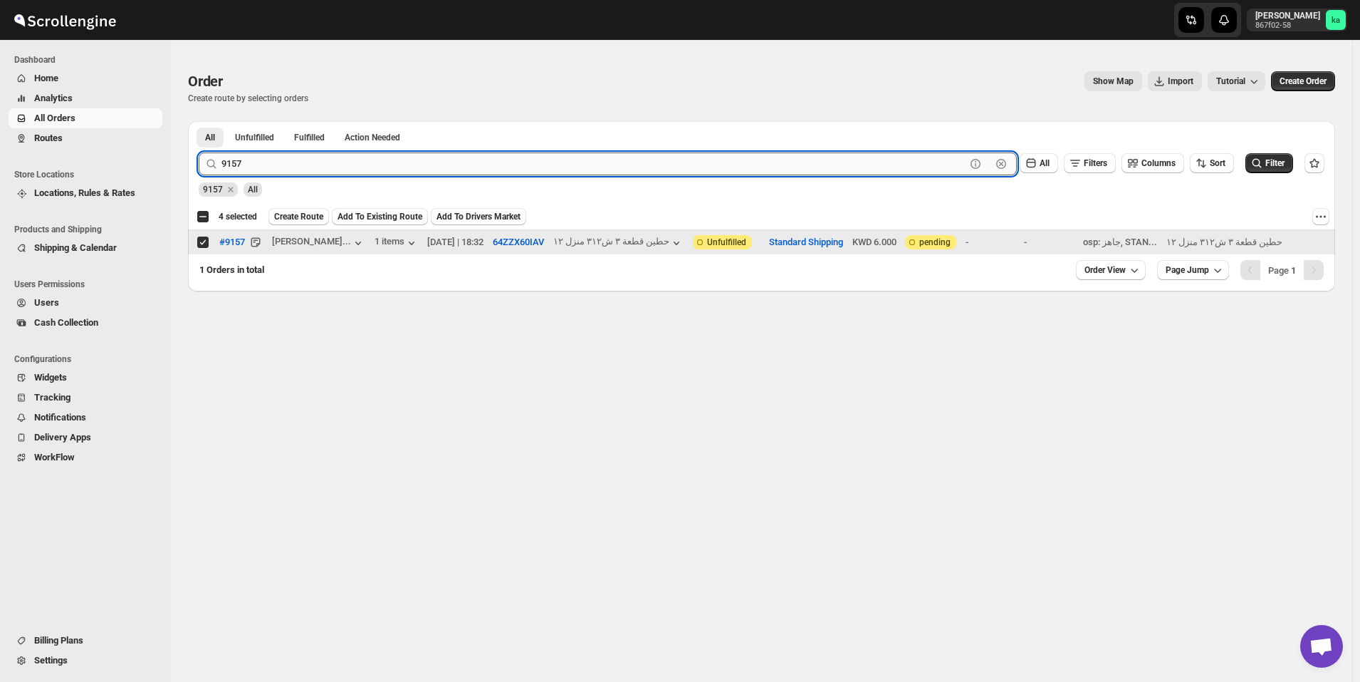
click at [474, 167] on input "9157" at bounding box center [594, 163] width 744 height 23
paste input "41"
type input "9141"
click at [1279, 166] on span "Filter" at bounding box center [1275, 163] width 19 height 10
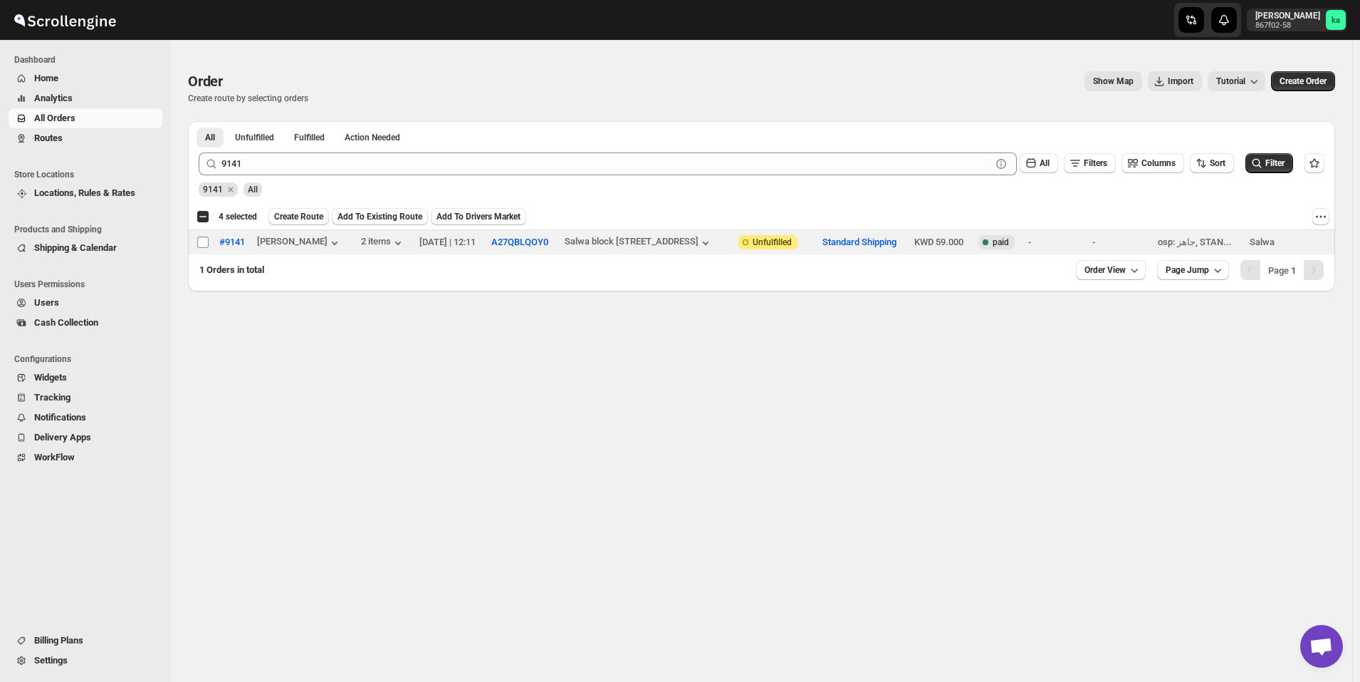
click at [209, 244] on span at bounding box center [203, 242] width 13 height 13
click at [209, 244] on input "Select order" at bounding box center [202, 241] width 11 height 11
click at [202, 243] on input "Select order" at bounding box center [202, 241] width 11 height 11
checkbox input "true"
click at [301, 219] on span "Create Route" at bounding box center [298, 216] width 49 height 11
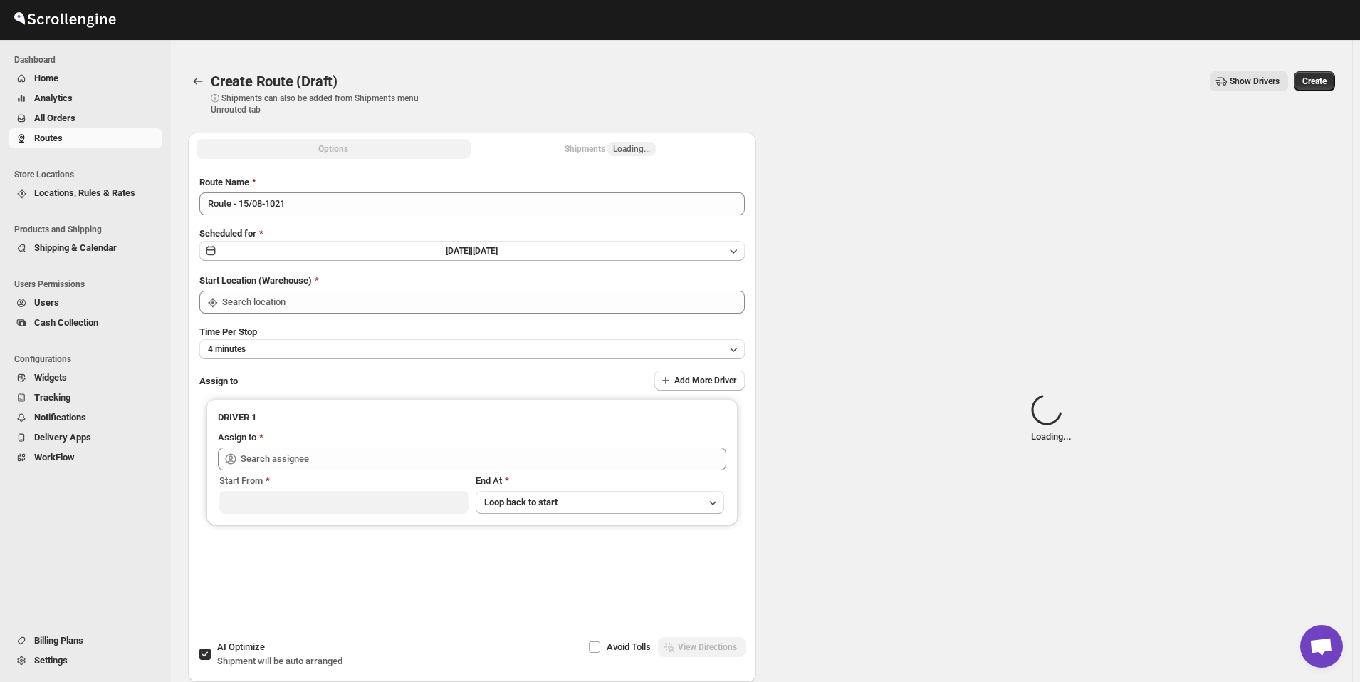
type input "[GEOGRAPHIC_DATA]"
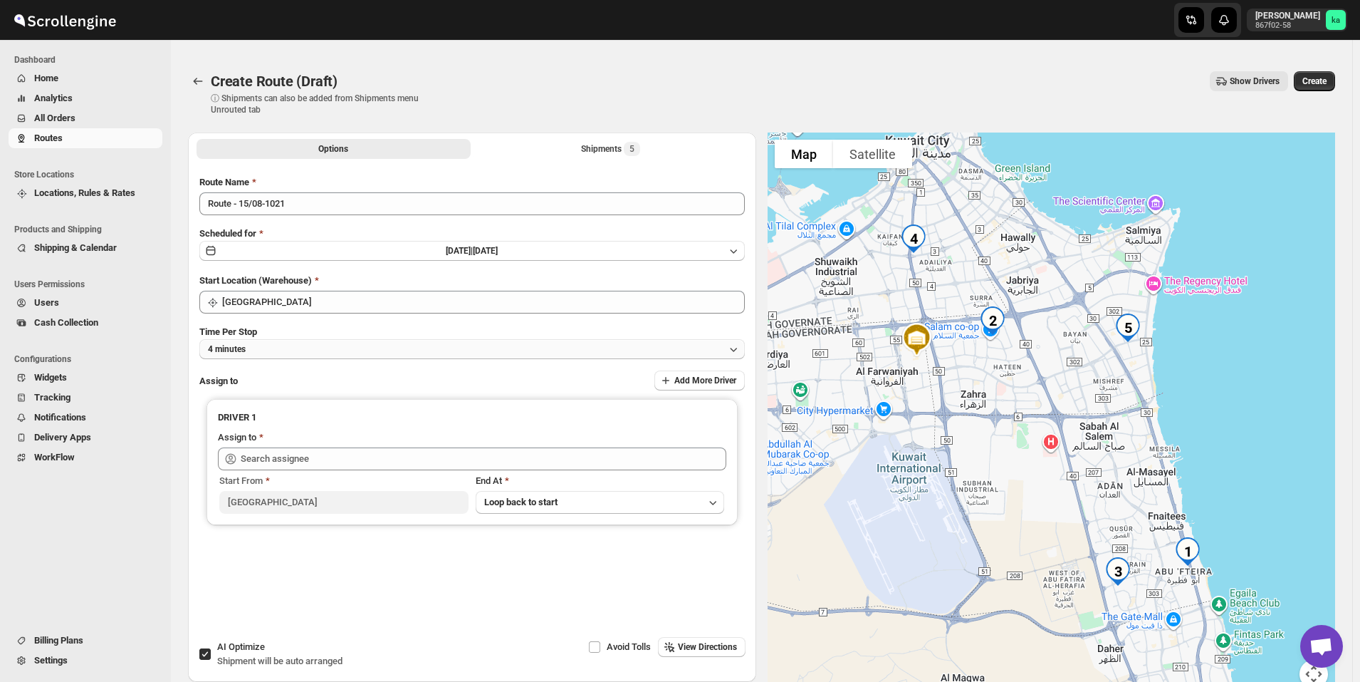
click at [374, 347] on button "4 minutes" at bounding box center [472, 349] width 546 height 20
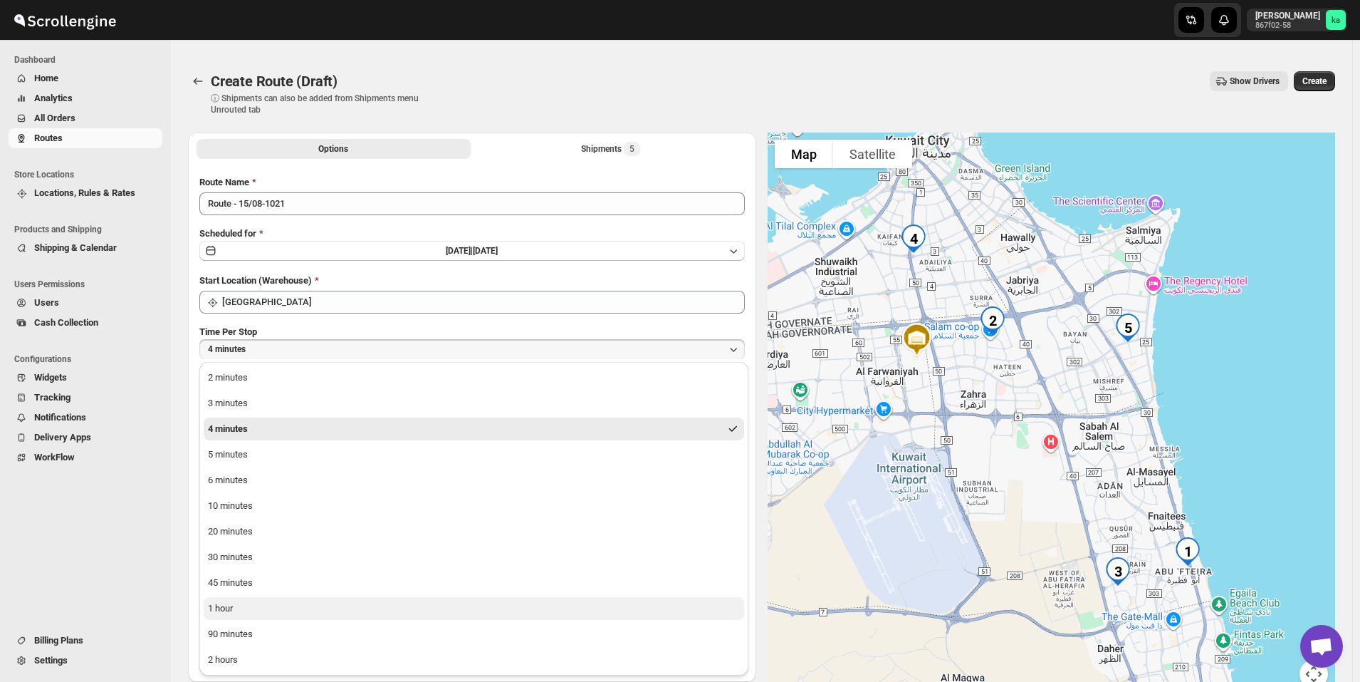
click at [282, 617] on button "1 hour" at bounding box center [474, 608] width 541 height 23
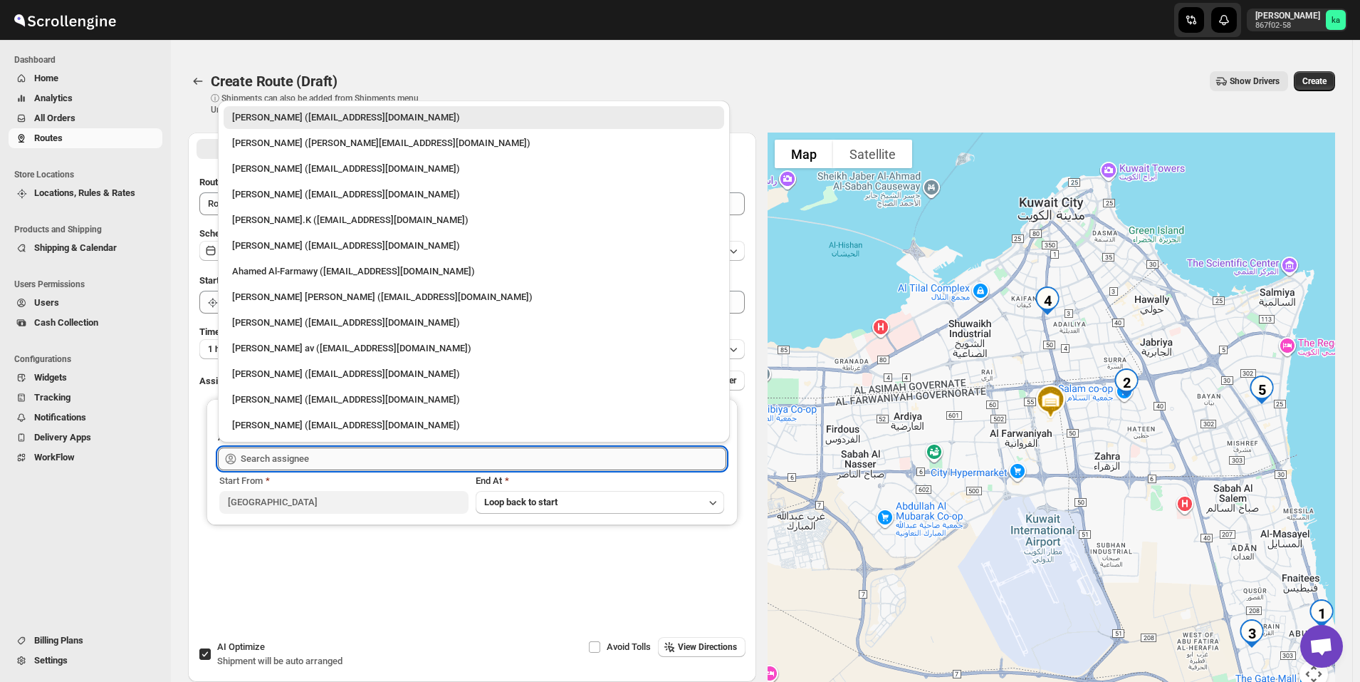
click at [300, 465] on input "text" at bounding box center [484, 458] width 486 height 23
click at [269, 345] on div "[PERSON_NAME] av ([EMAIL_ADDRESS][DOMAIN_NAME])" at bounding box center [474, 348] width 484 height 14
type input "[PERSON_NAME] av ([EMAIL_ADDRESS][DOMAIN_NAME])"
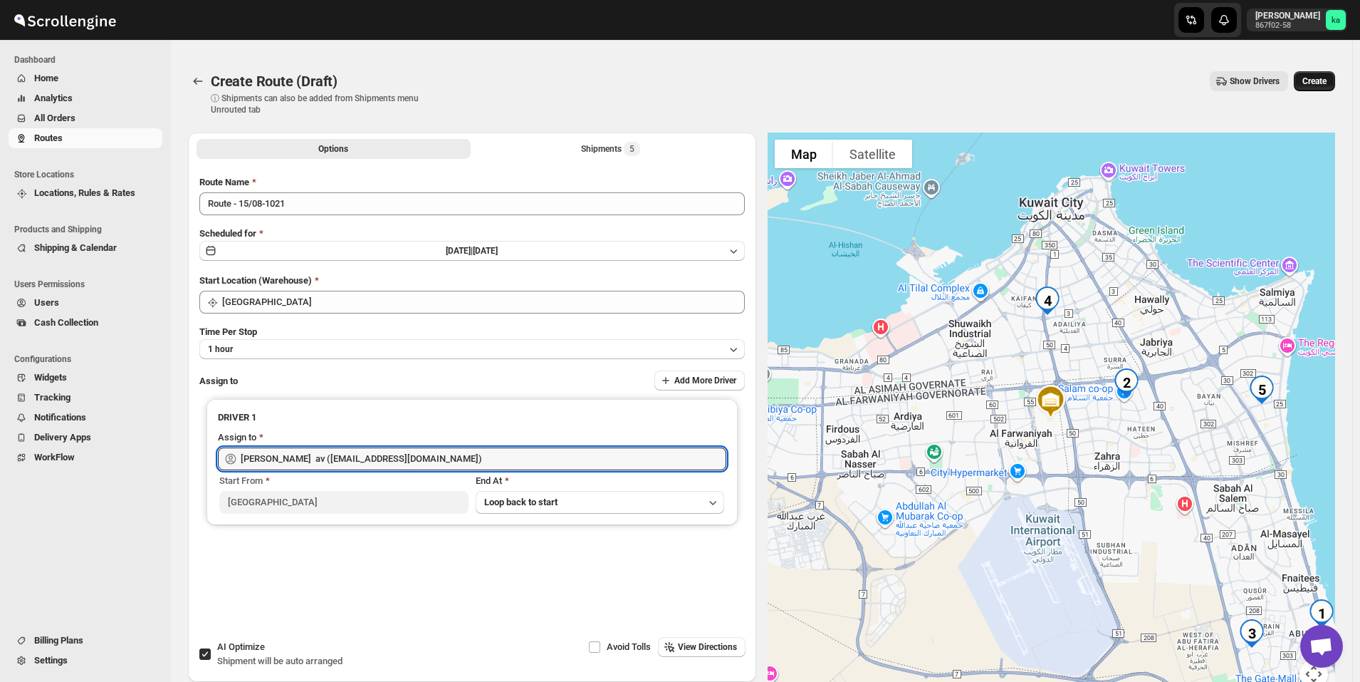
click at [1327, 83] on span "Create" at bounding box center [1315, 80] width 24 height 11
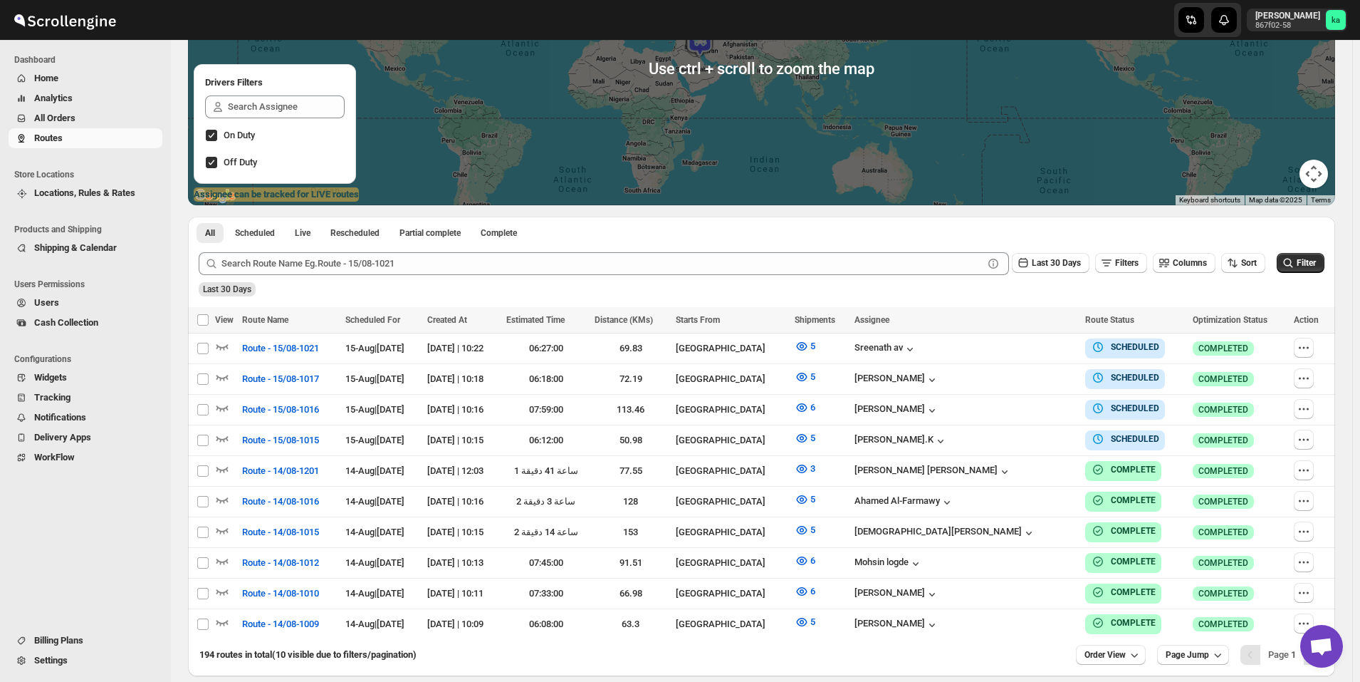
scroll to position [278, 0]
